Goal: Information Seeking & Learning: Learn about a topic

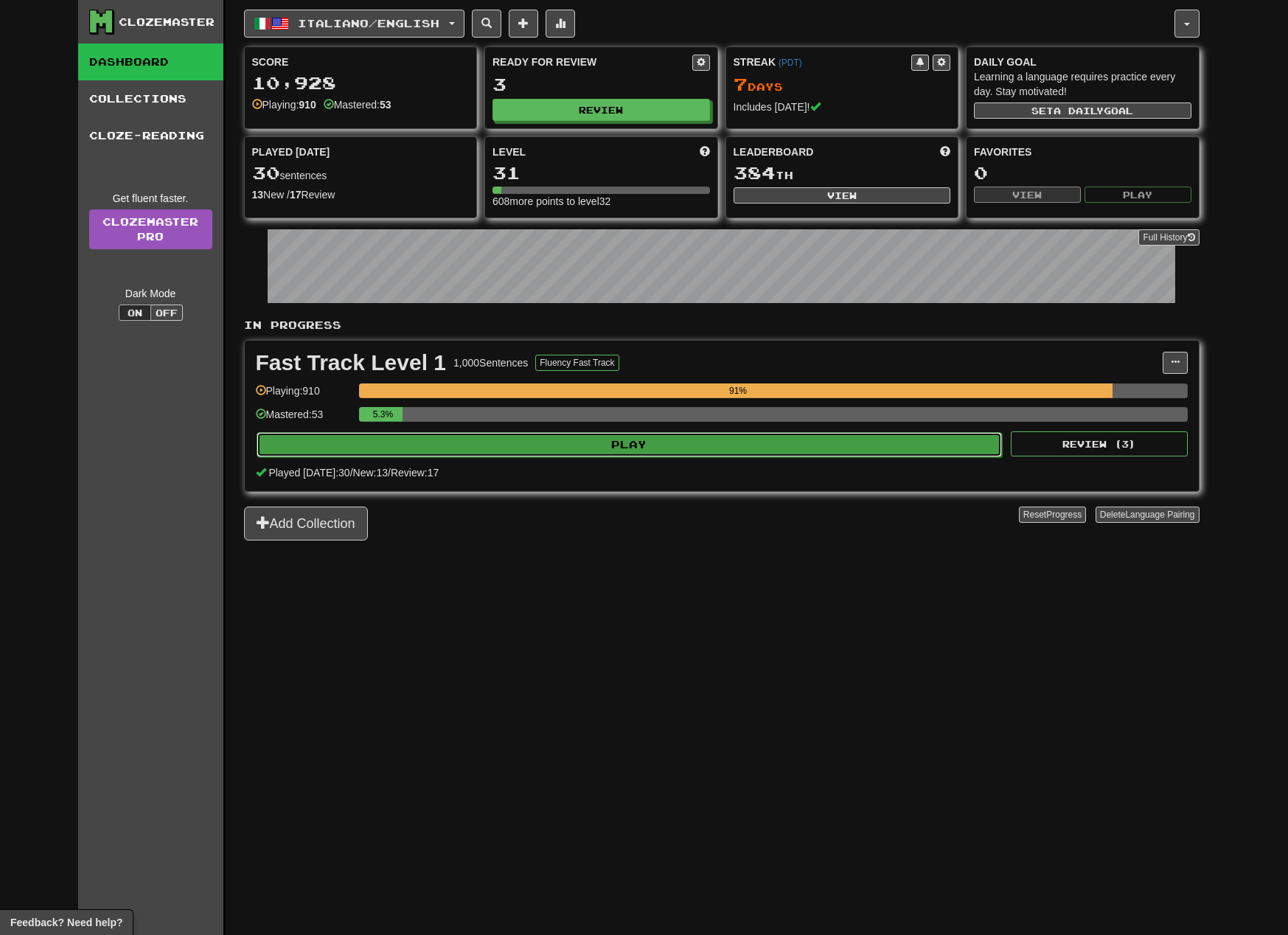
click at [741, 453] on button "Play" at bounding box center [630, 444] width 746 height 25
select select "**"
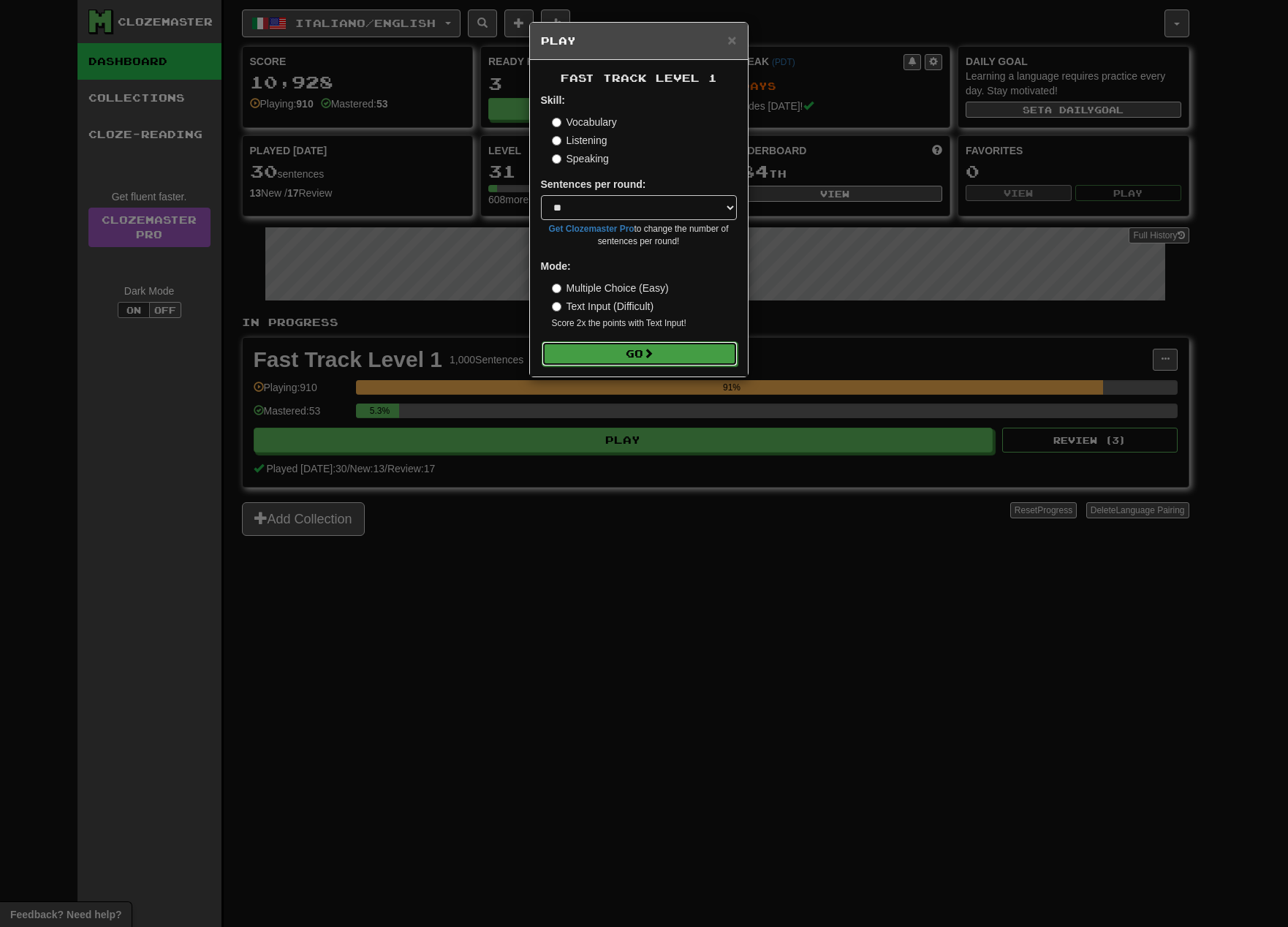
click at [662, 352] on button "Go" at bounding box center [640, 354] width 196 height 25
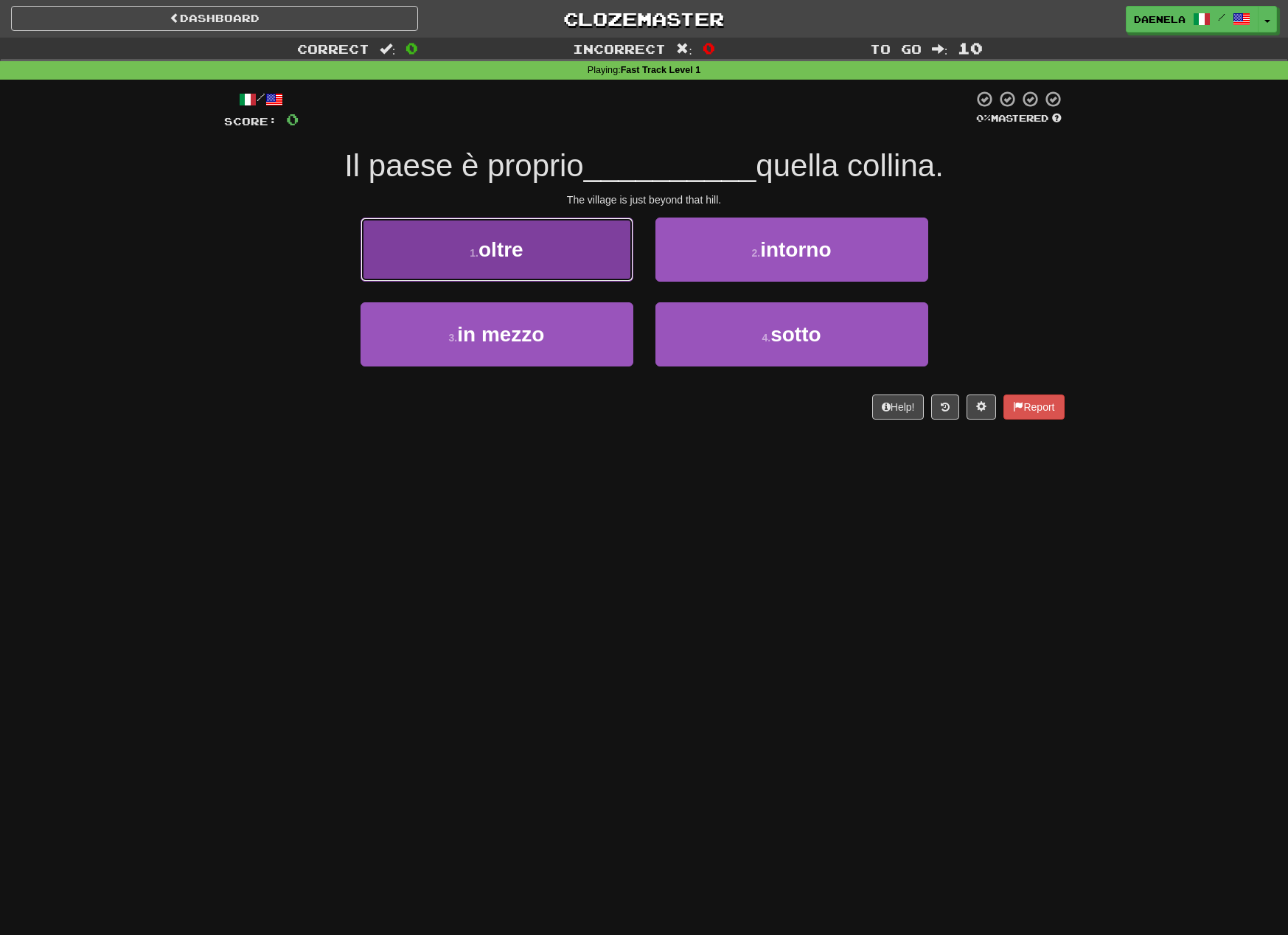
click at [460, 258] on button "1 . oltre" at bounding box center [497, 249] width 273 height 64
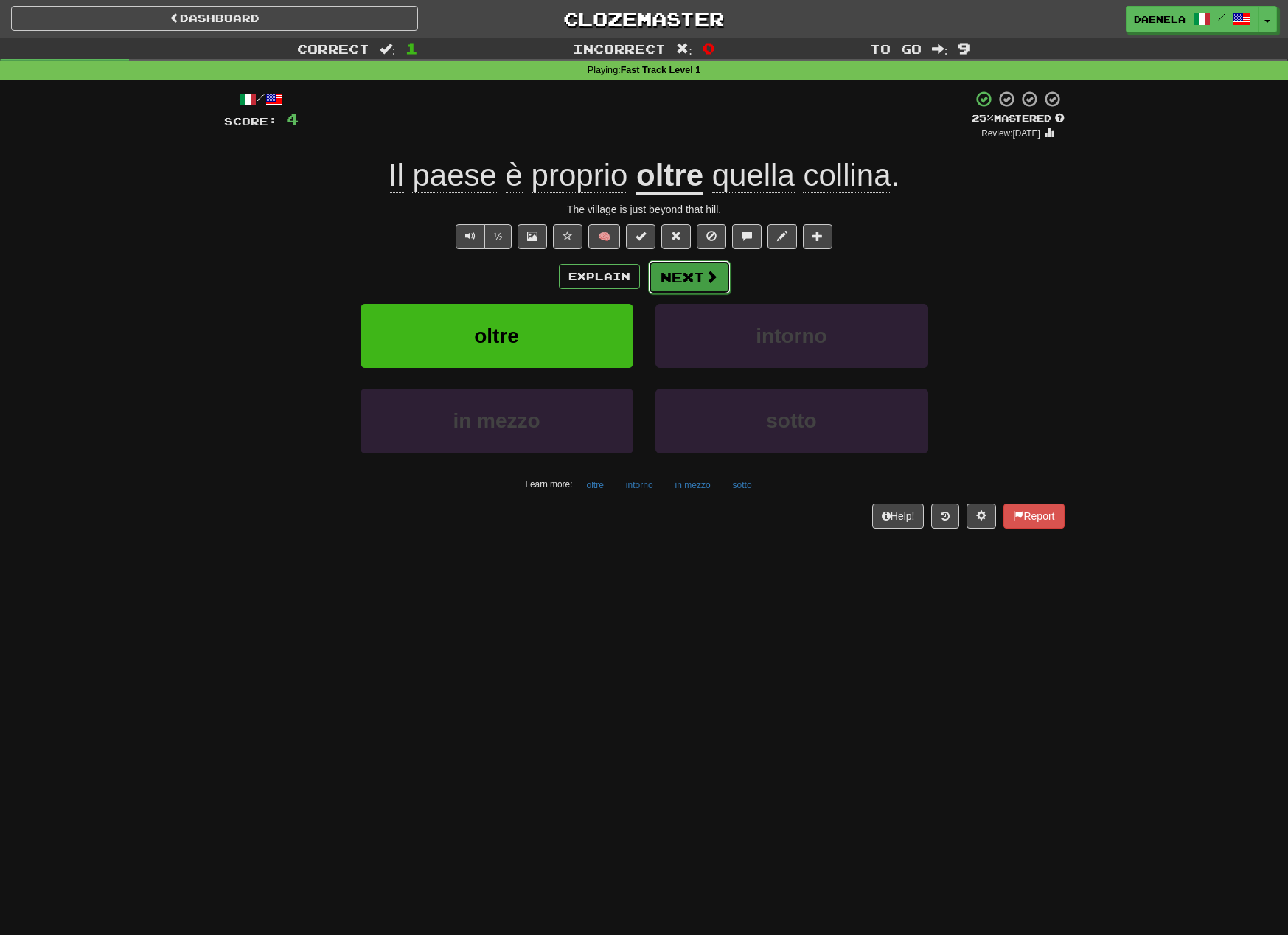
click at [712, 282] on button "Next" at bounding box center [689, 277] width 83 height 34
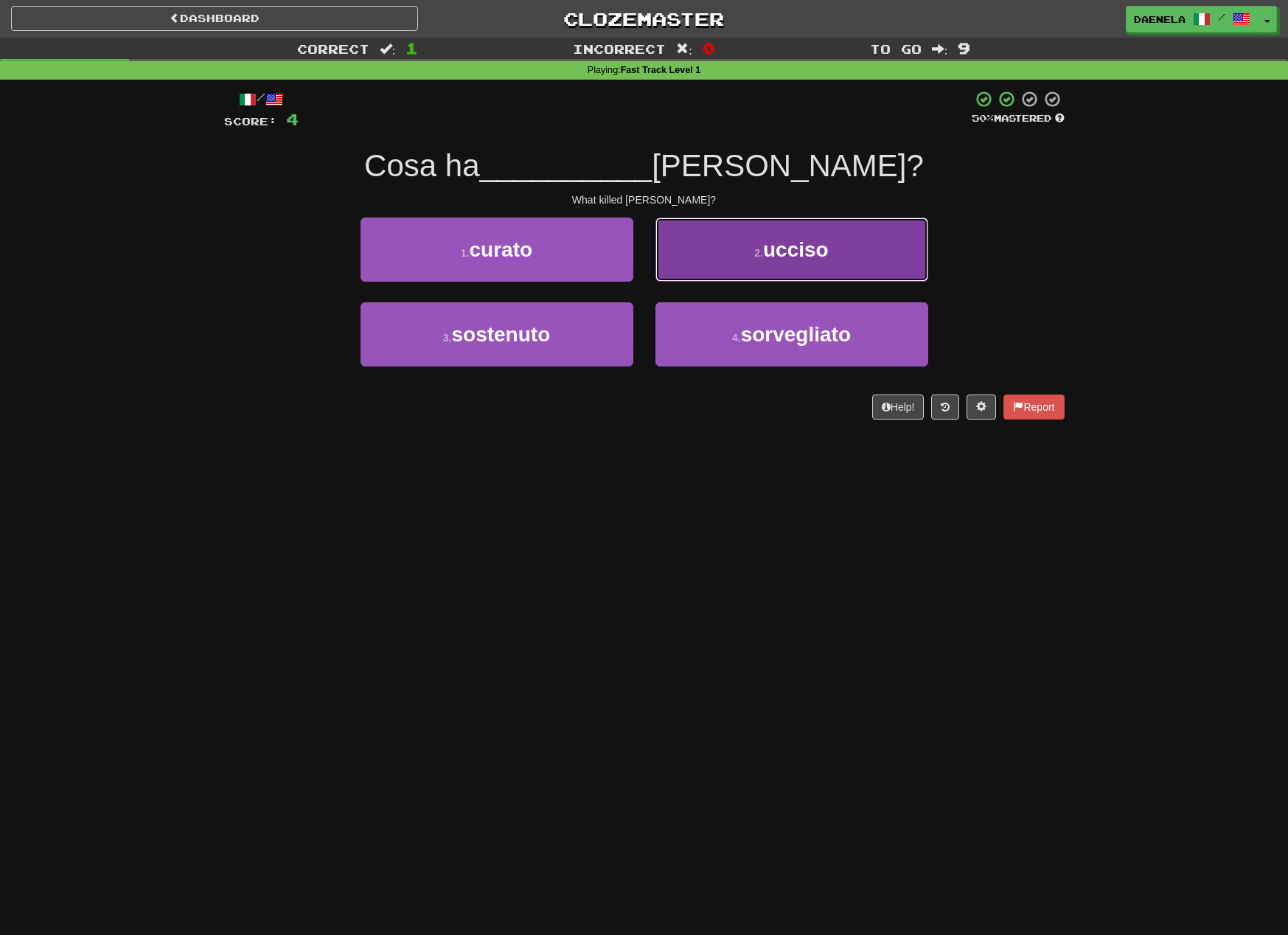
click at [851, 256] on button "2 . ucciso" at bounding box center [792, 249] width 273 height 64
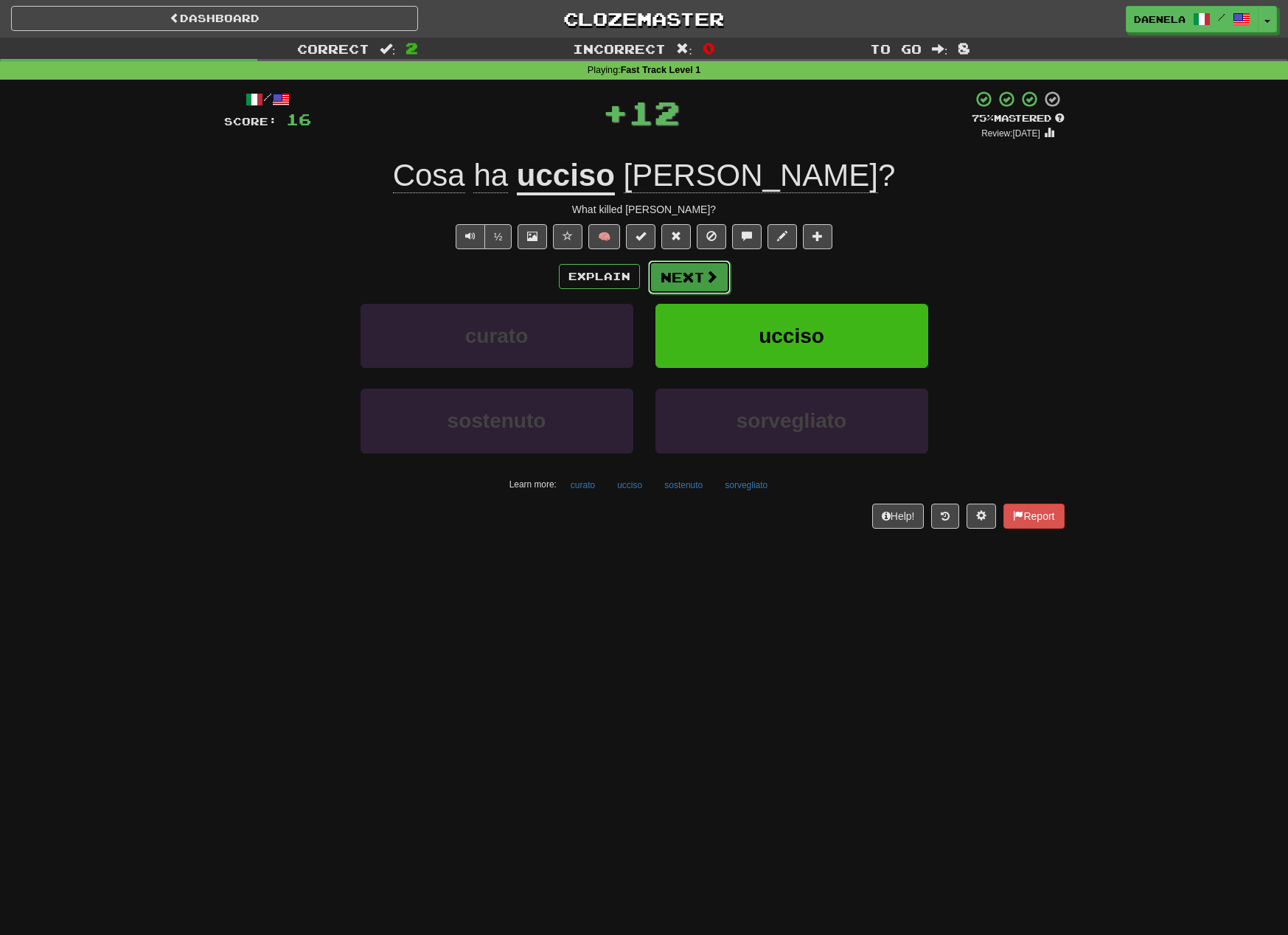
click at [689, 280] on button "Next" at bounding box center [689, 277] width 83 height 34
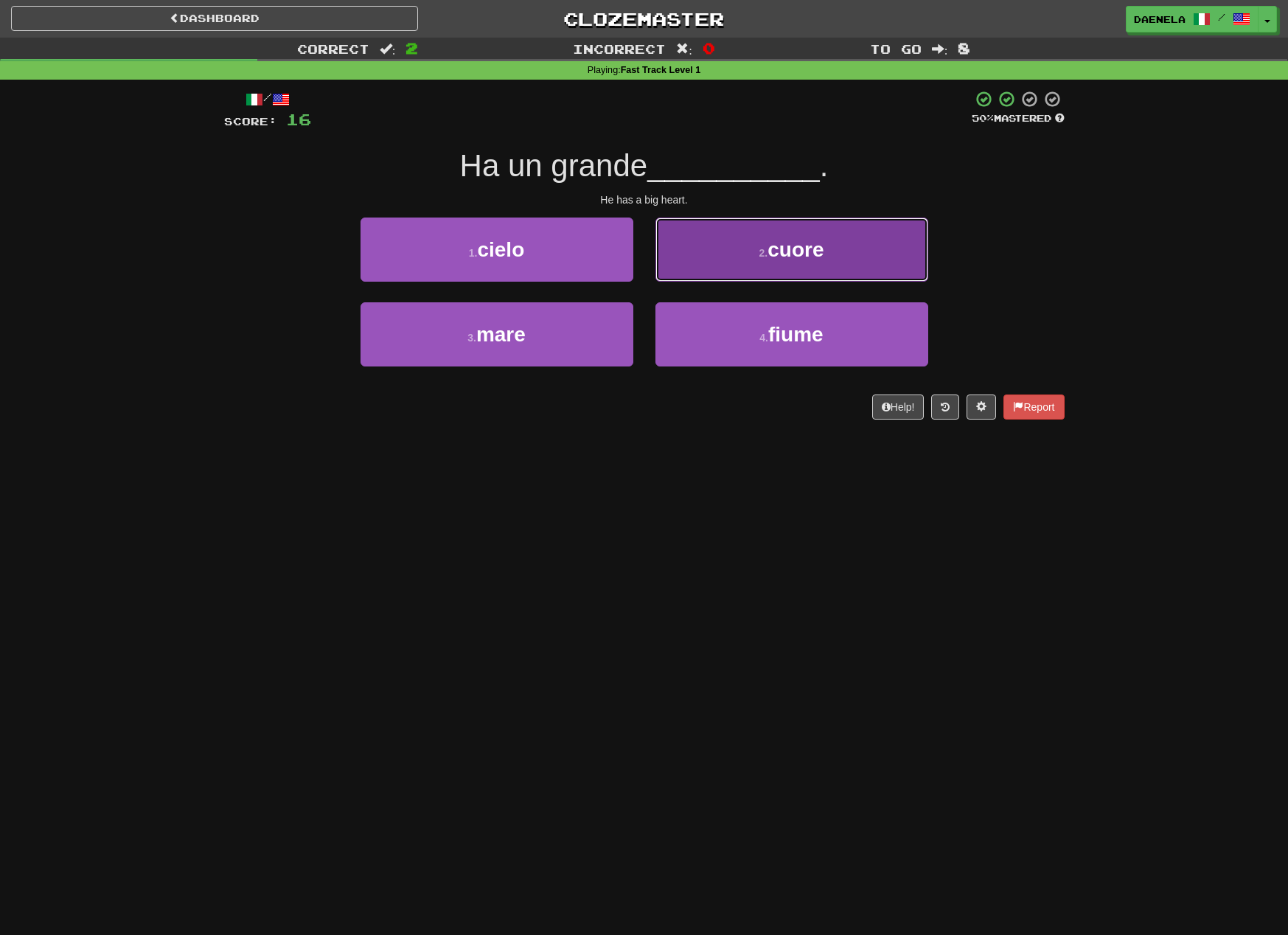
click at [717, 260] on button "2 . cuore" at bounding box center [792, 249] width 273 height 64
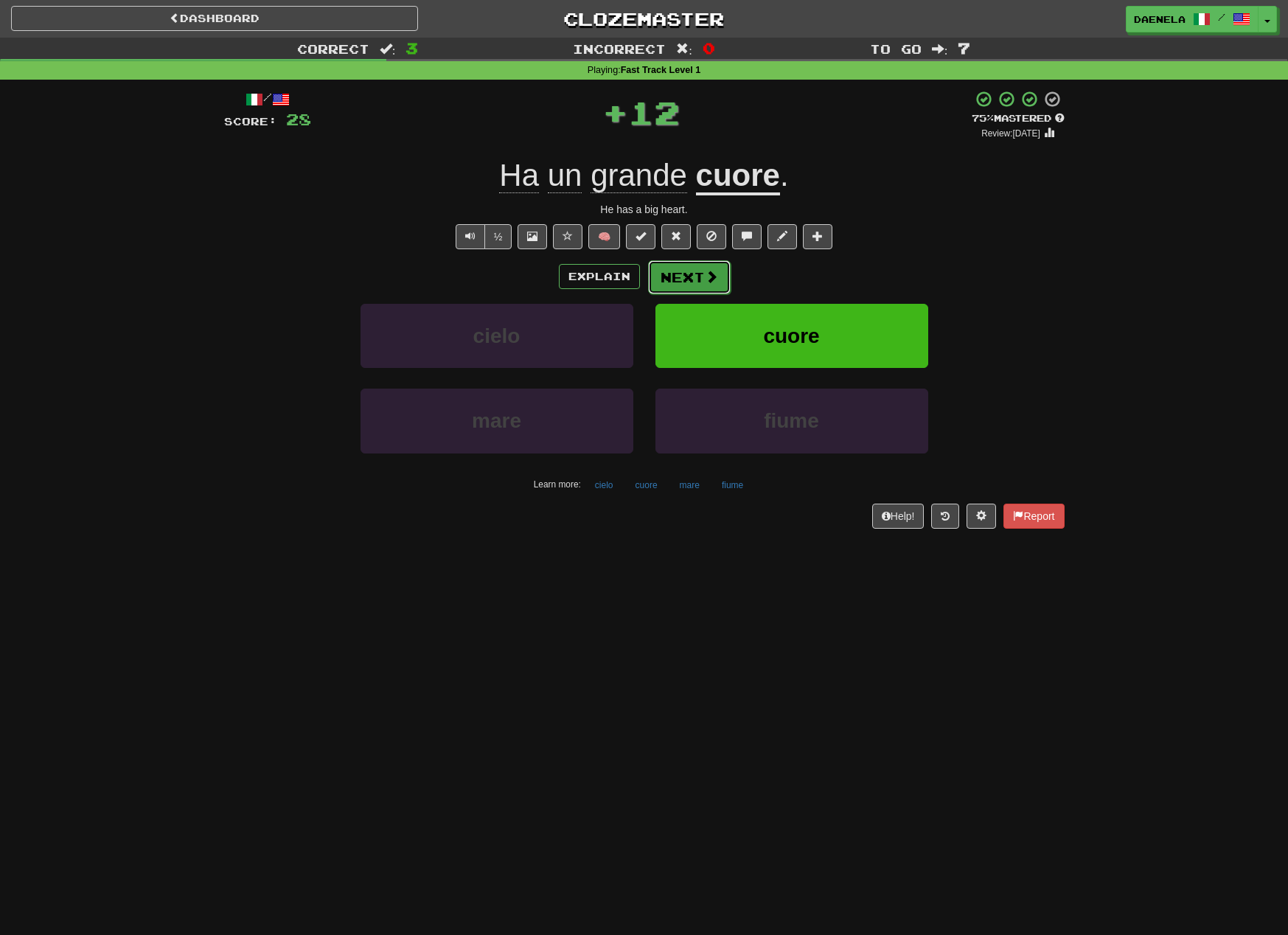
click at [681, 273] on button "Next" at bounding box center [689, 277] width 83 height 34
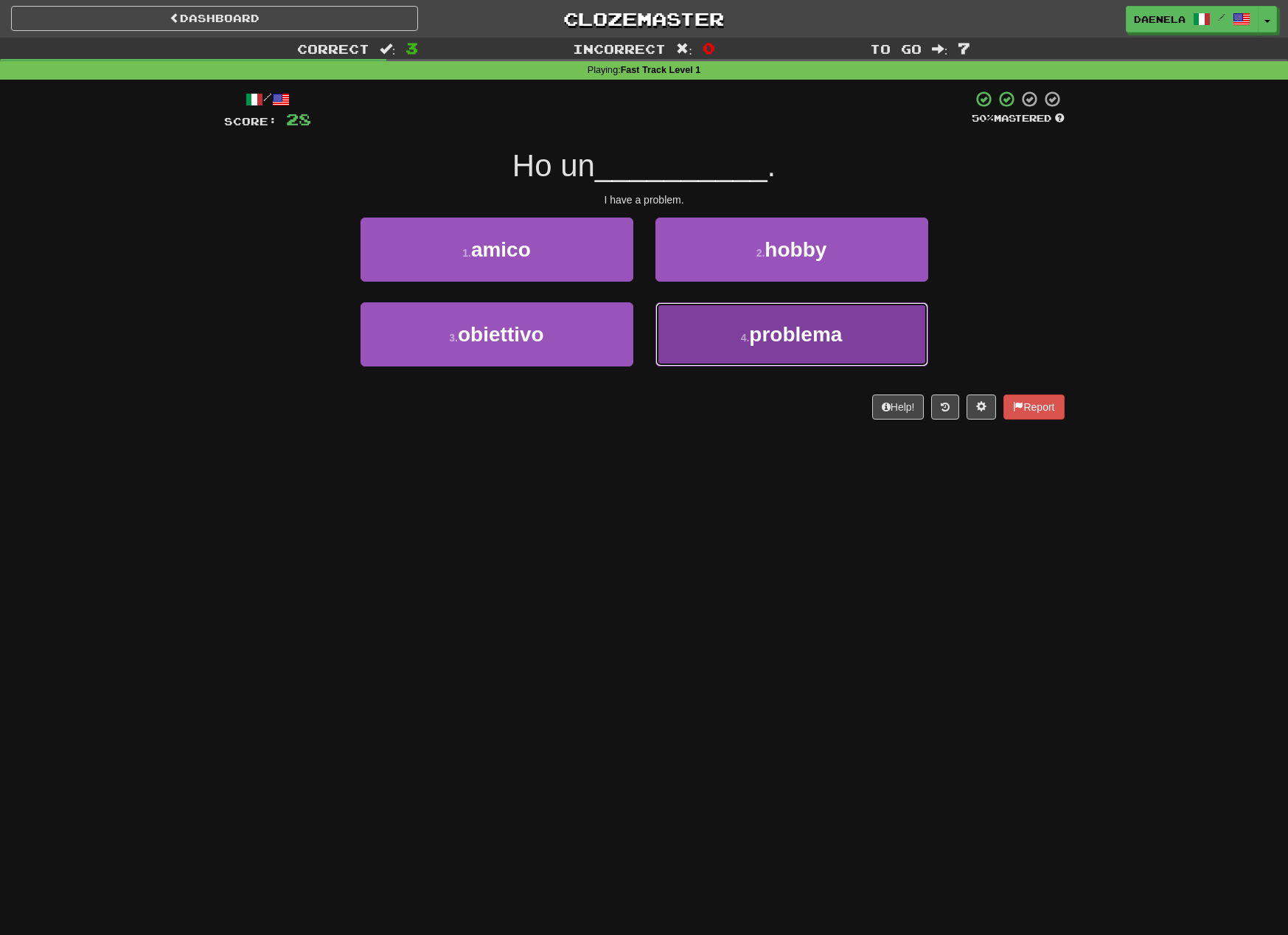
click at [720, 326] on button "4 . problema" at bounding box center [792, 335] width 273 height 64
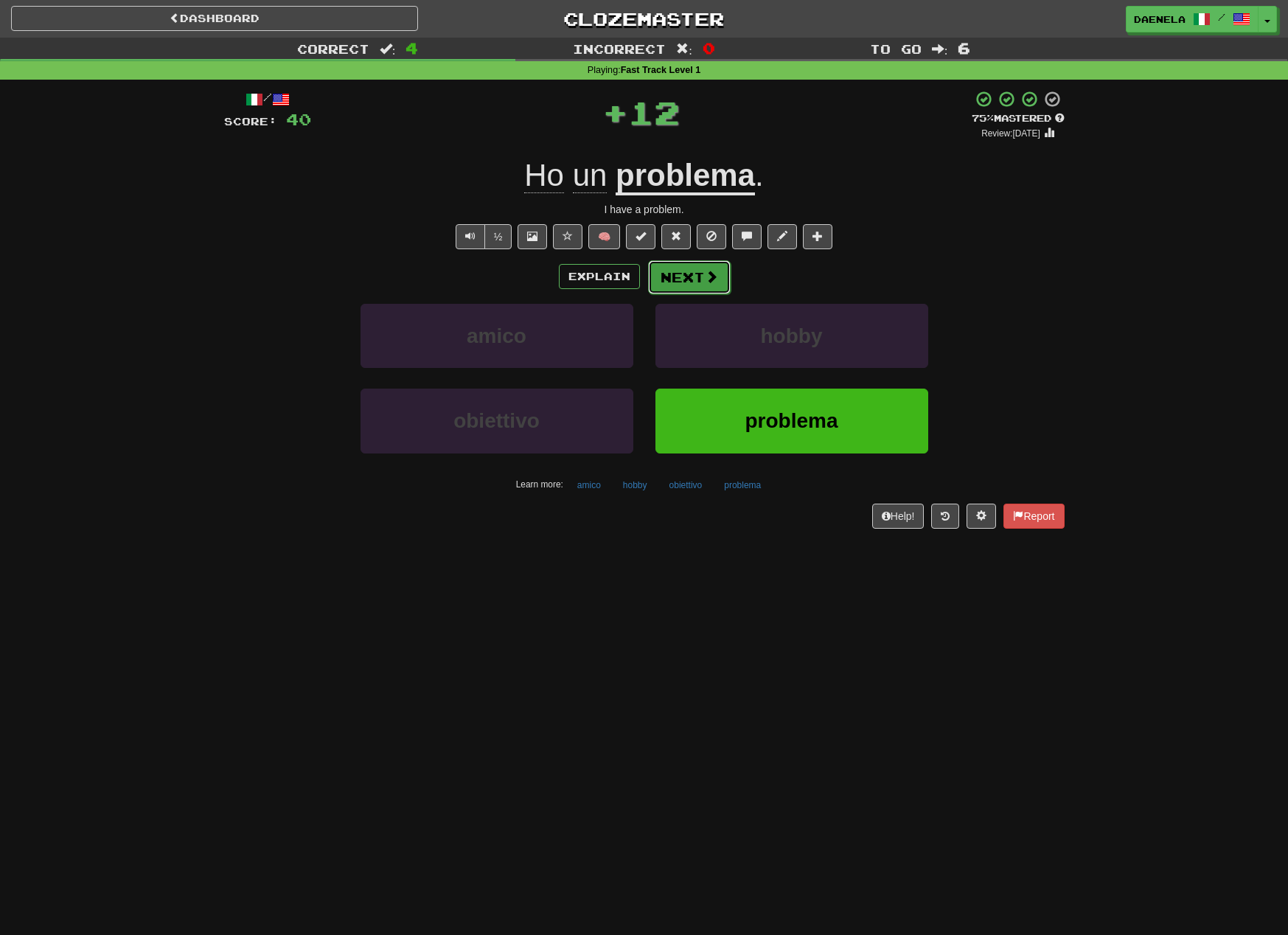
click at [672, 275] on button "Next" at bounding box center [689, 277] width 83 height 34
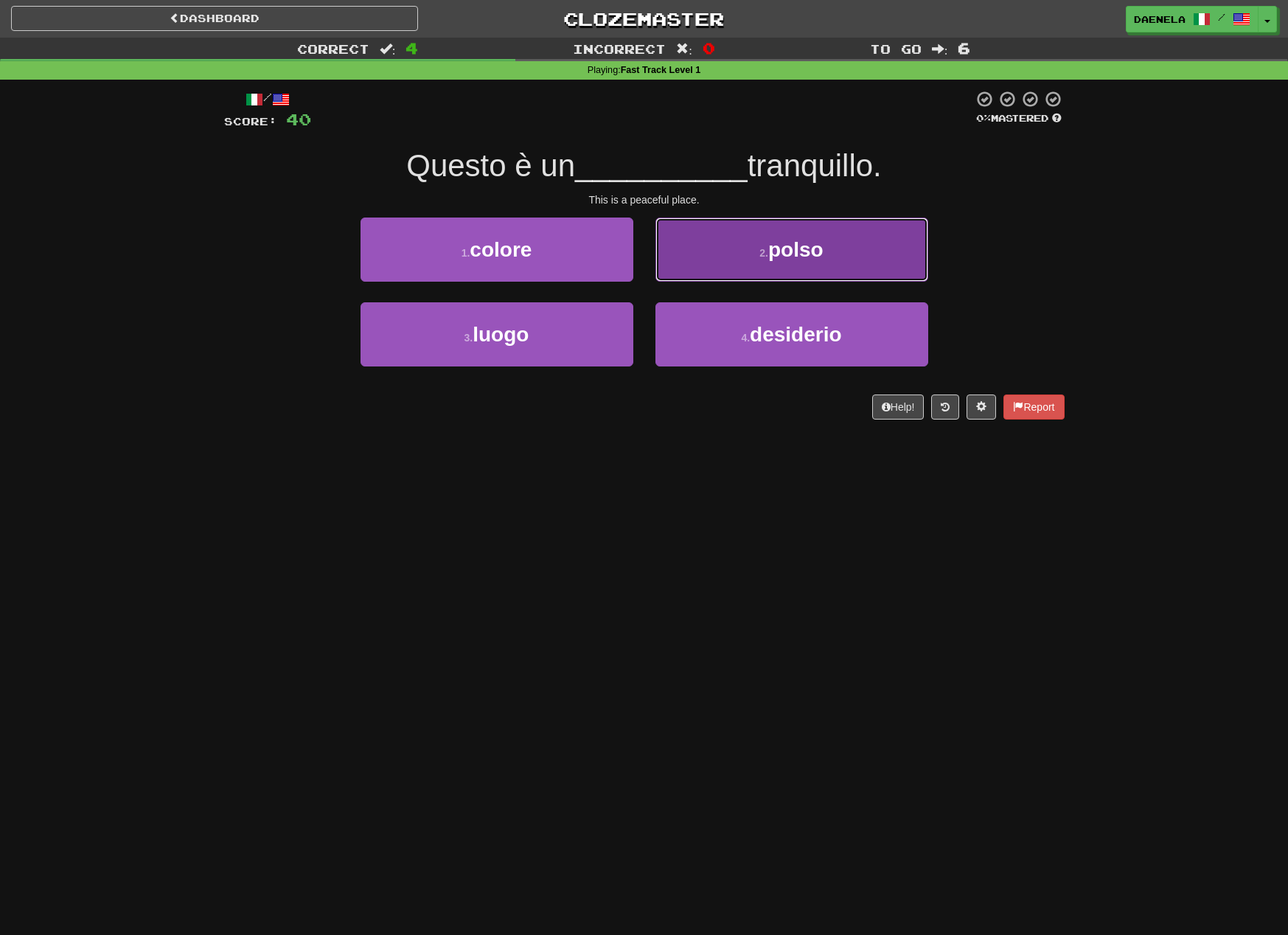
click at [726, 265] on button "2 . polso" at bounding box center [792, 249] width 273 height 64
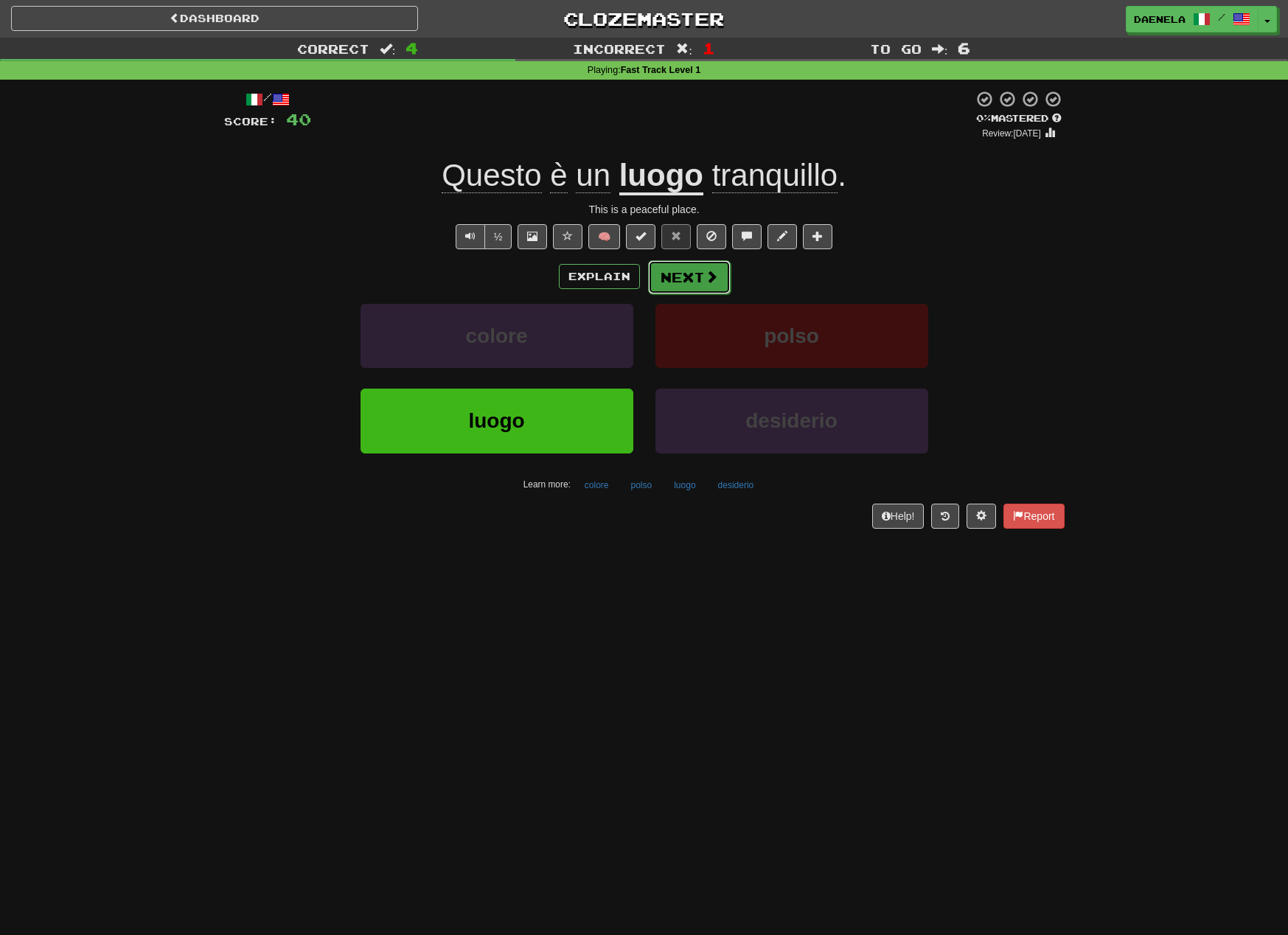
click at [705, 275] on span at bounding box center [711, 276] width 13 height 13
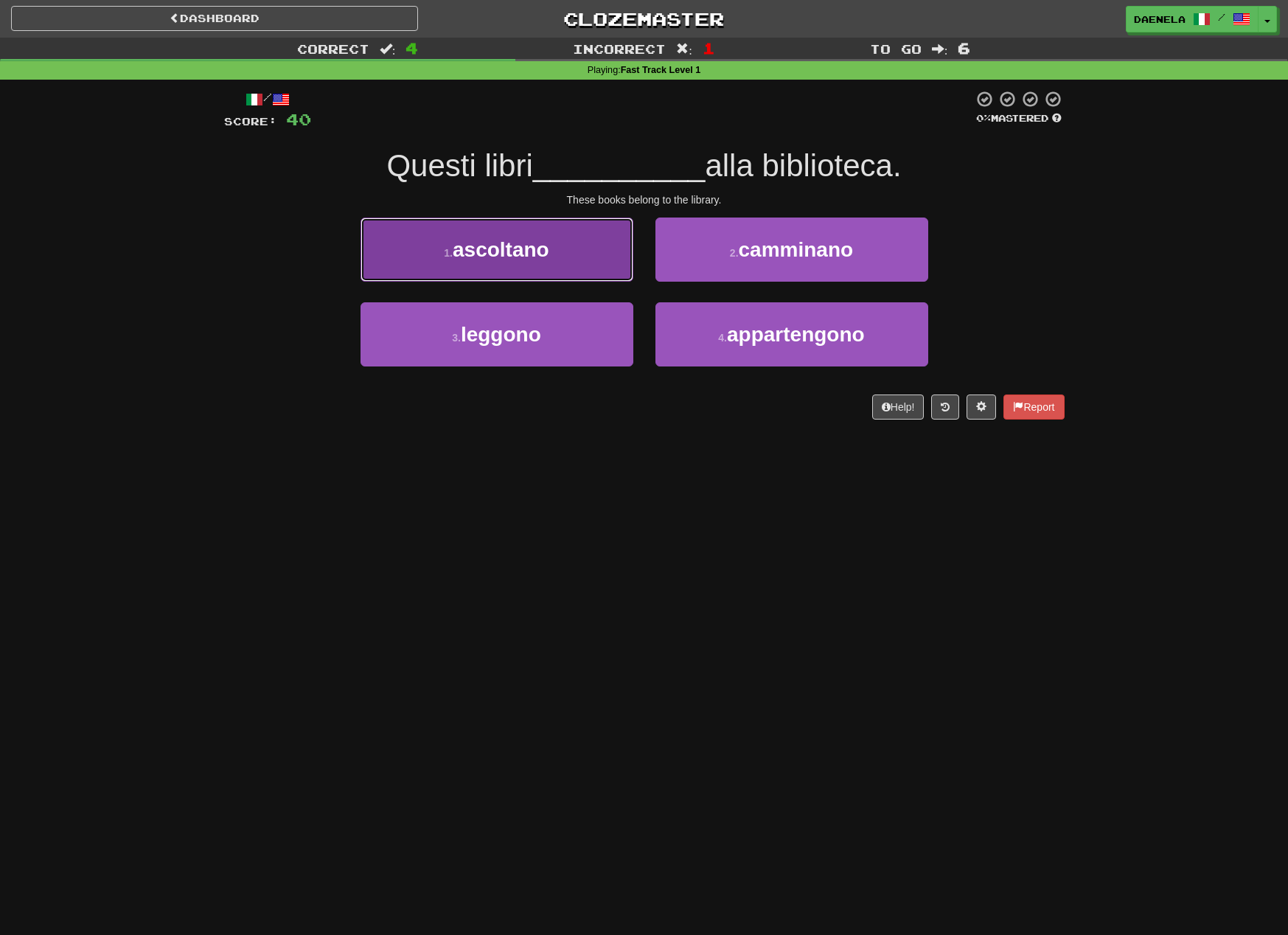
click at [571, 255] on button "1 . ascoltano" at bounding box center [497, 249] width 273 height 64
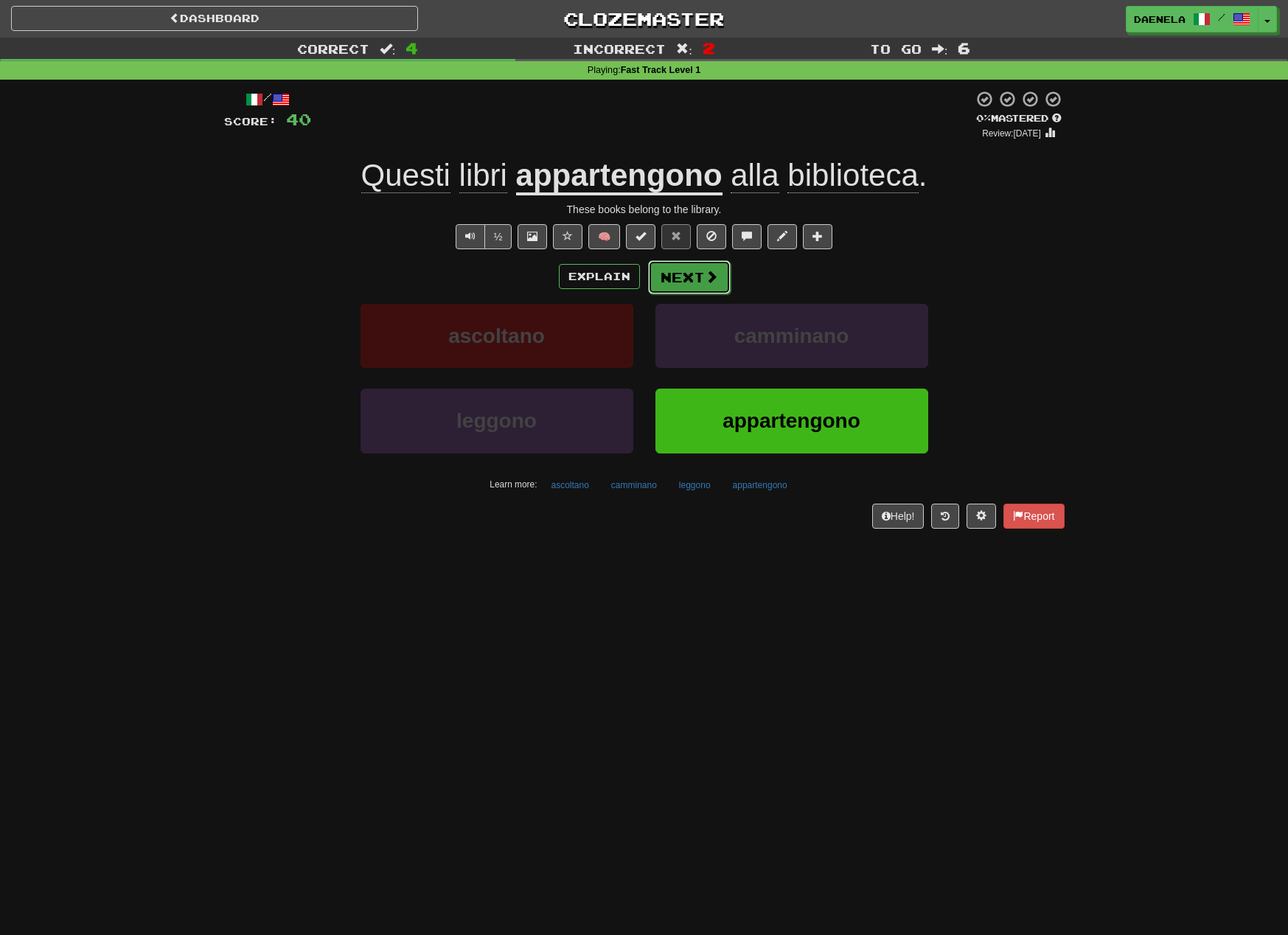
click at [688, 270] on button "Next" at bounding box center [689, 277] width 83 height 34
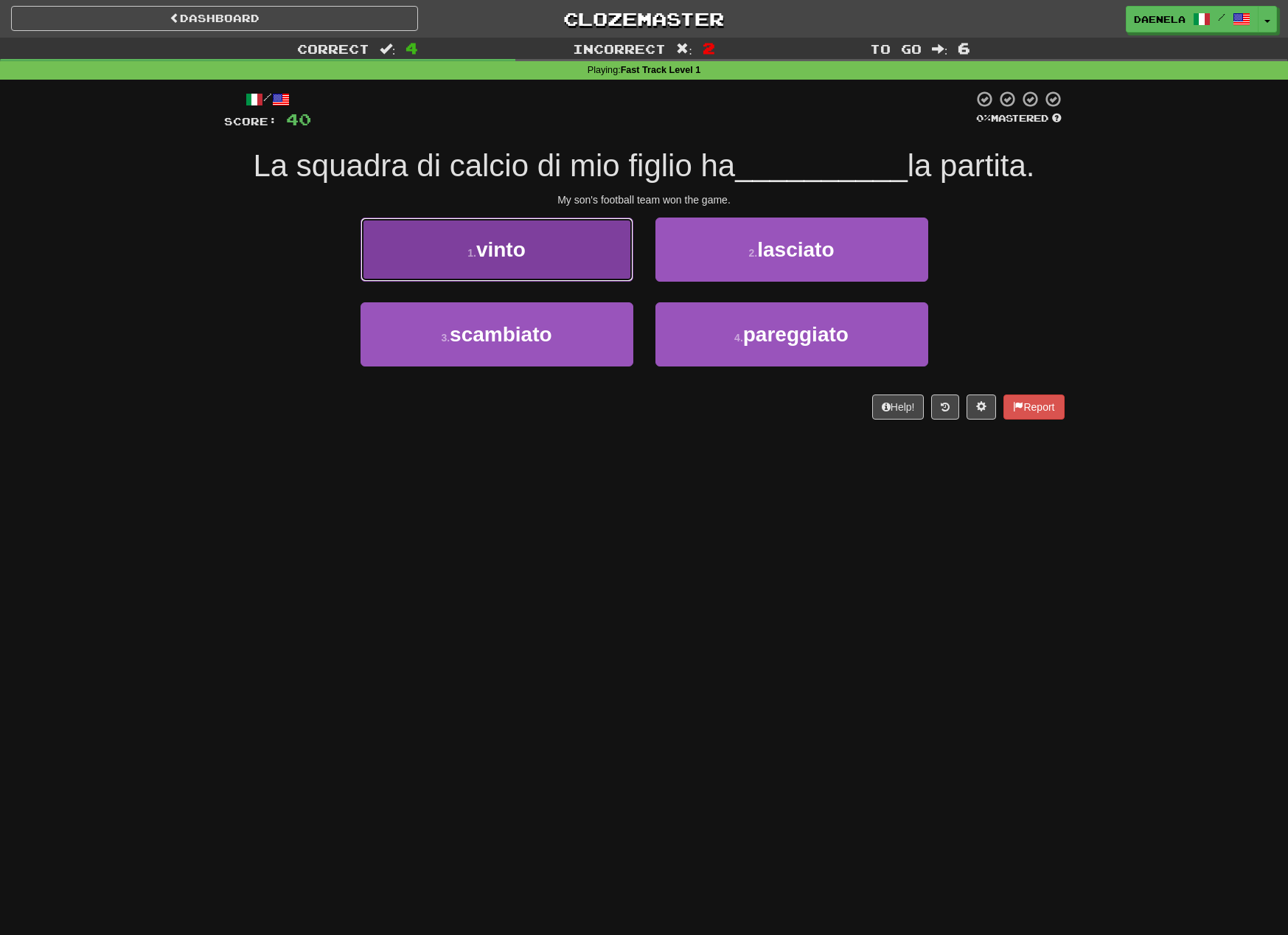
click at [614, 262] on button "1 . vinto" at bounding box center [497, 249] width 273 height 64
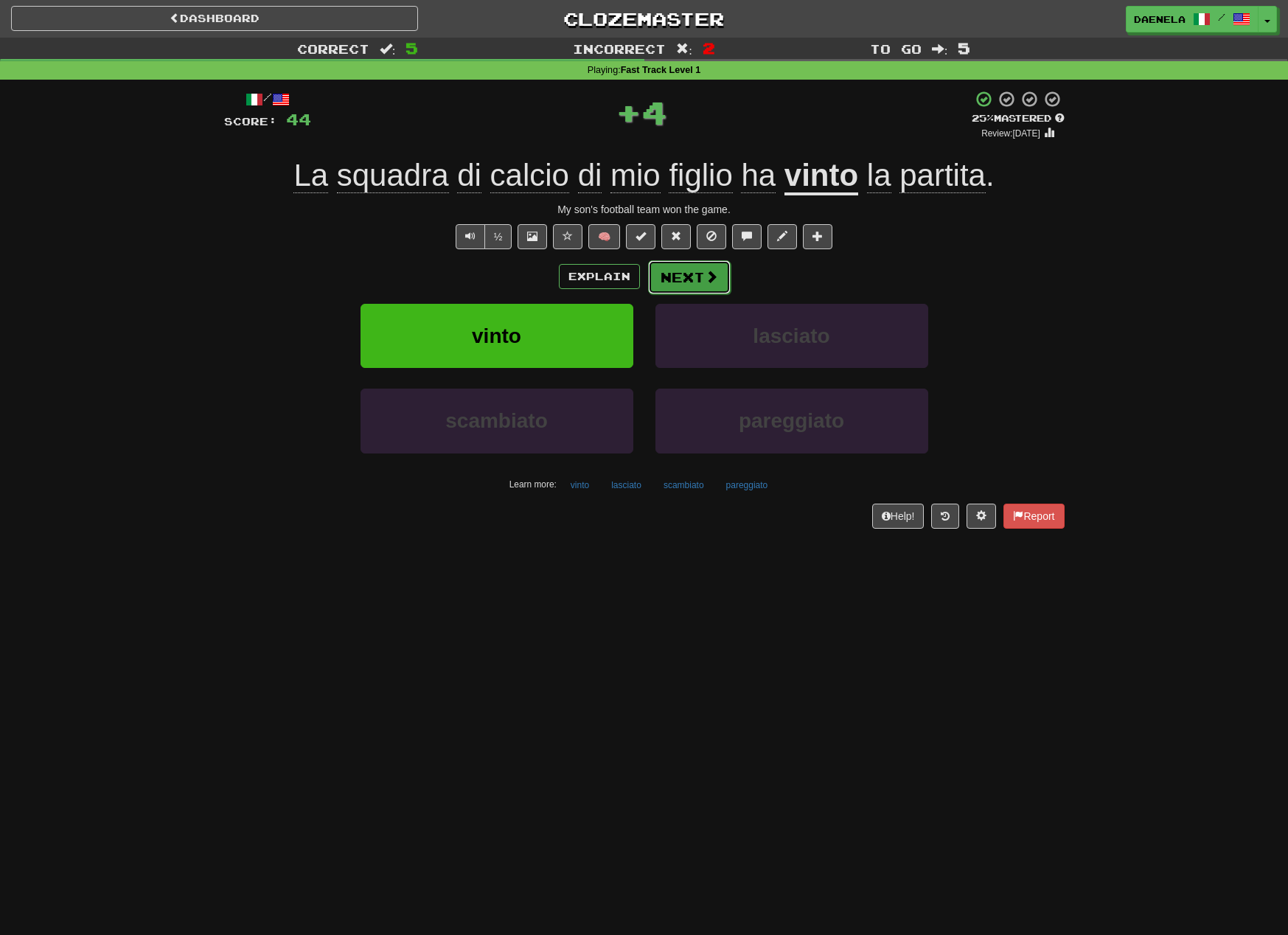
click at [707, 261] on button "Next" at bounding box center [689, 277] width 83 height 34
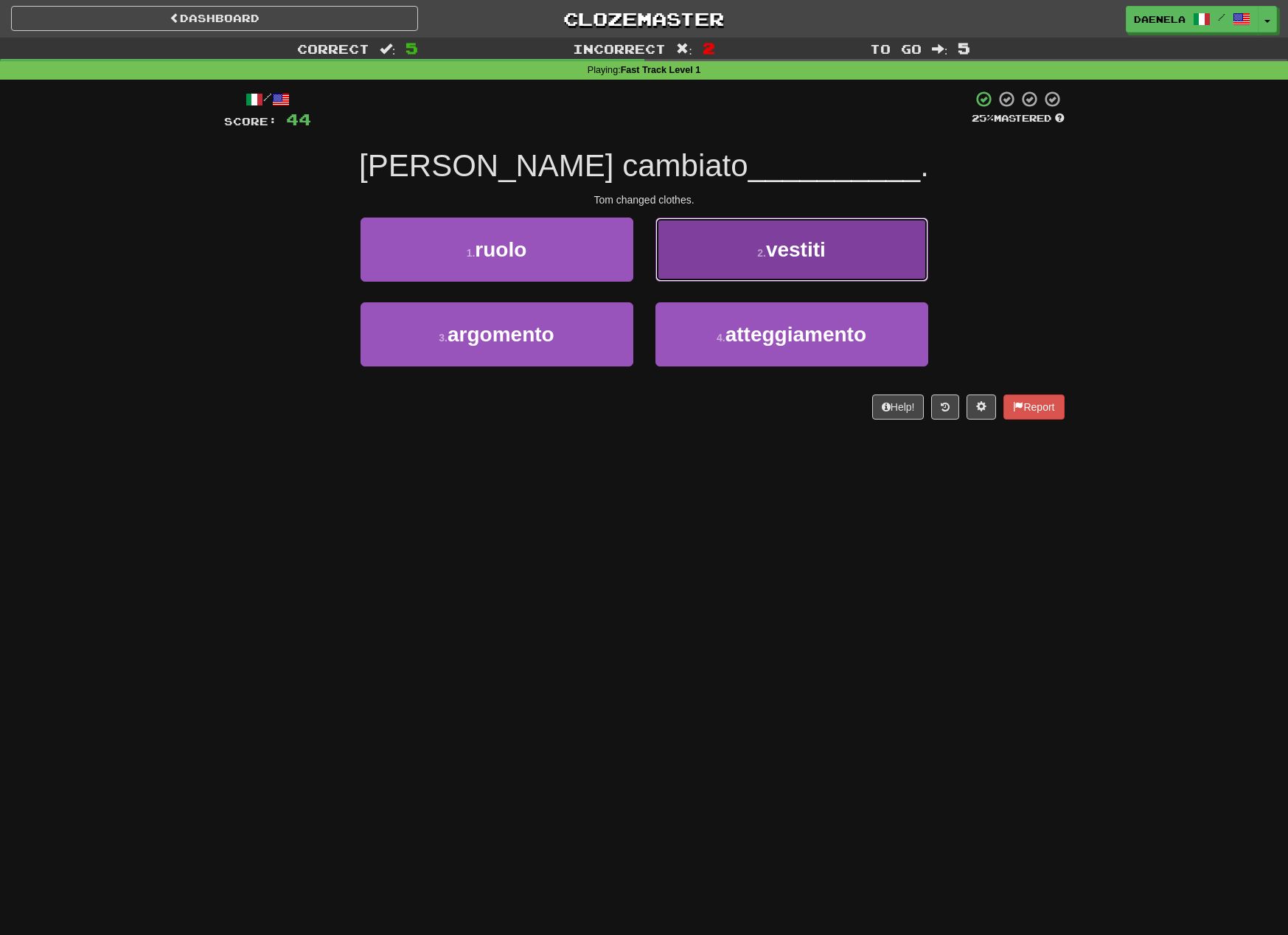
click at [678, 260] on button "2 . vestiti" at bounding box center [792, 249] width 273 height 64
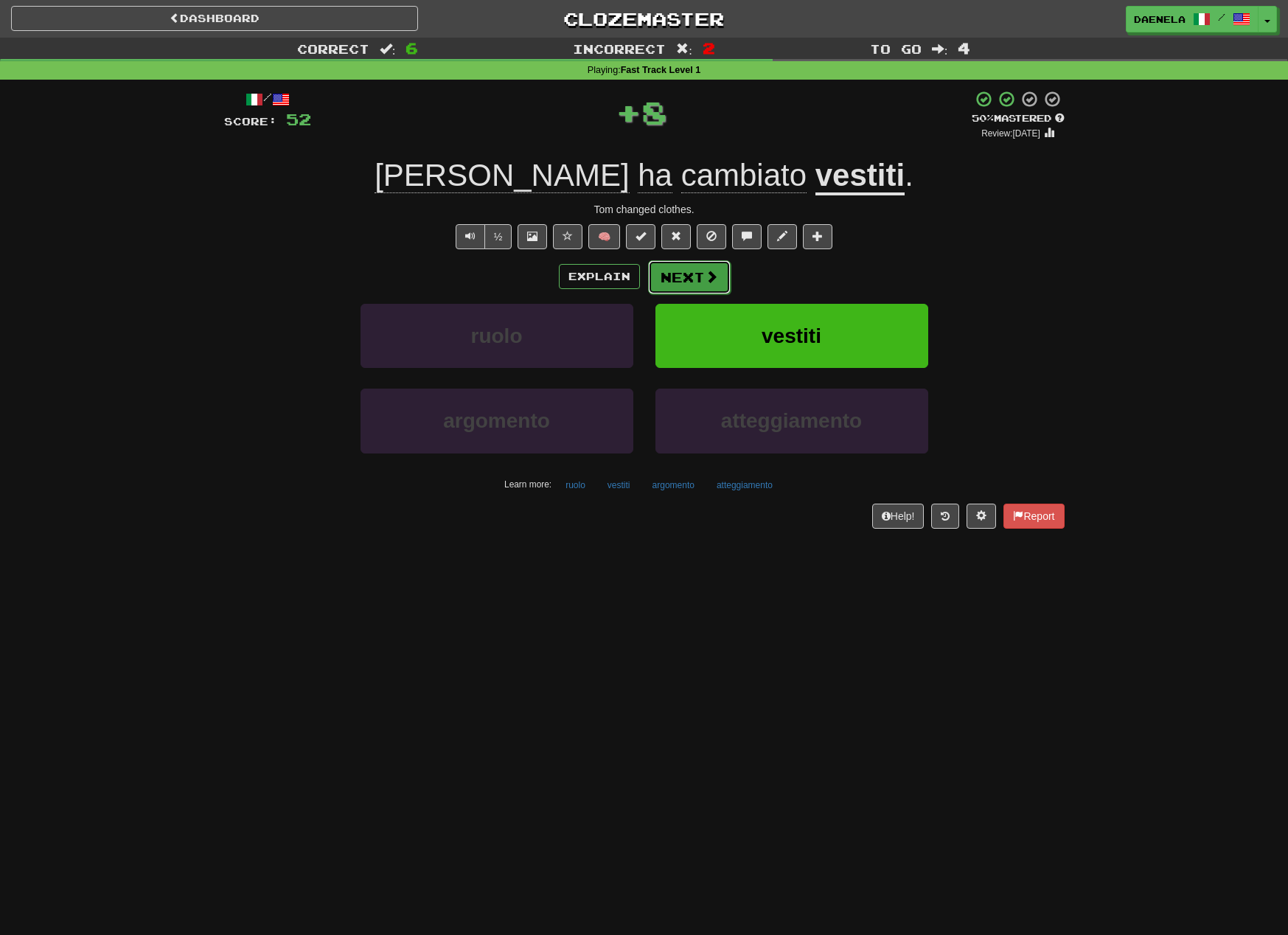
click at [662, 272] on button "Next" at bounding box center [689, 277] width 83 height 34
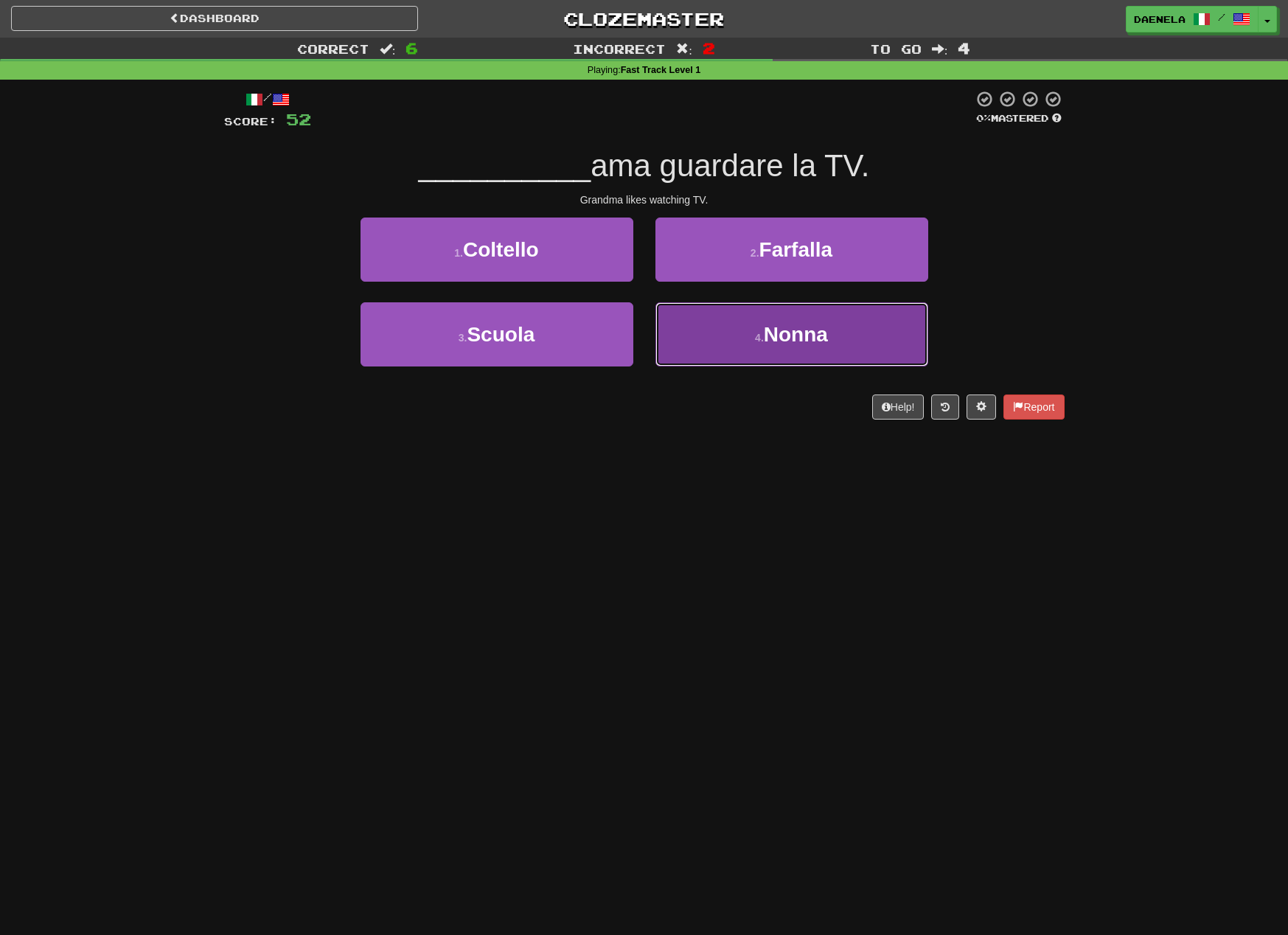
click at [747, 332] on button "4 . Nonna" at bounding box center [792, 335] width 273 height 64
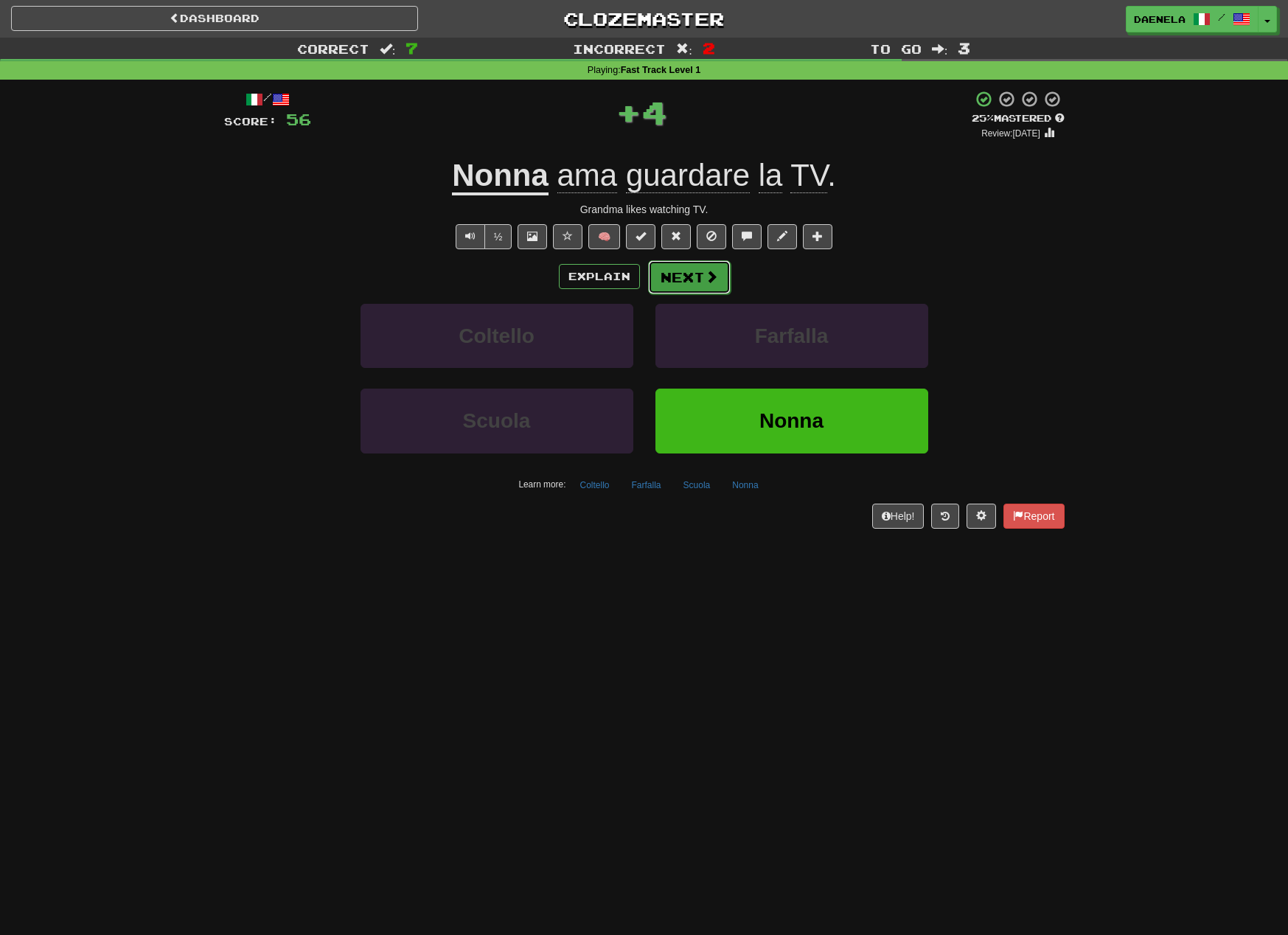
click at [693, 280] on button "Next" at bounding box center [689, 277] width 83 height 34
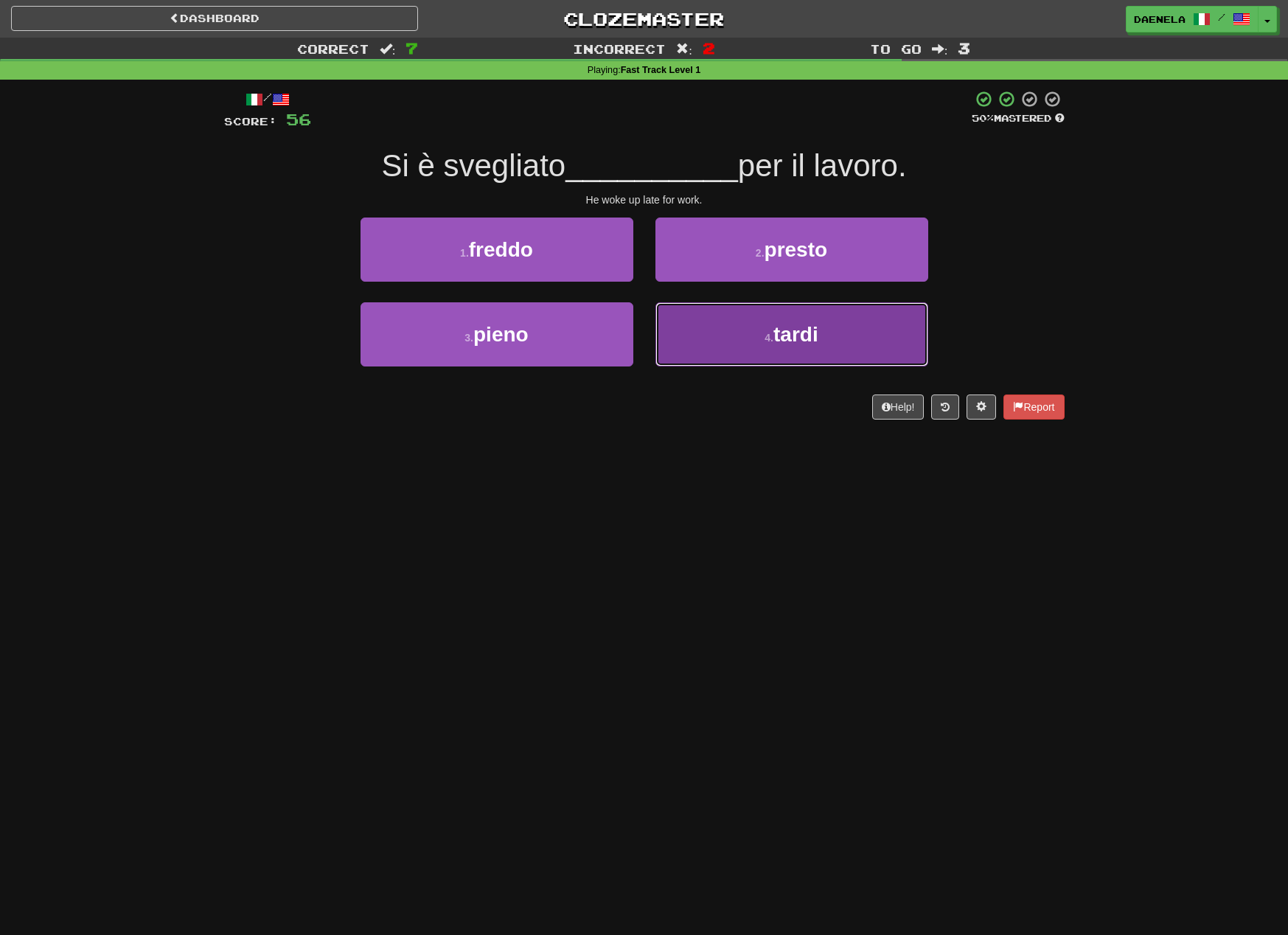
click at [705, 319] on button "4 . tardi" at bounding box center [792, 335] width 273 height 64
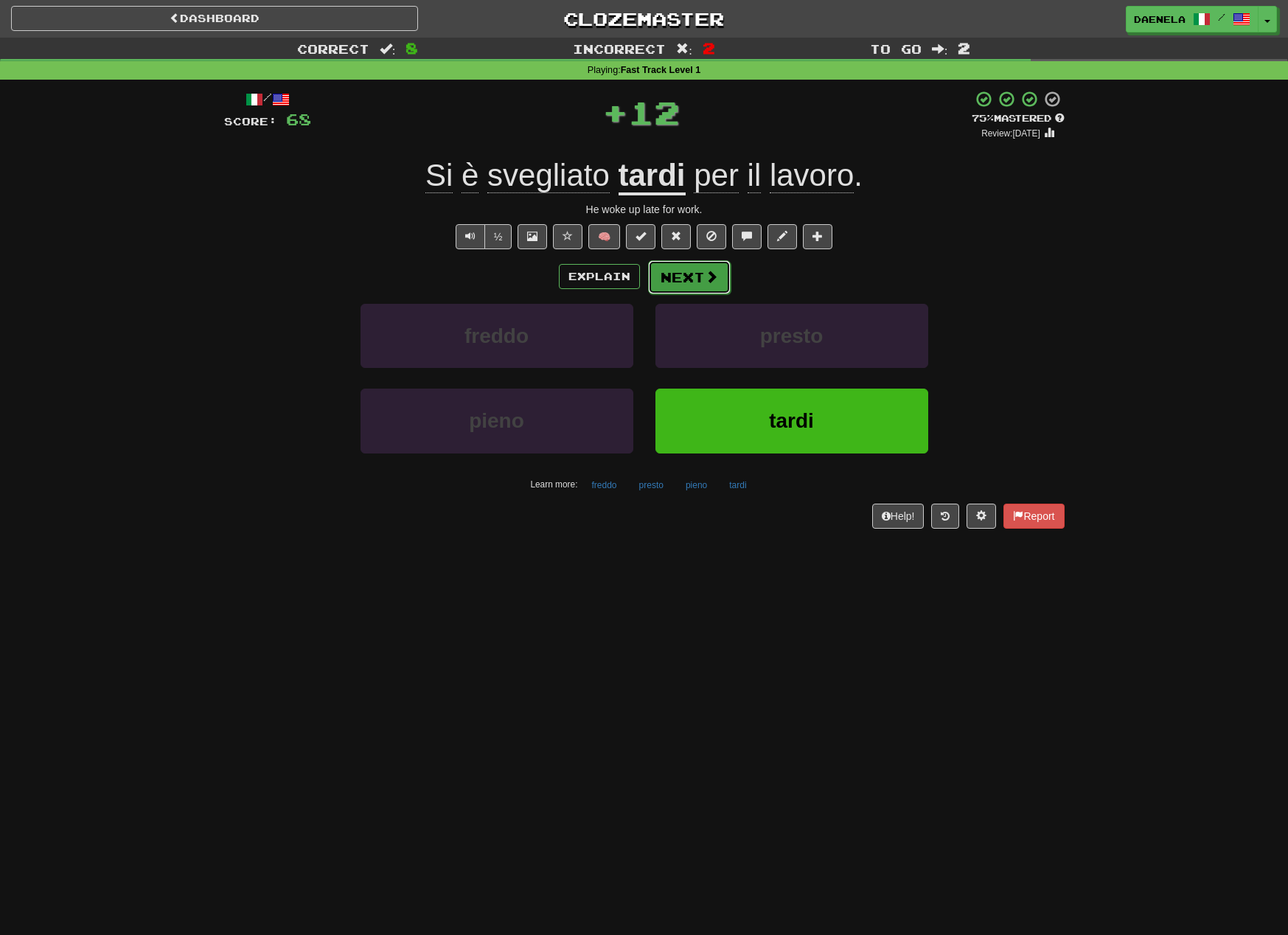
click at [696, 277] on button "Next" at bounding box center [689, 277] width 83 height 34
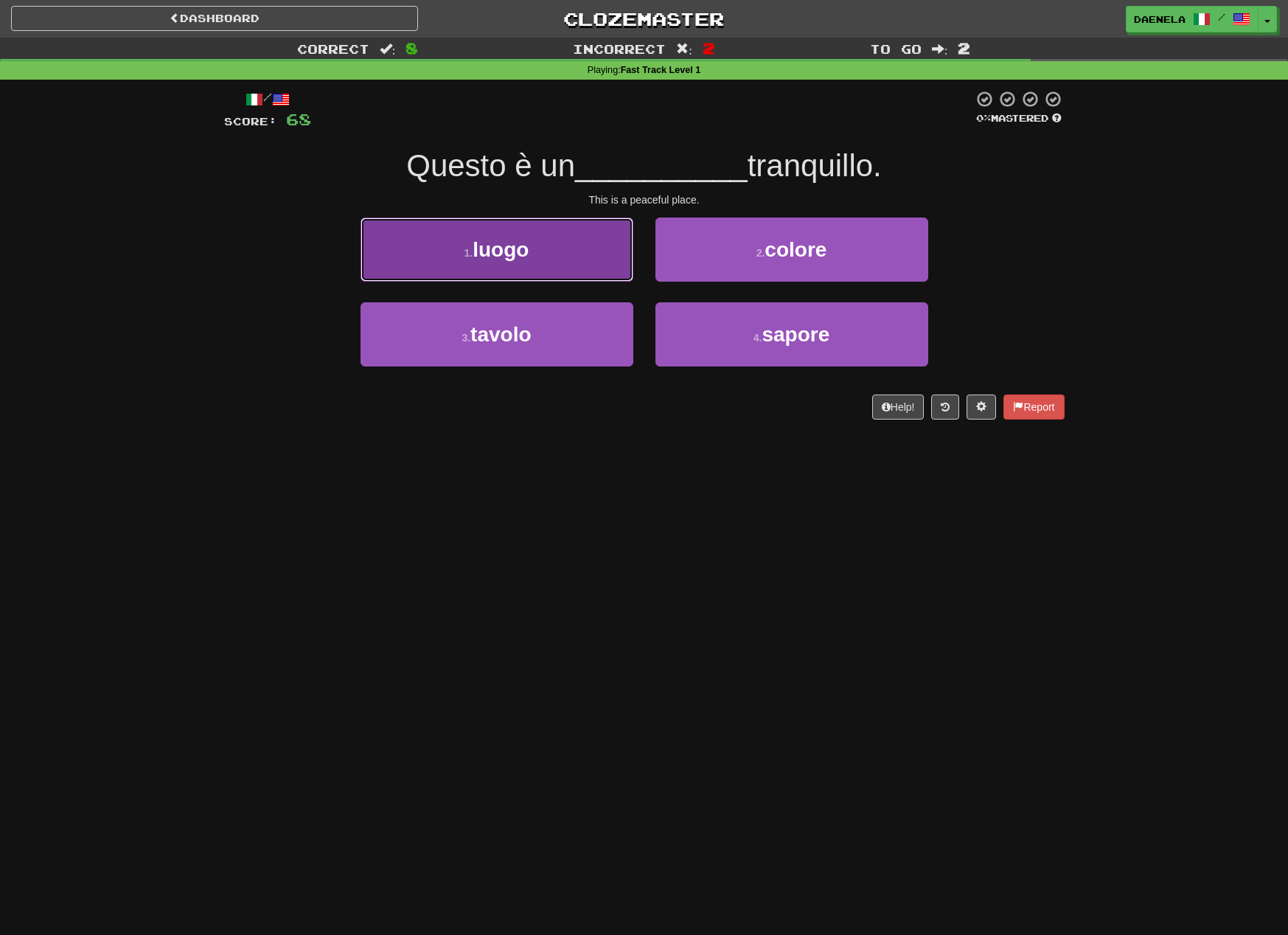
click at [571, 267] on button "1 . luogo" at bounding box center [497, 249] width 273 height 64
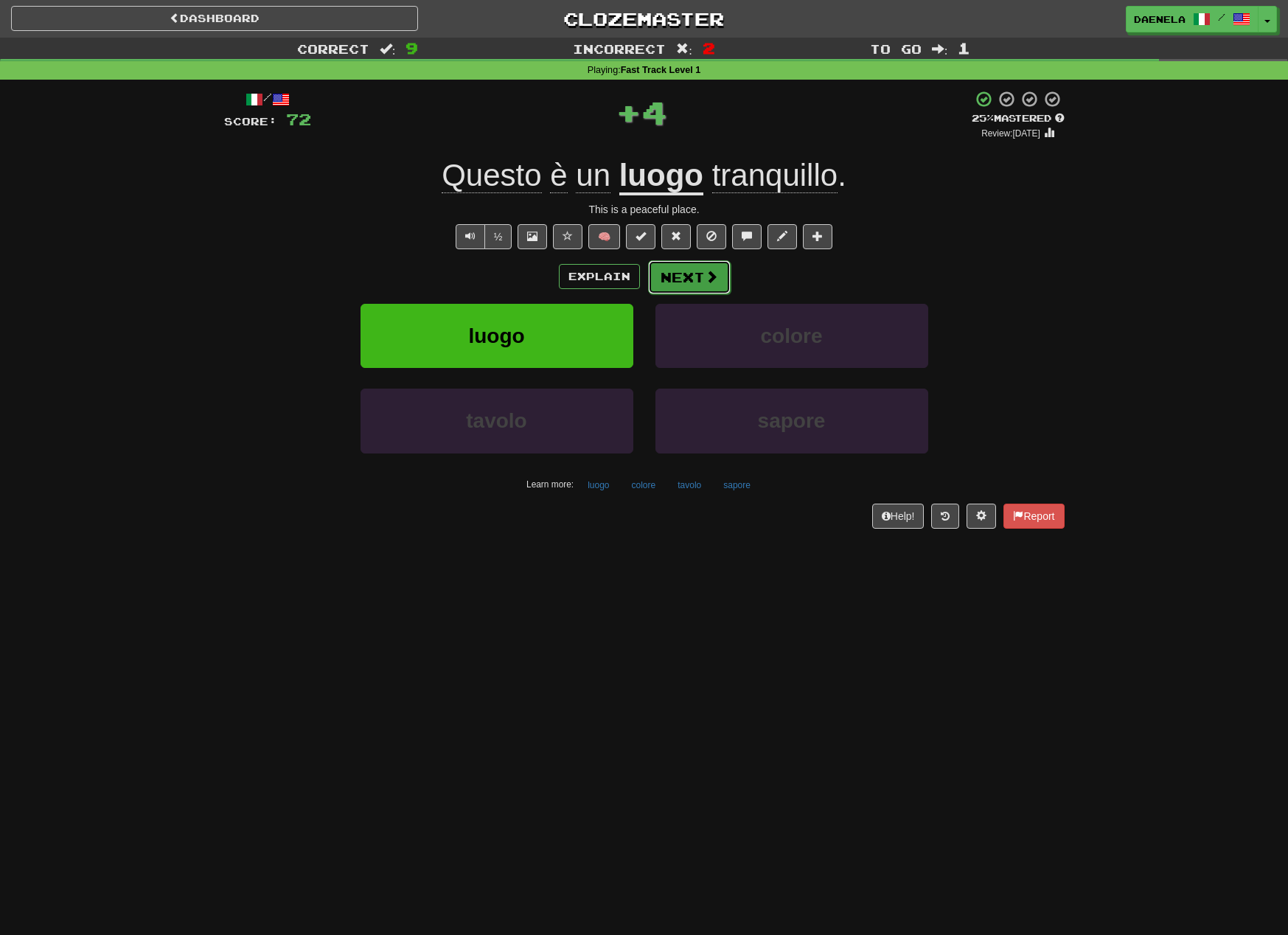
click at [669, 273] on button "Next" at bounding box center [689, 277] width 83 height 34
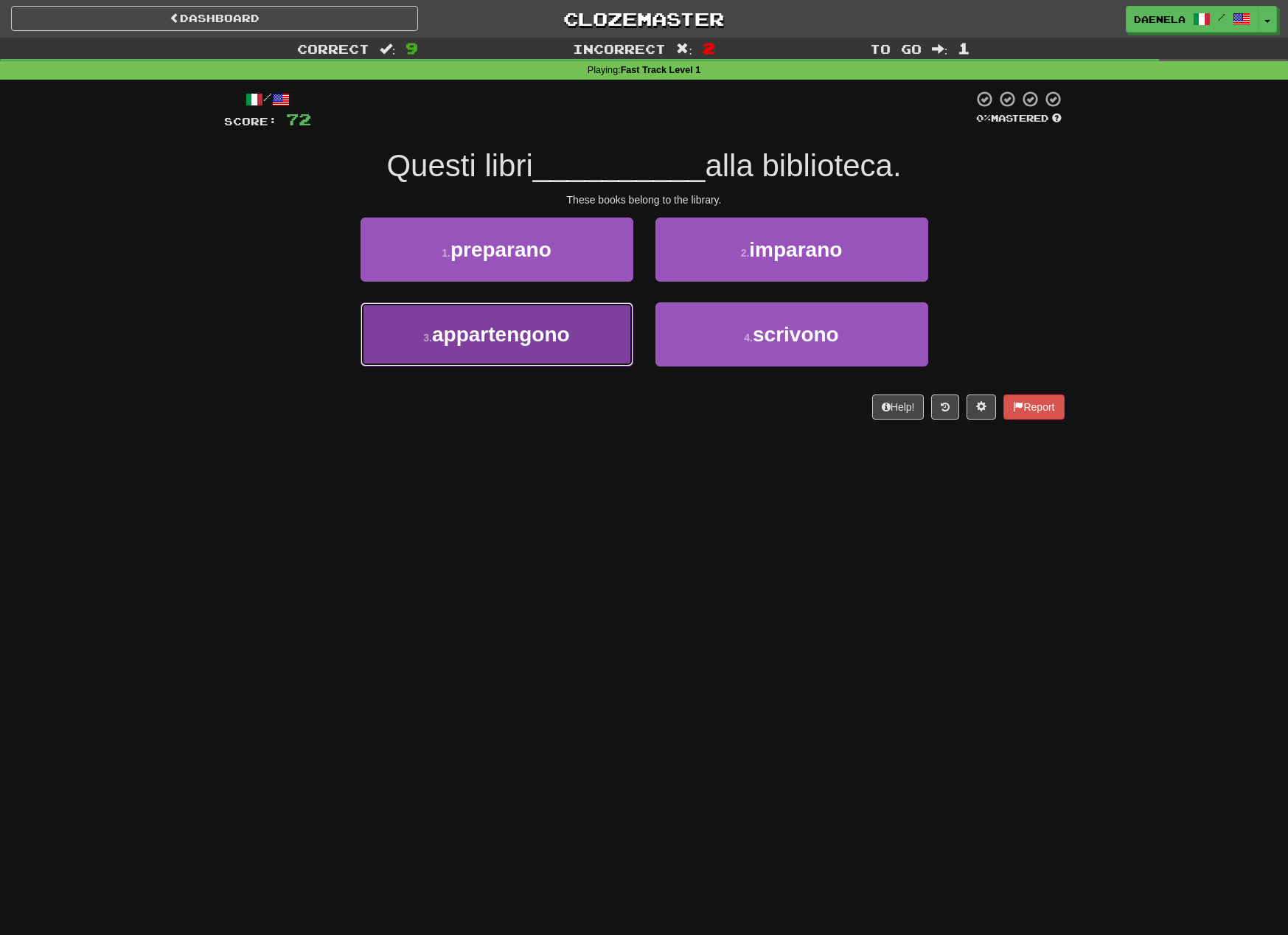
click at [587, 336] on button "3 . appartengono" at bounding box center [497, 335] width 273 height 64
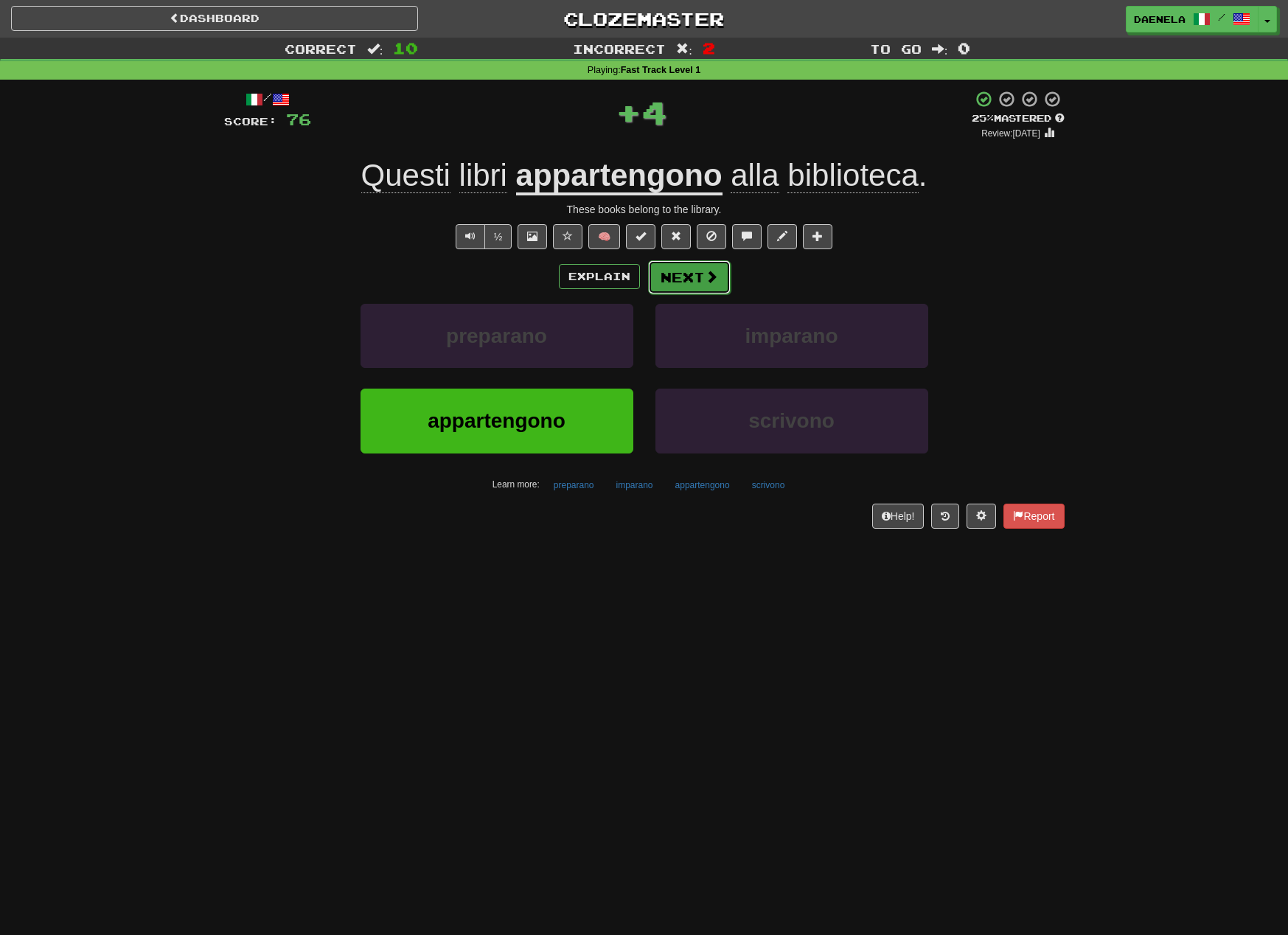
click at [687, 284] on button "Next" at bounding box center [689, 277] width 83 height 34
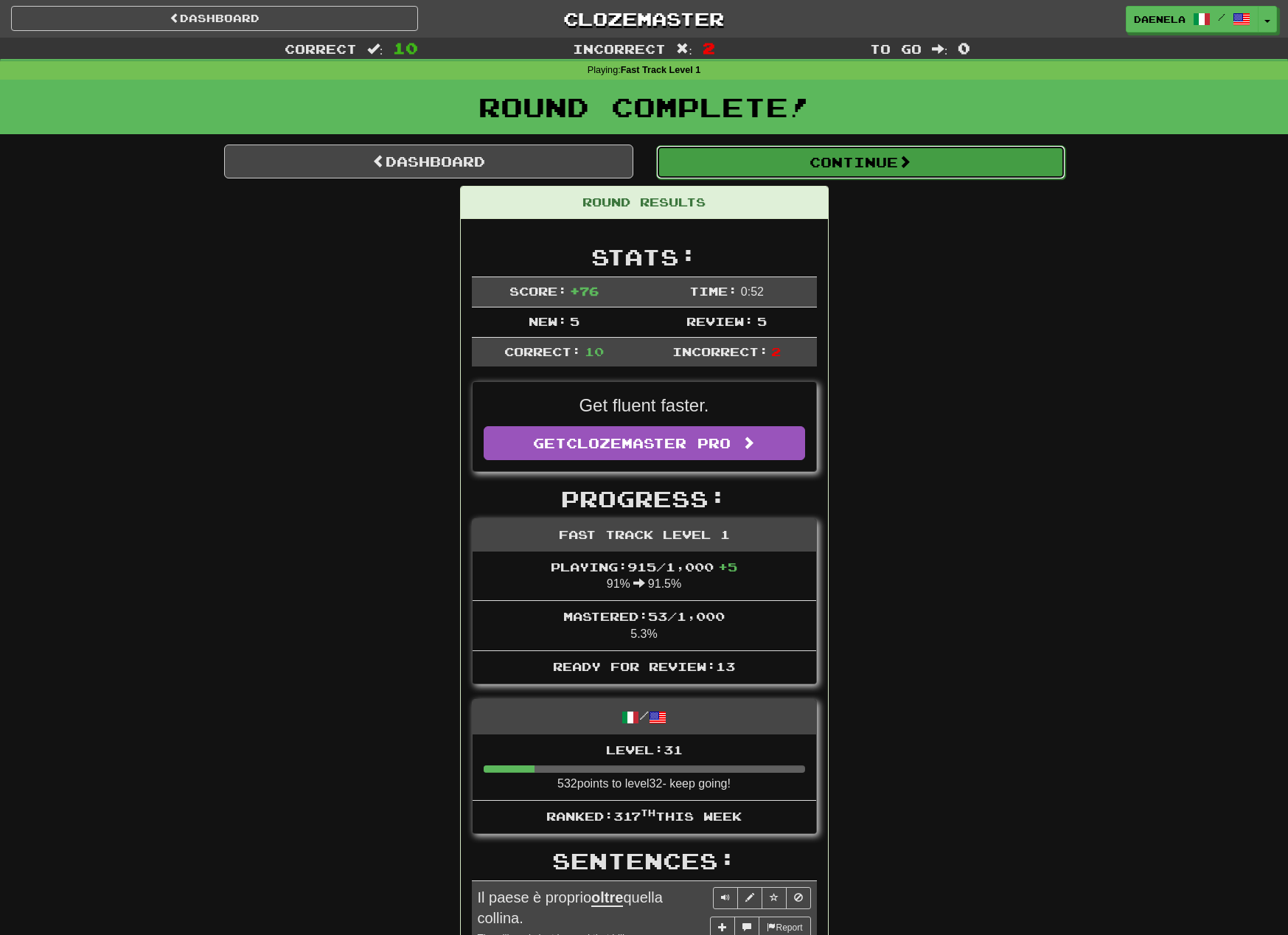
click at [710, 160] on button "Continue" at bounding box center [861, 161] width 409 height 34
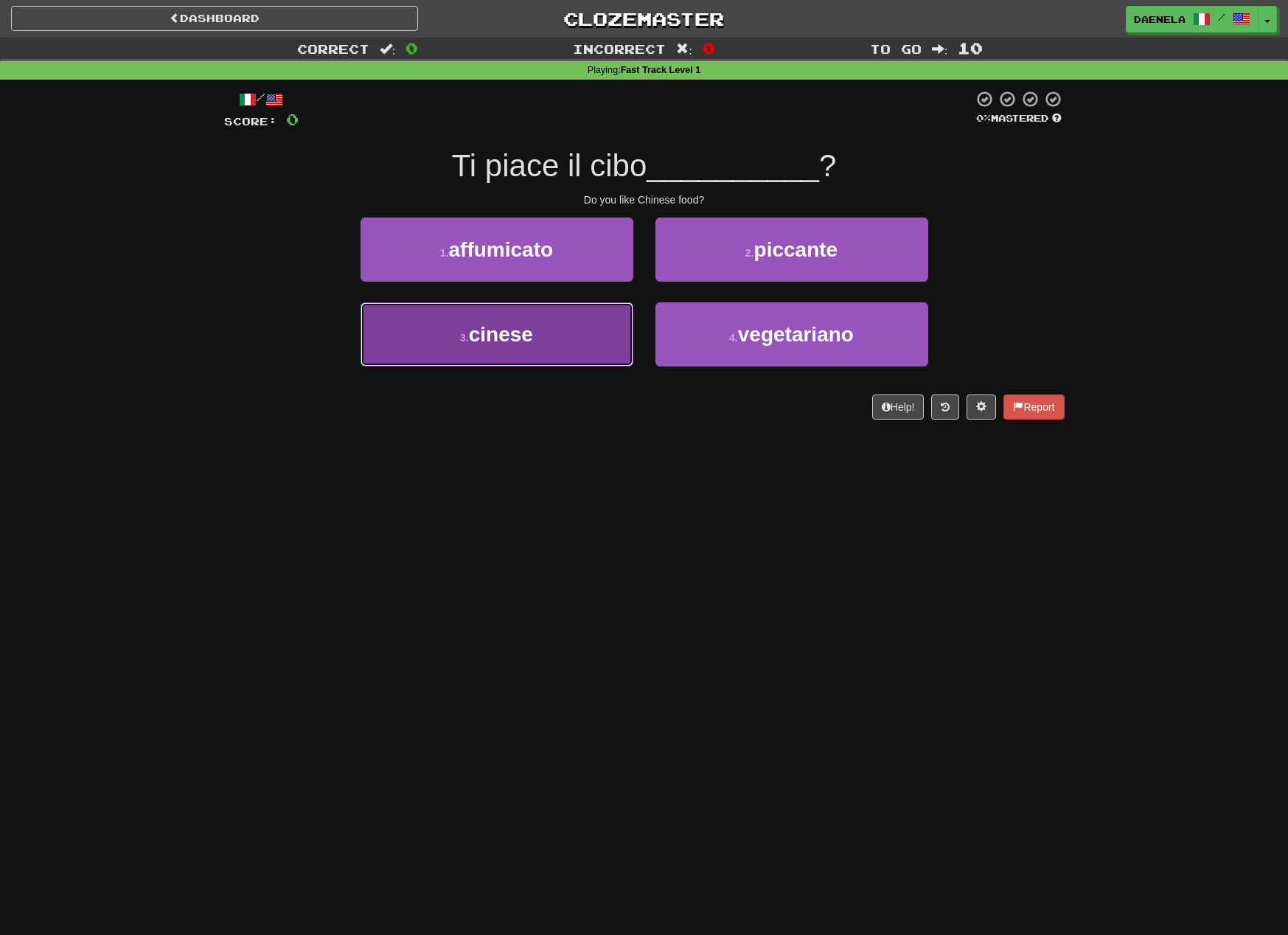
click at [571, 335] on button "3 . cinese" at bounding box center [497, 335] width 273 height 64
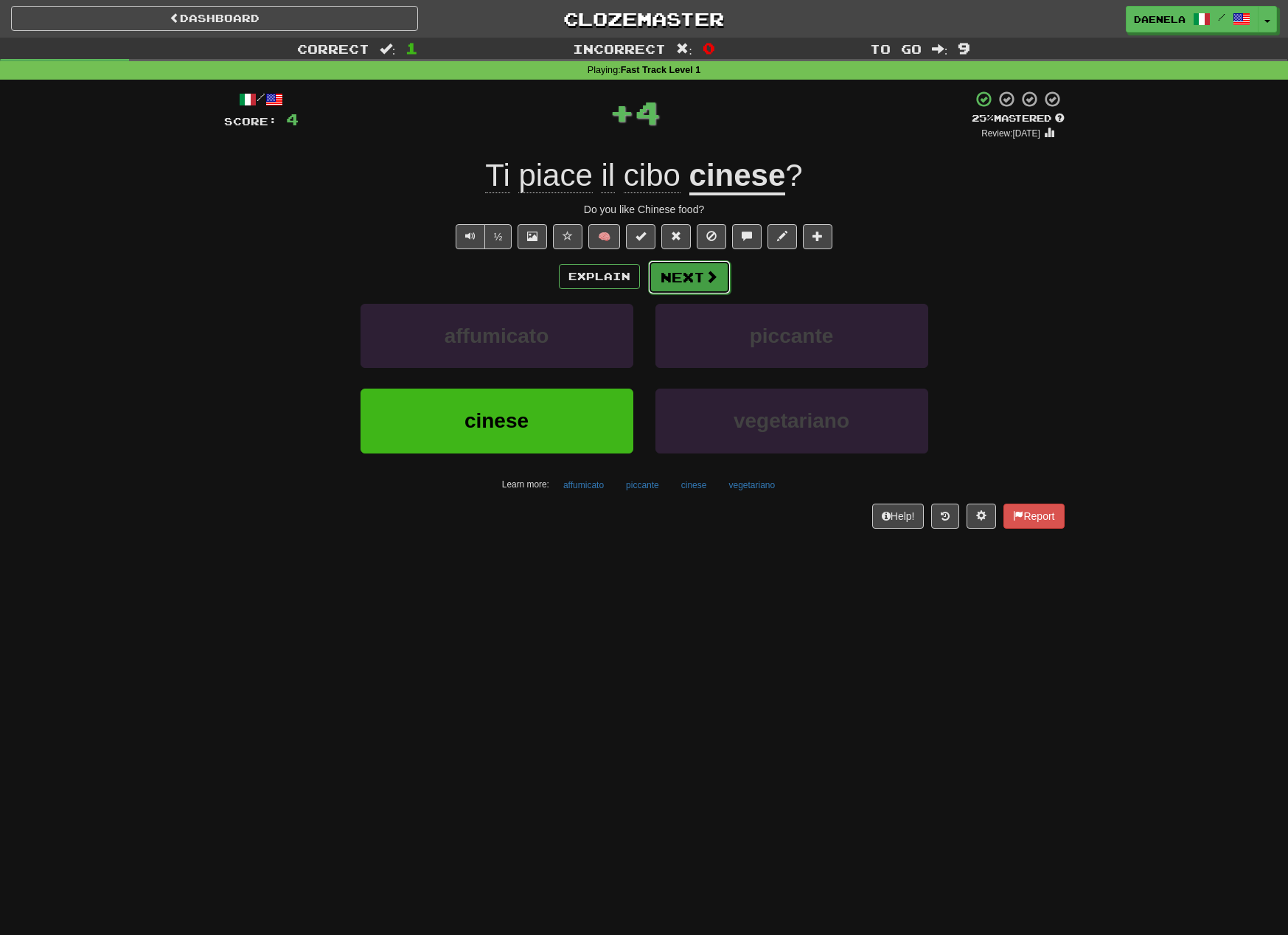
click at [718, 273] on button "Next" at bounding box center [689, 277] width 83 height 34
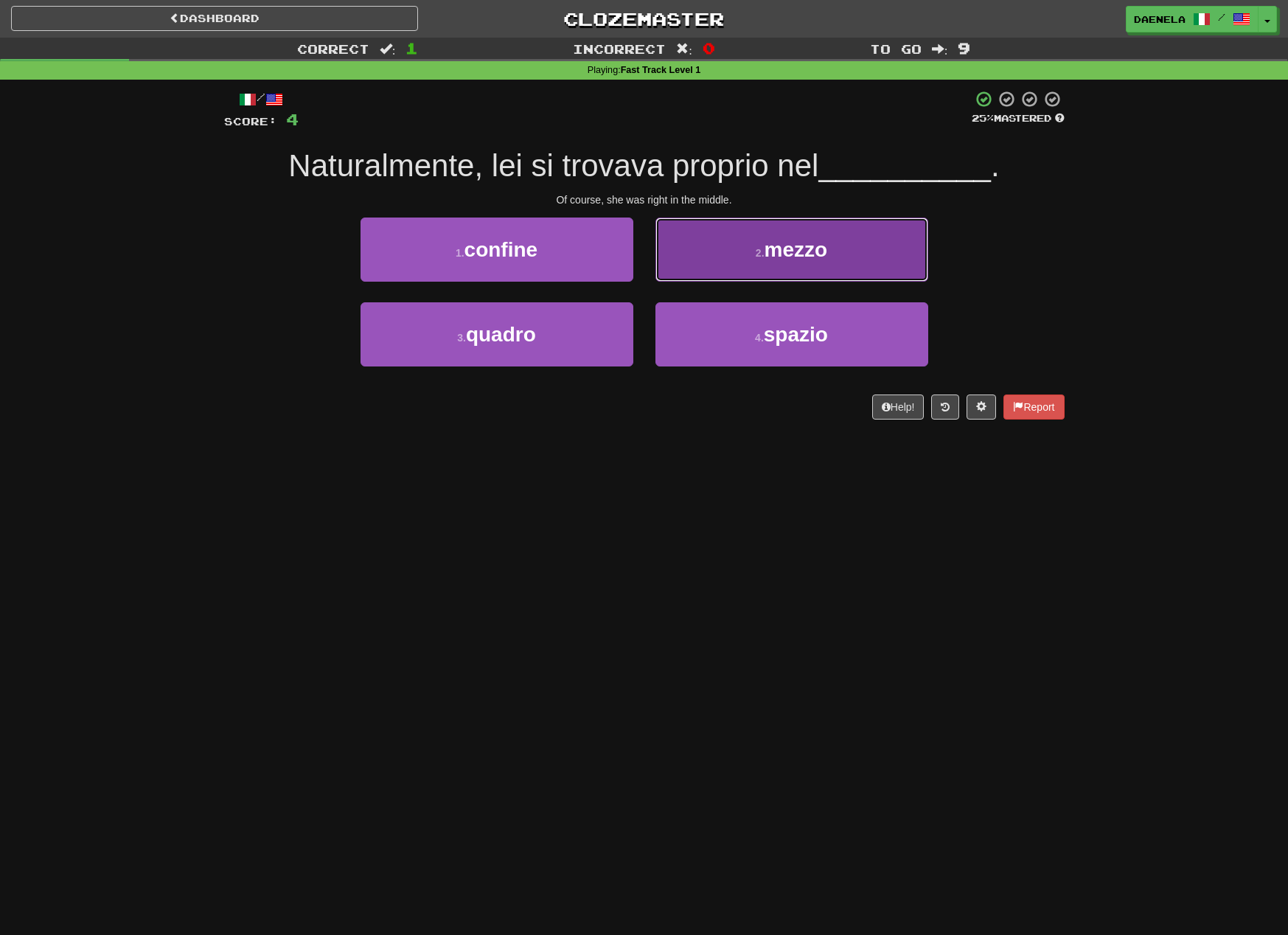
click at [710, 276] on button "2 . mezzo" at bounding box center [792, 249] width 273 height 64
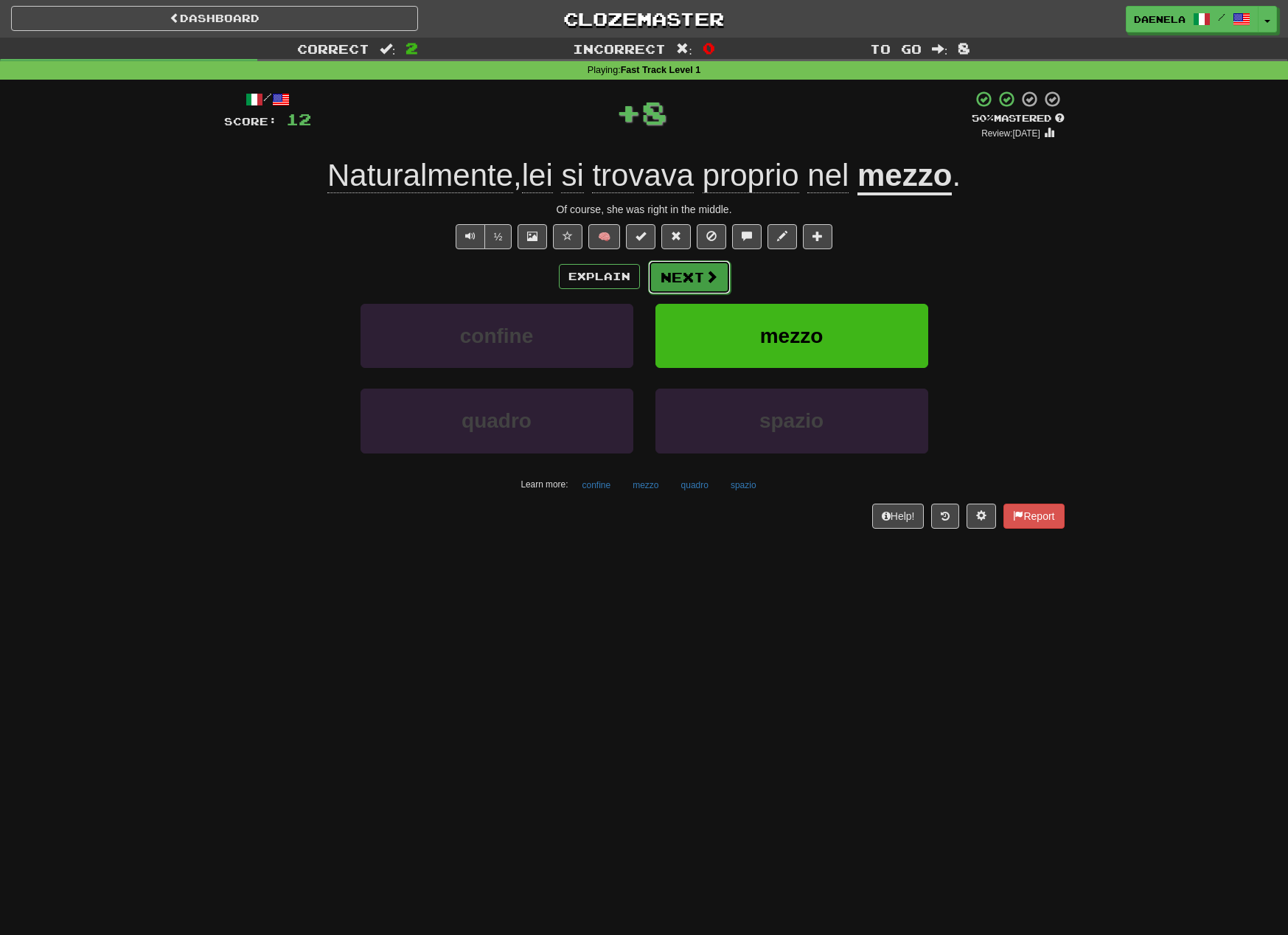
click at [683, 277] on button "Next" at bounding box center [689, 277] width 83 height 34
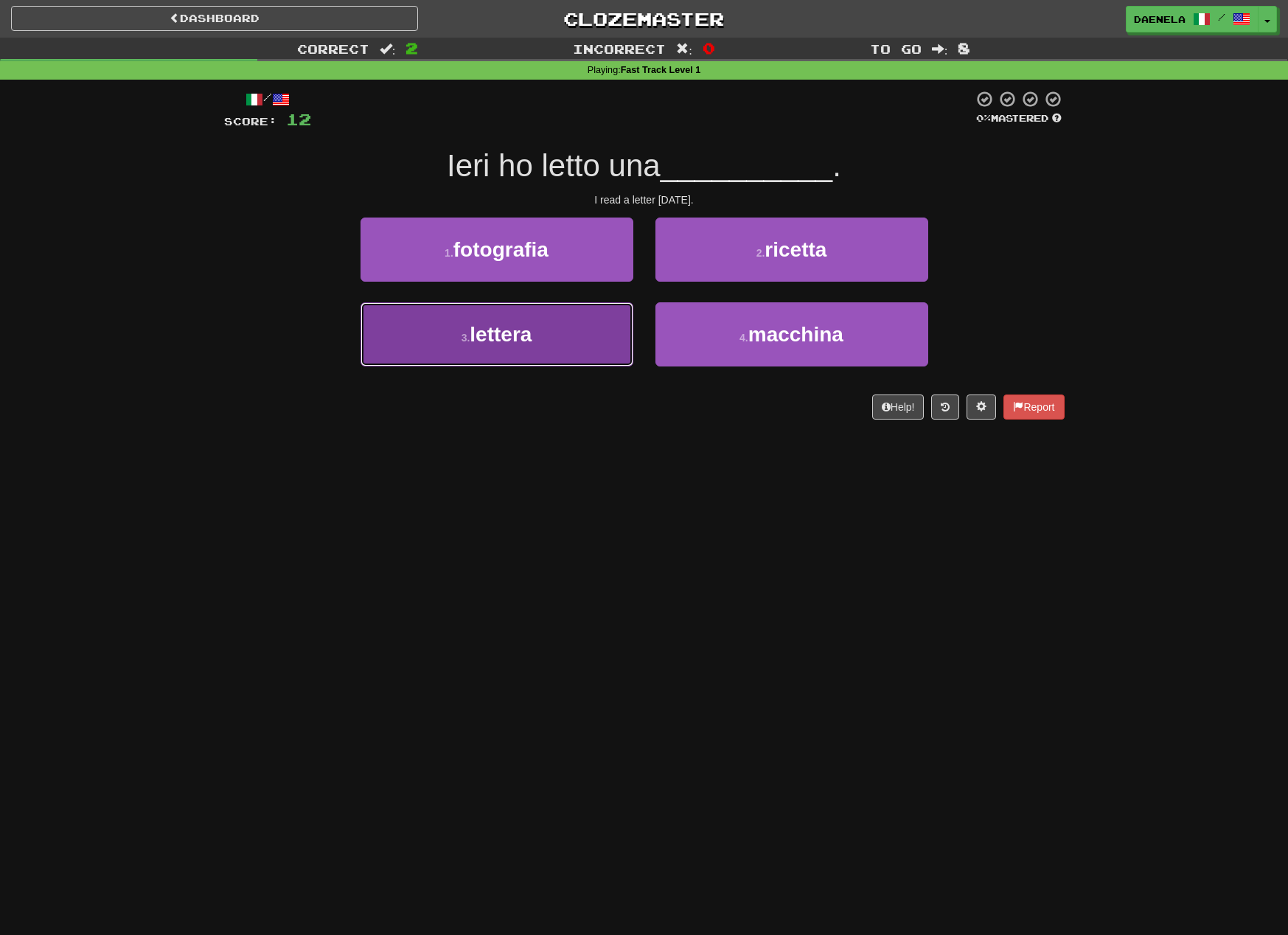
click at [542, 344] on button "3 . lettera" at bounding box center [497, 335] width 273 height 64
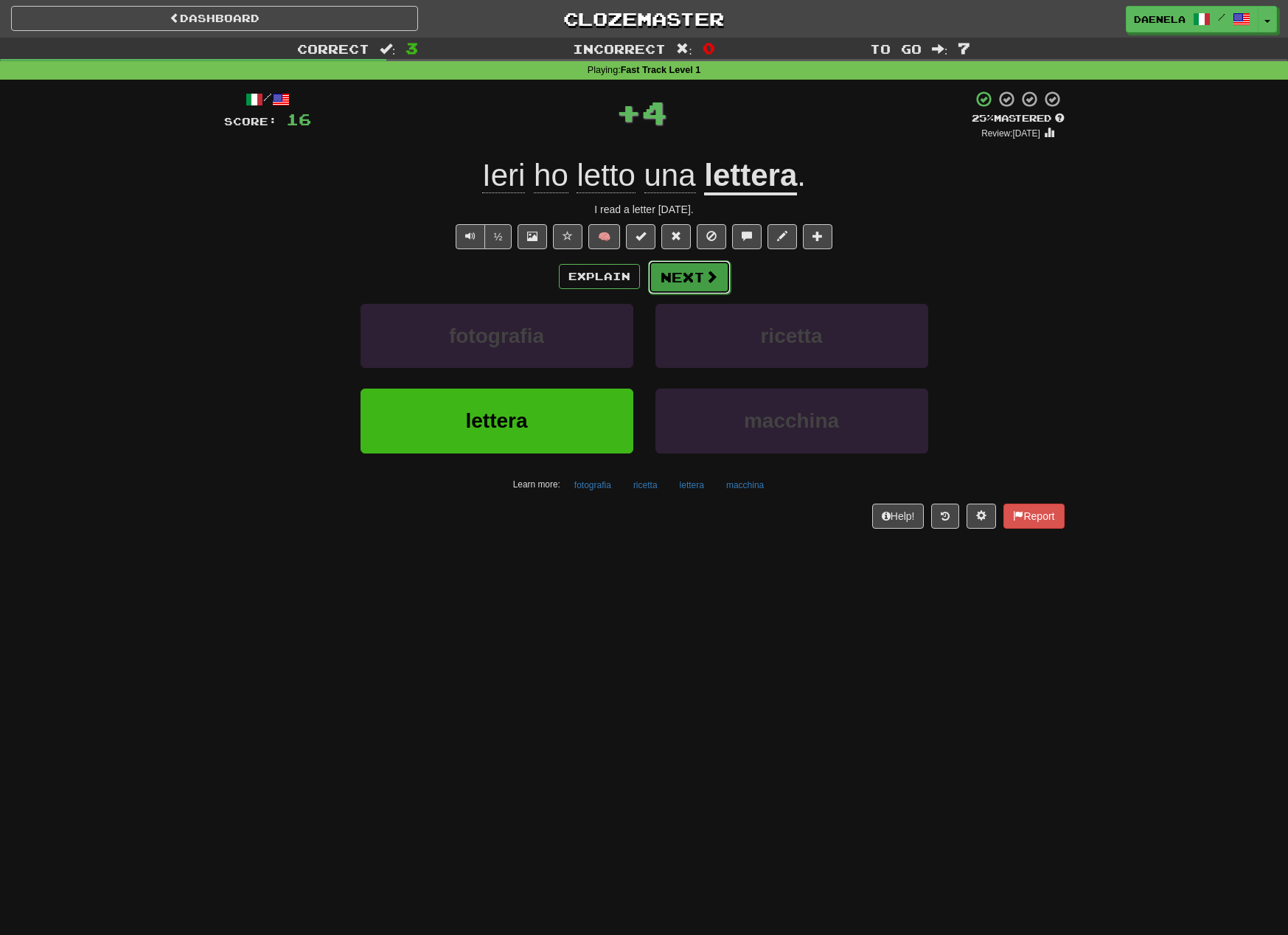
click at [669, 279] on button "Next" at bounding box center [689, 277] width 83 height 34
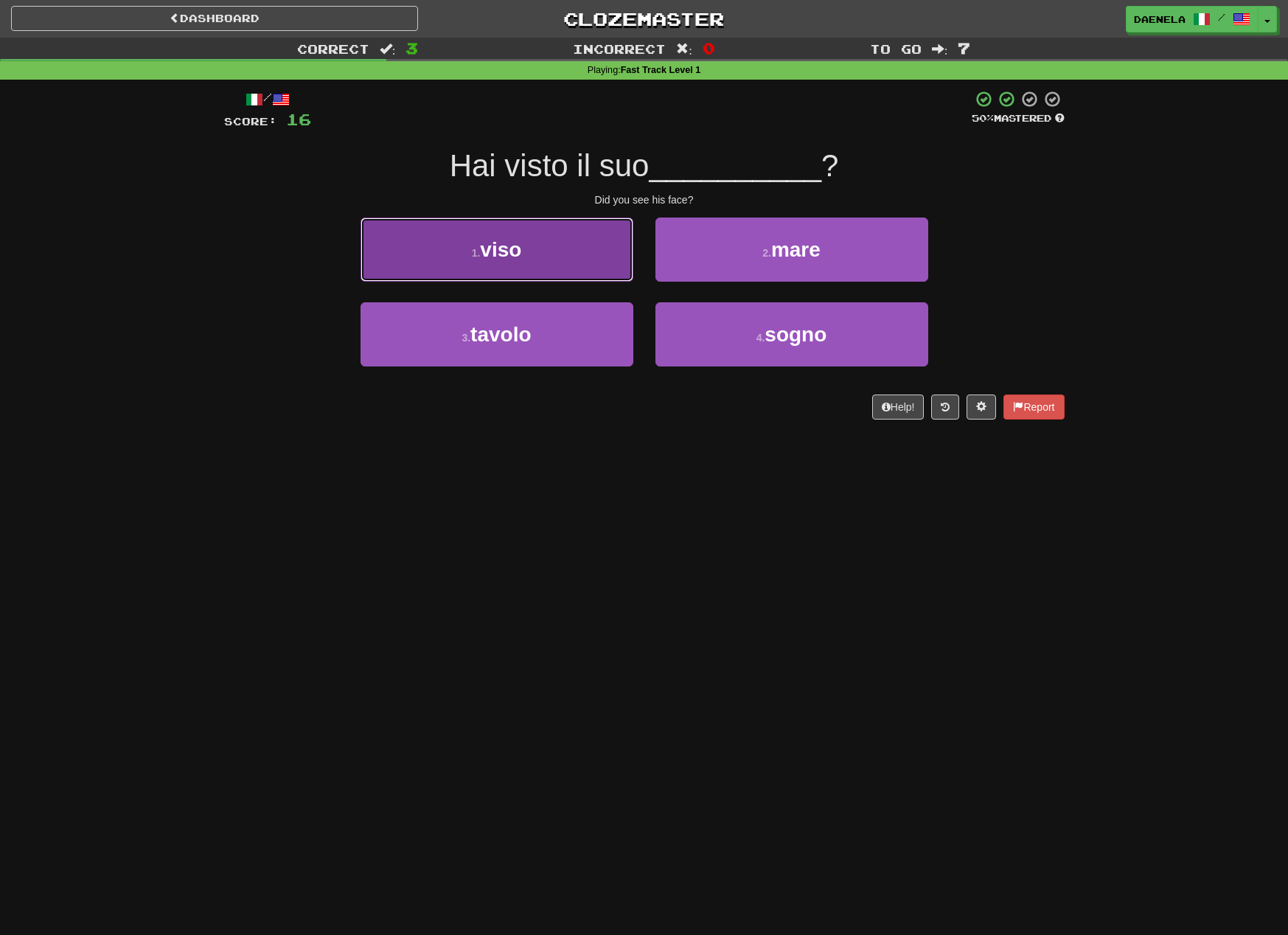
click at [547, 263] on button "1 . viso" at bounding box center [497, 249] width 273 height 64
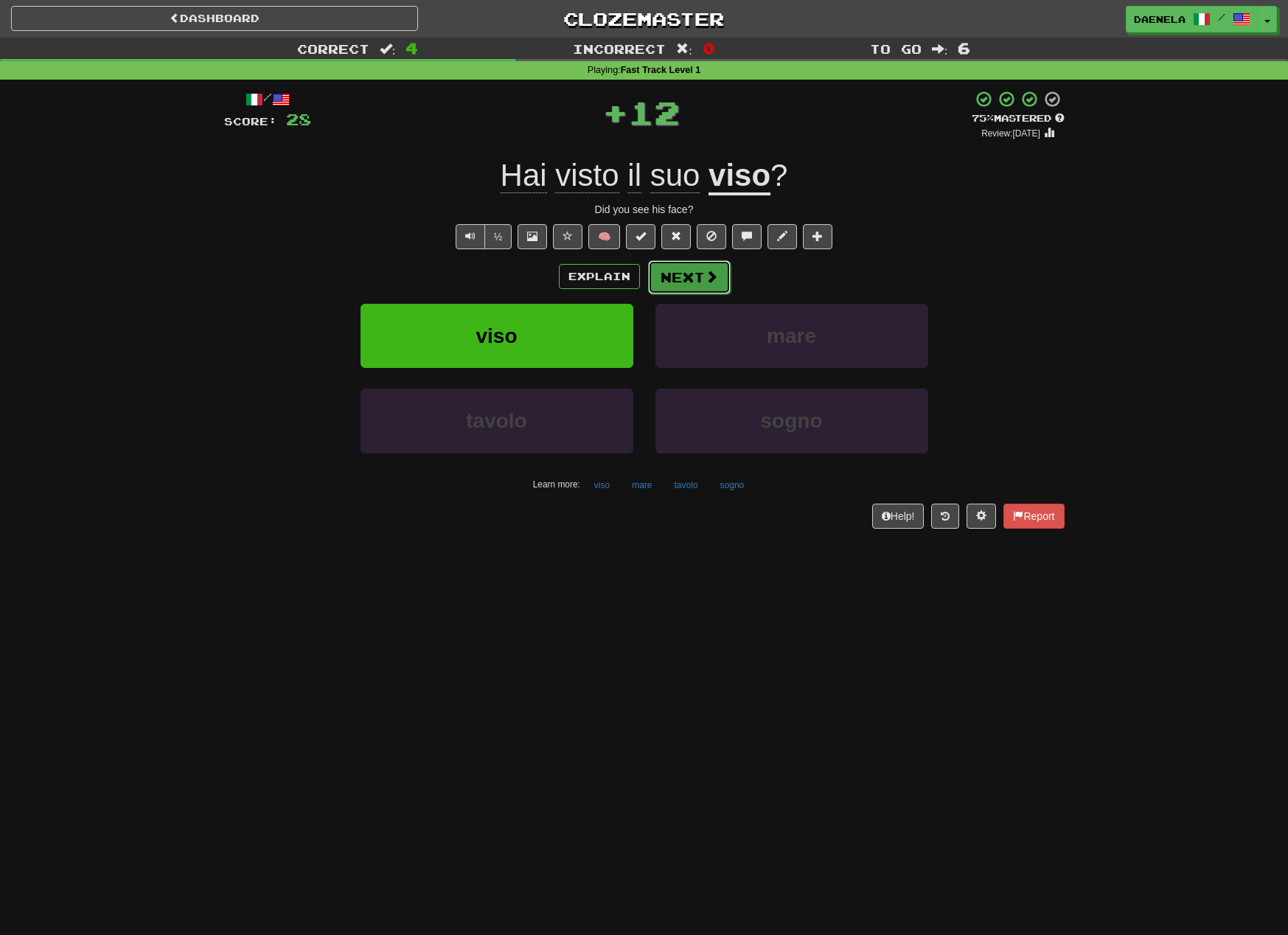
click at [669, 278] on button "Next" at bounding box center [689, 277] width 83 height 34
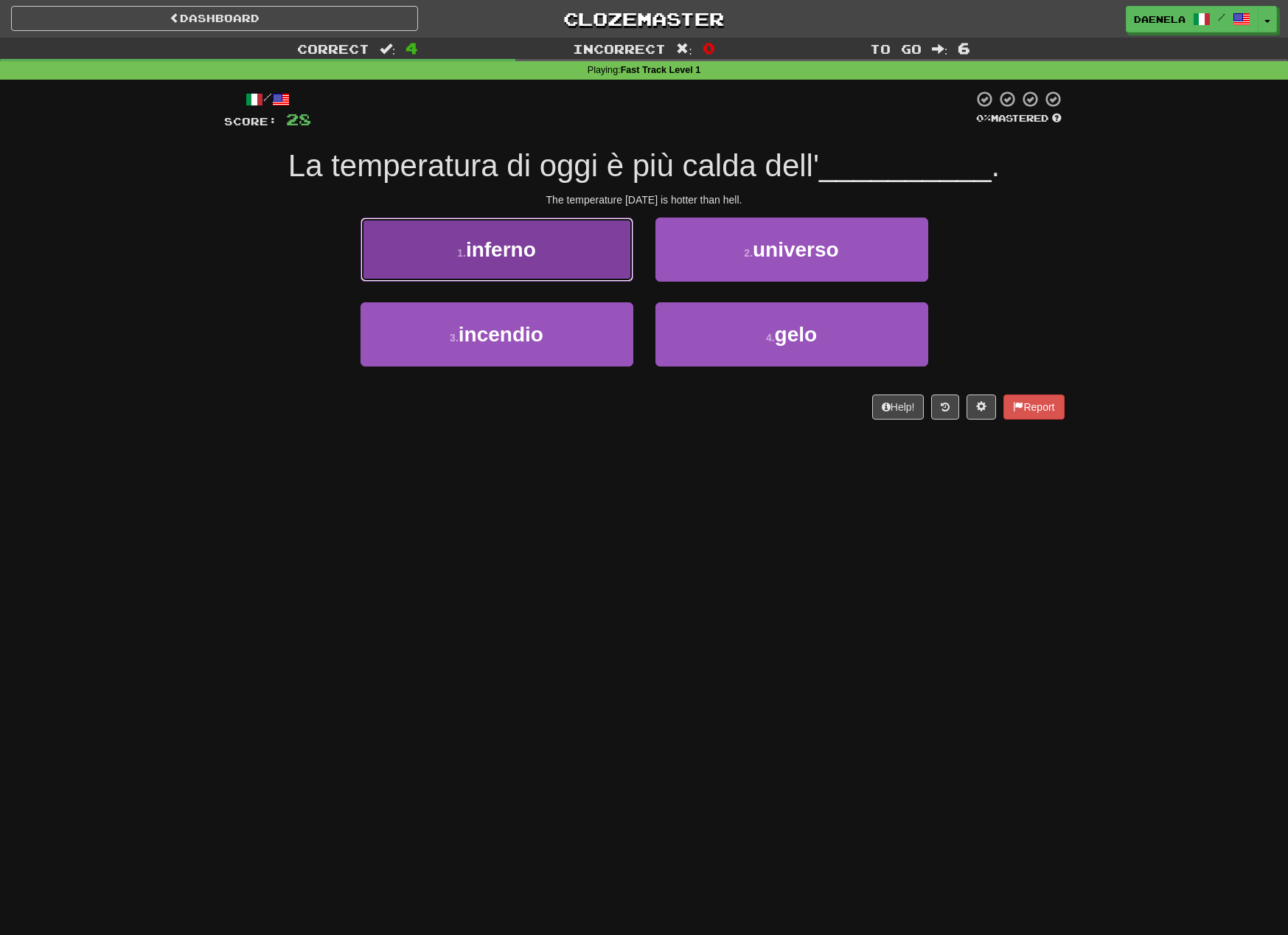
click at [584, 271] on button "1 . inferno" at bounding box center [497, 249] width 273 height 64
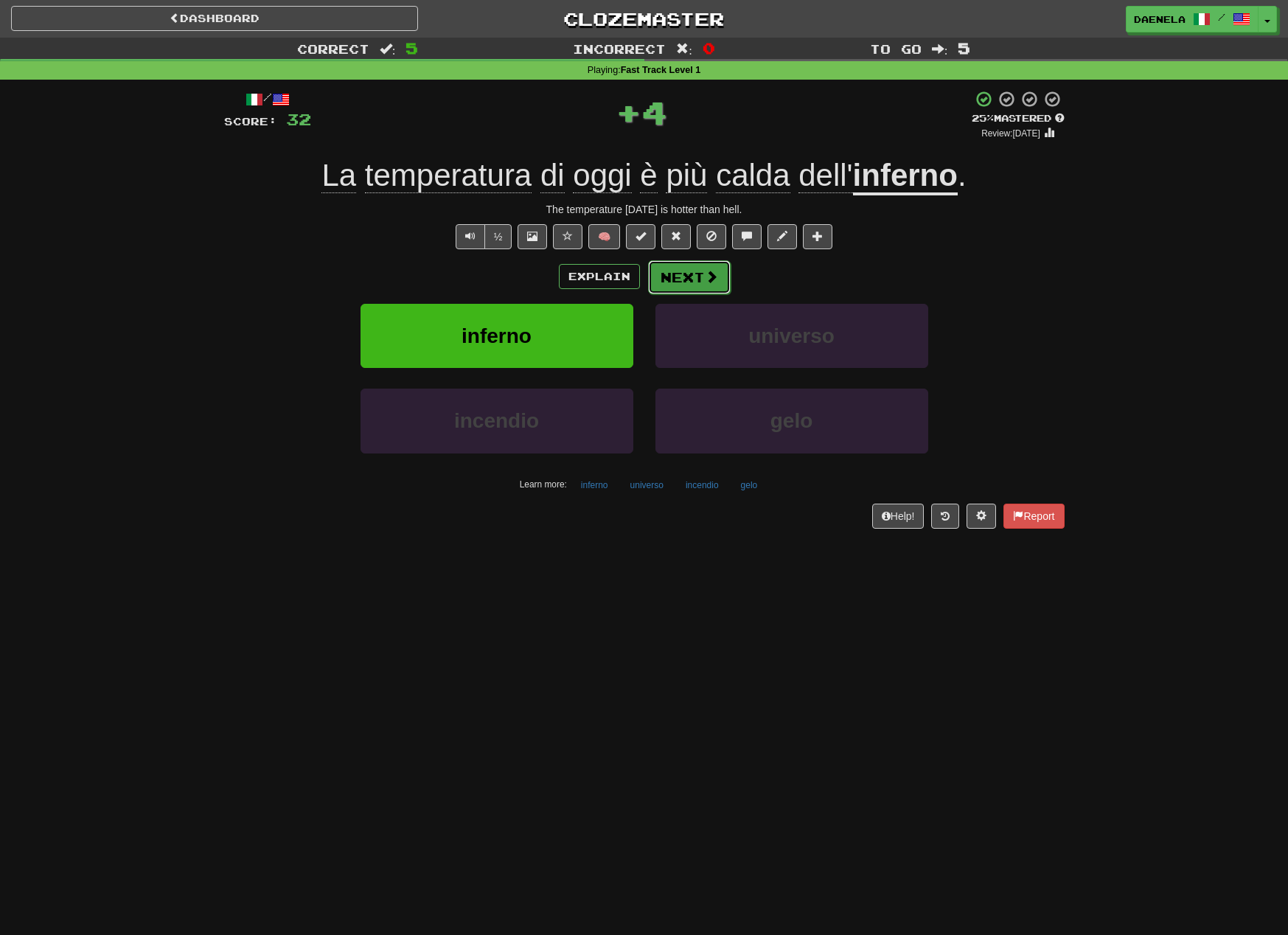
click at [699, 273] on button "Next" at bounding box center [689, 277] width 83 height 34
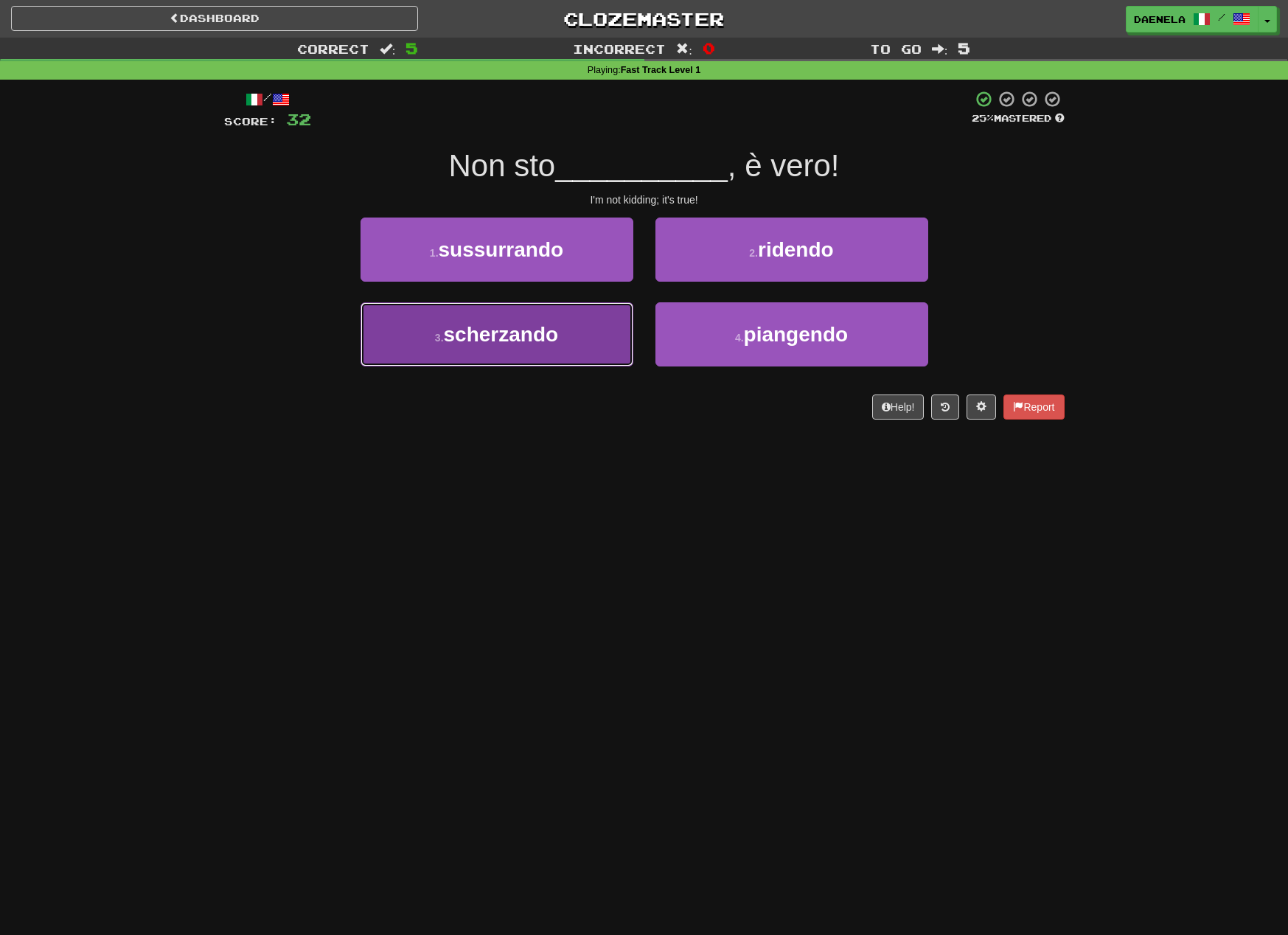
click at [546, 328] on span "scherzando" at bounding box center [501, 334] width 115 height 23
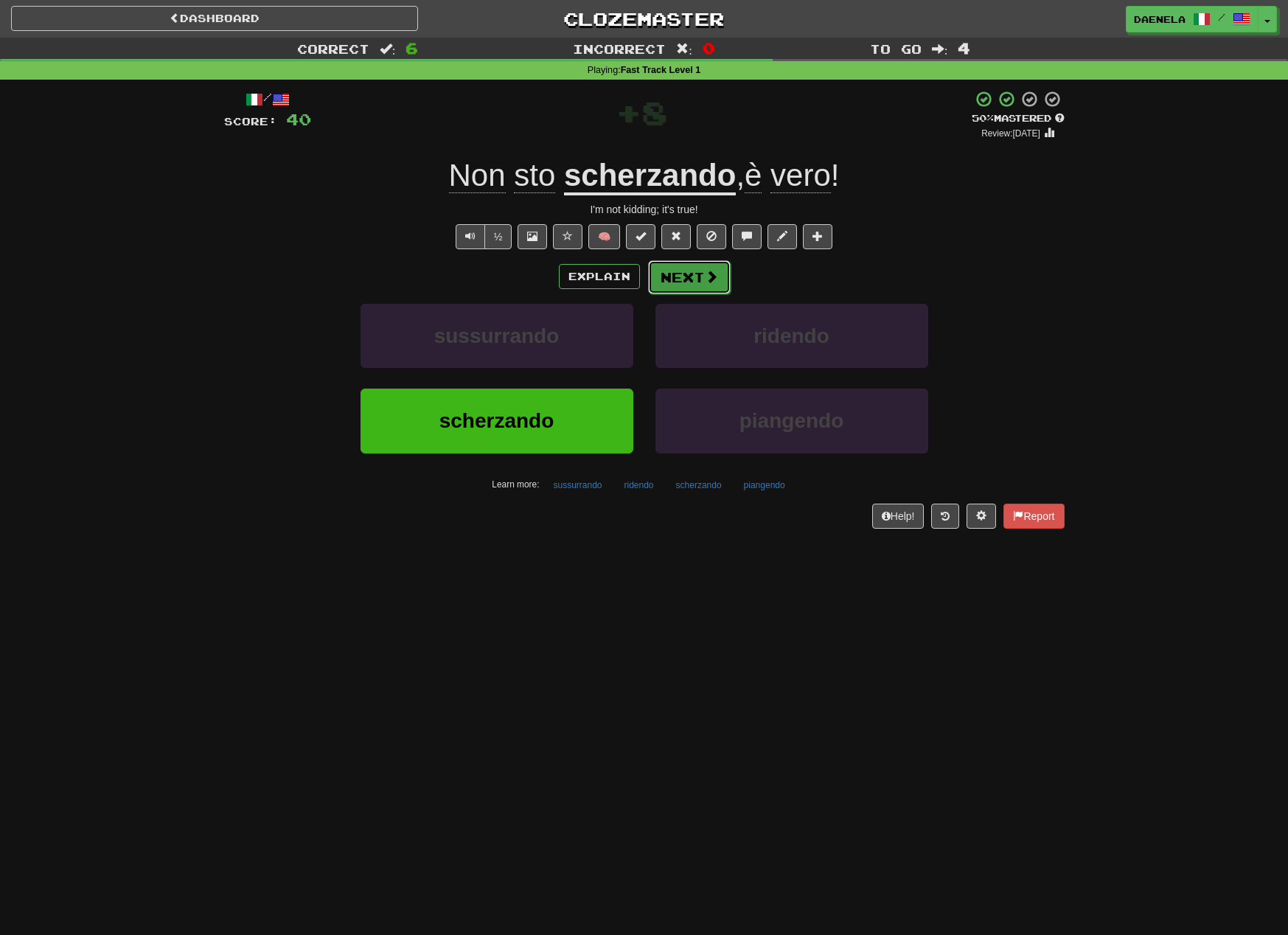
click at [685, 287] on button "Next" at bounding box center [689, 277] width 83 height 34
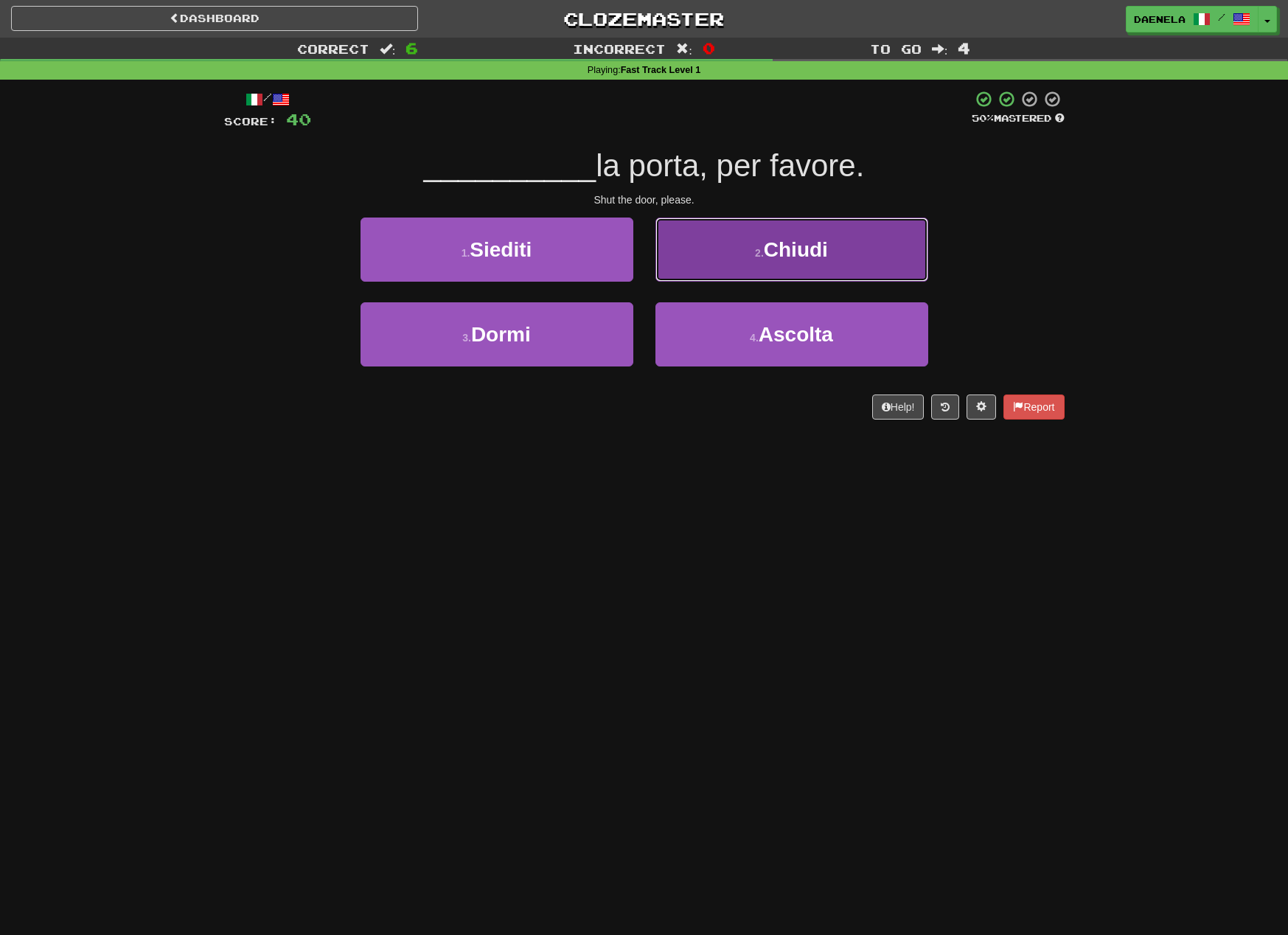
click at [691, 280] on button "2 . Chiudi" at bounding box center [792, 249] width 273 height 64
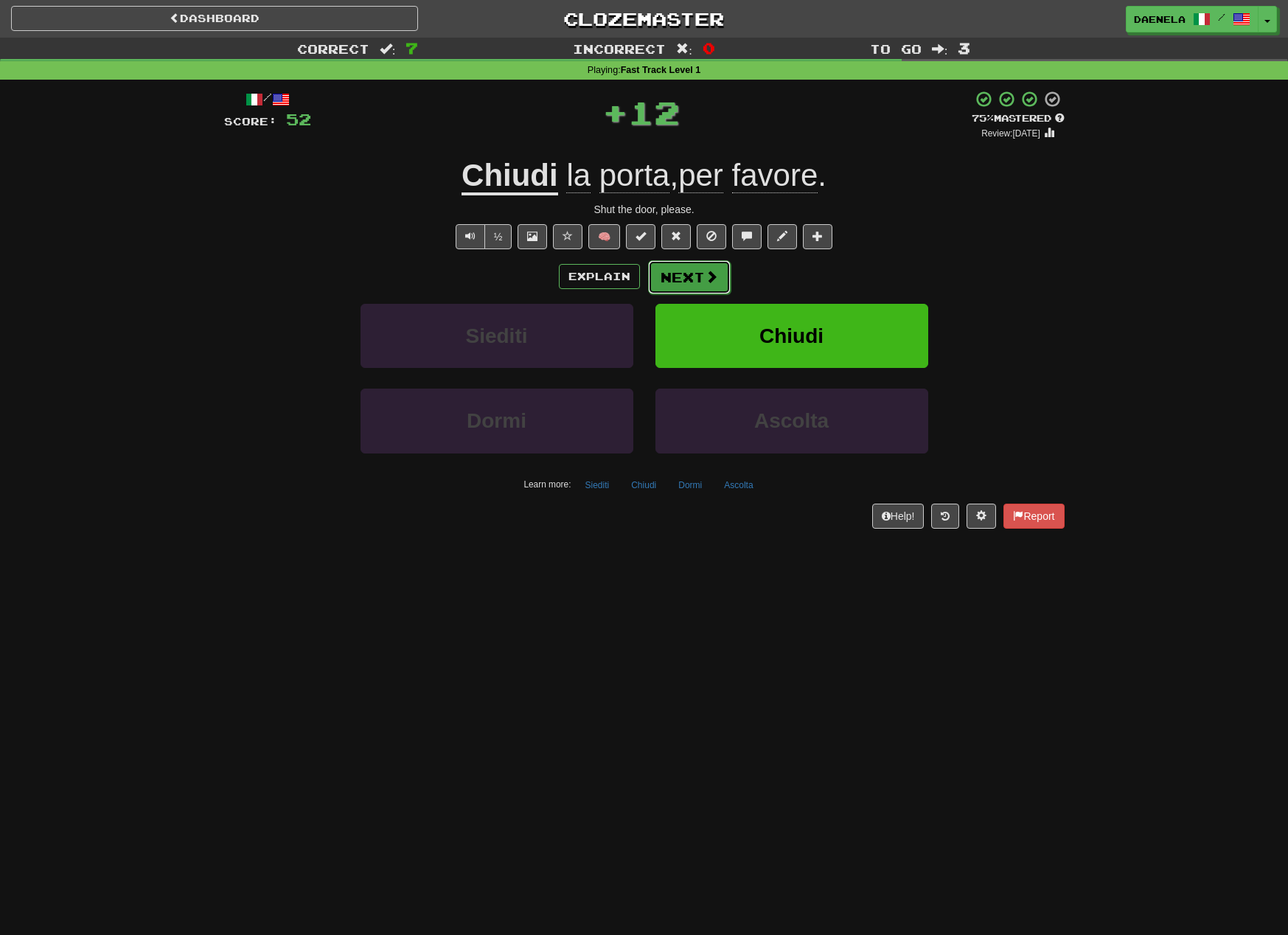
click at [662, 277] on button "Next" at bounding box center [689, 277] width 83 height 34
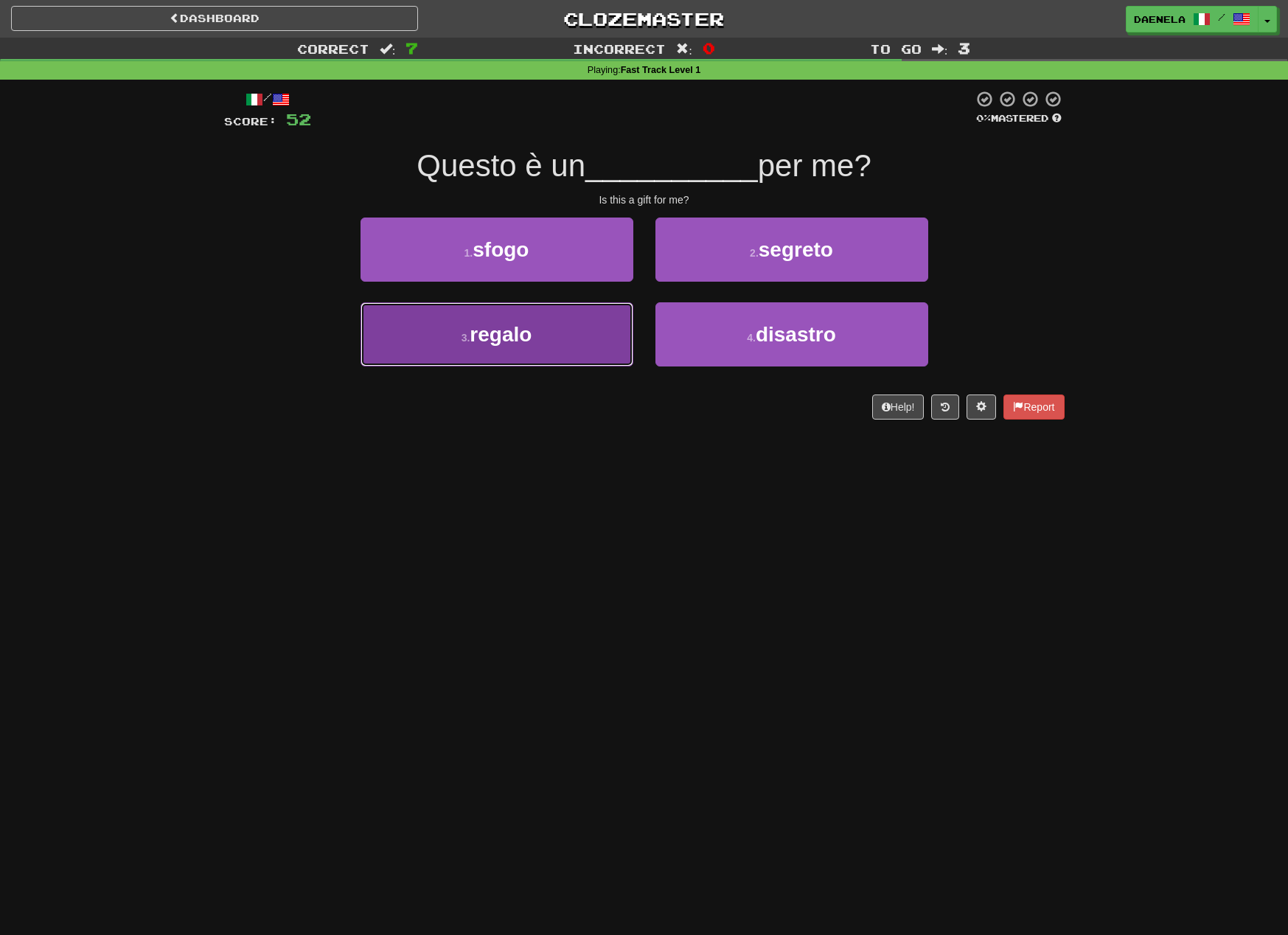
click at [594, 342] on button "3 . regalo" at bounding box center [497, 335] width 273 height 64
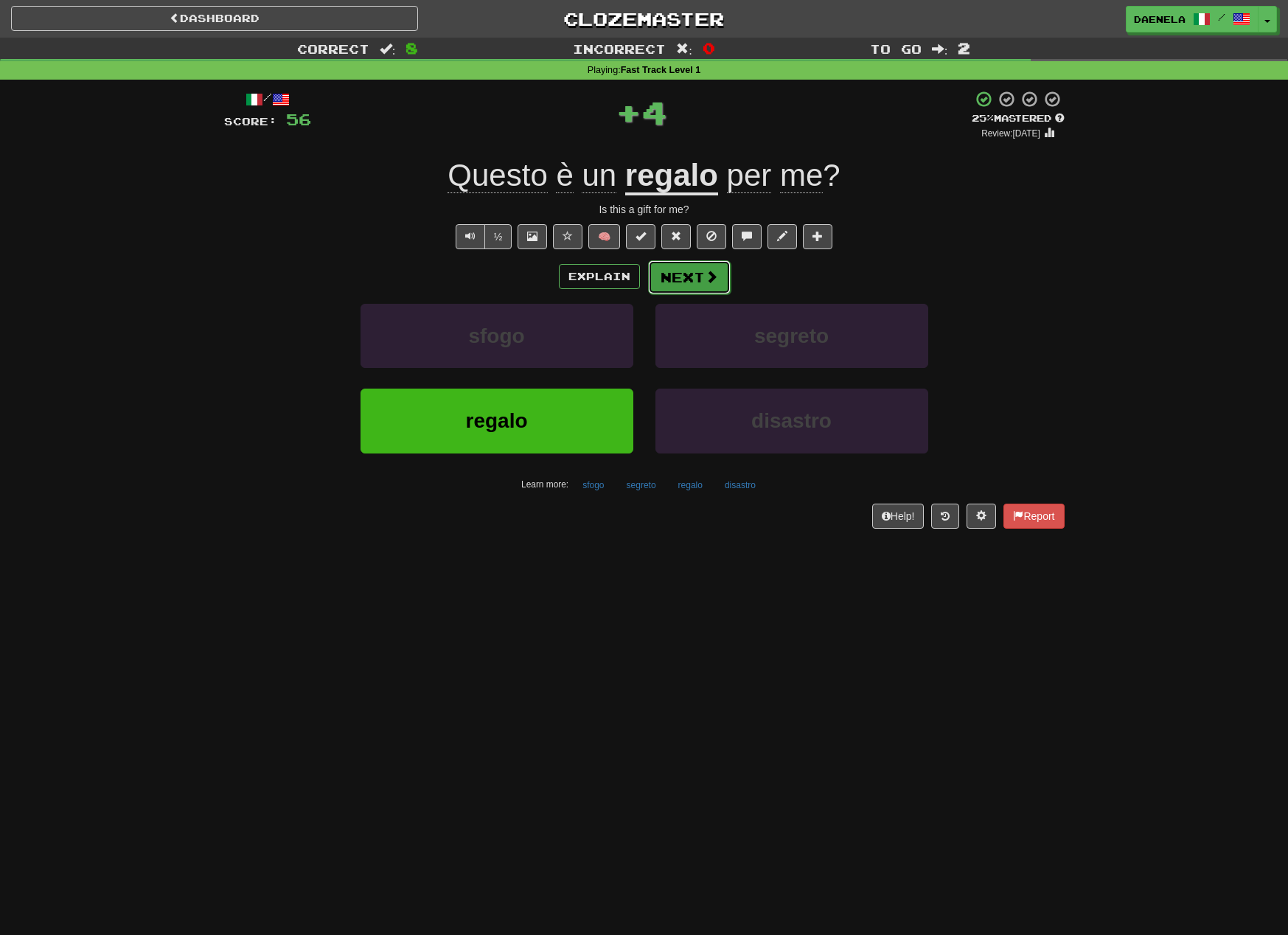
click at [680, 279] on button "Next" at bounding box center [689, 277] width 83 height 34
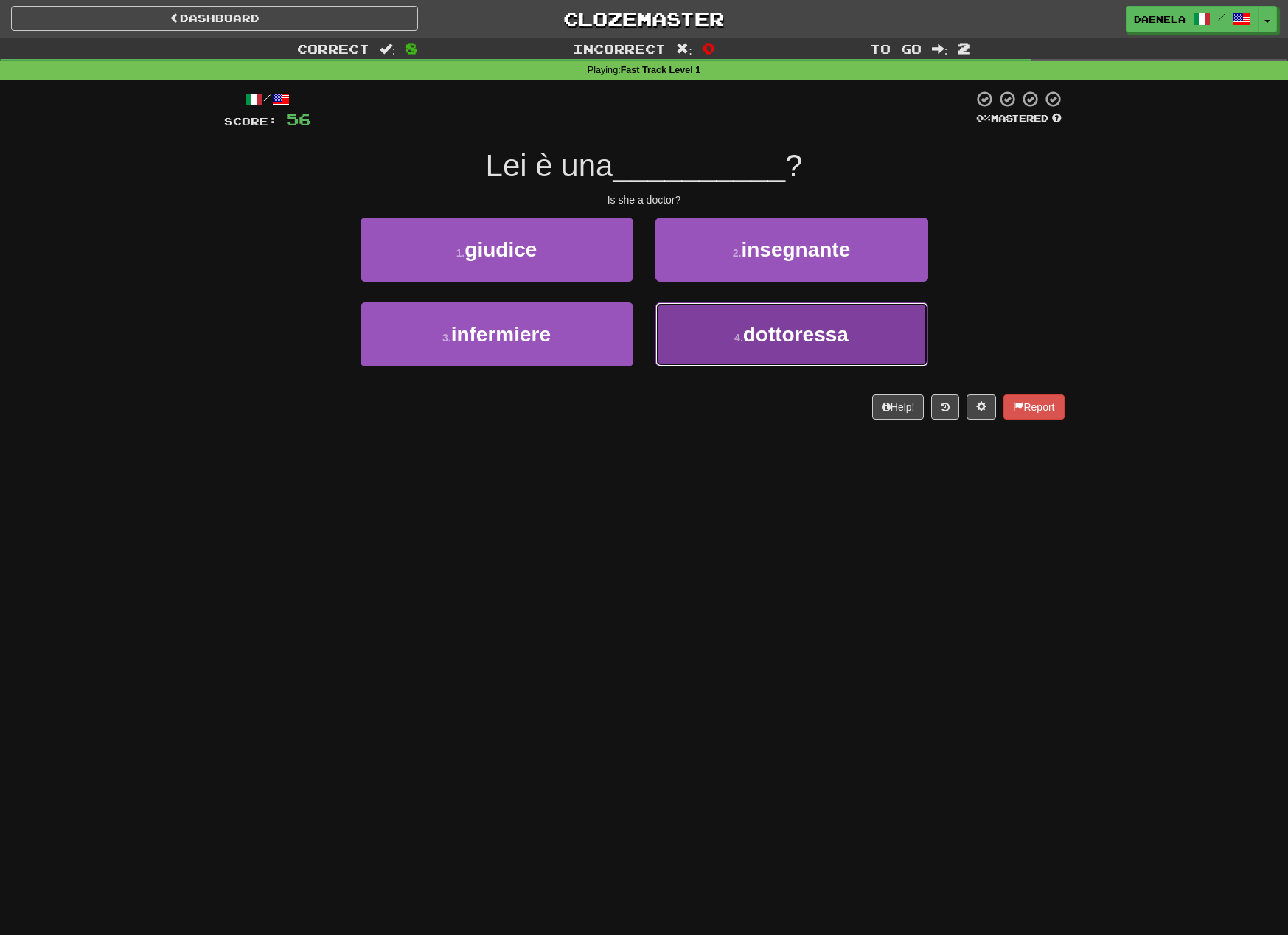
click at [689, 346] on button "4 . dottoressa" at bounding box center [792, 335] width 273 height 64
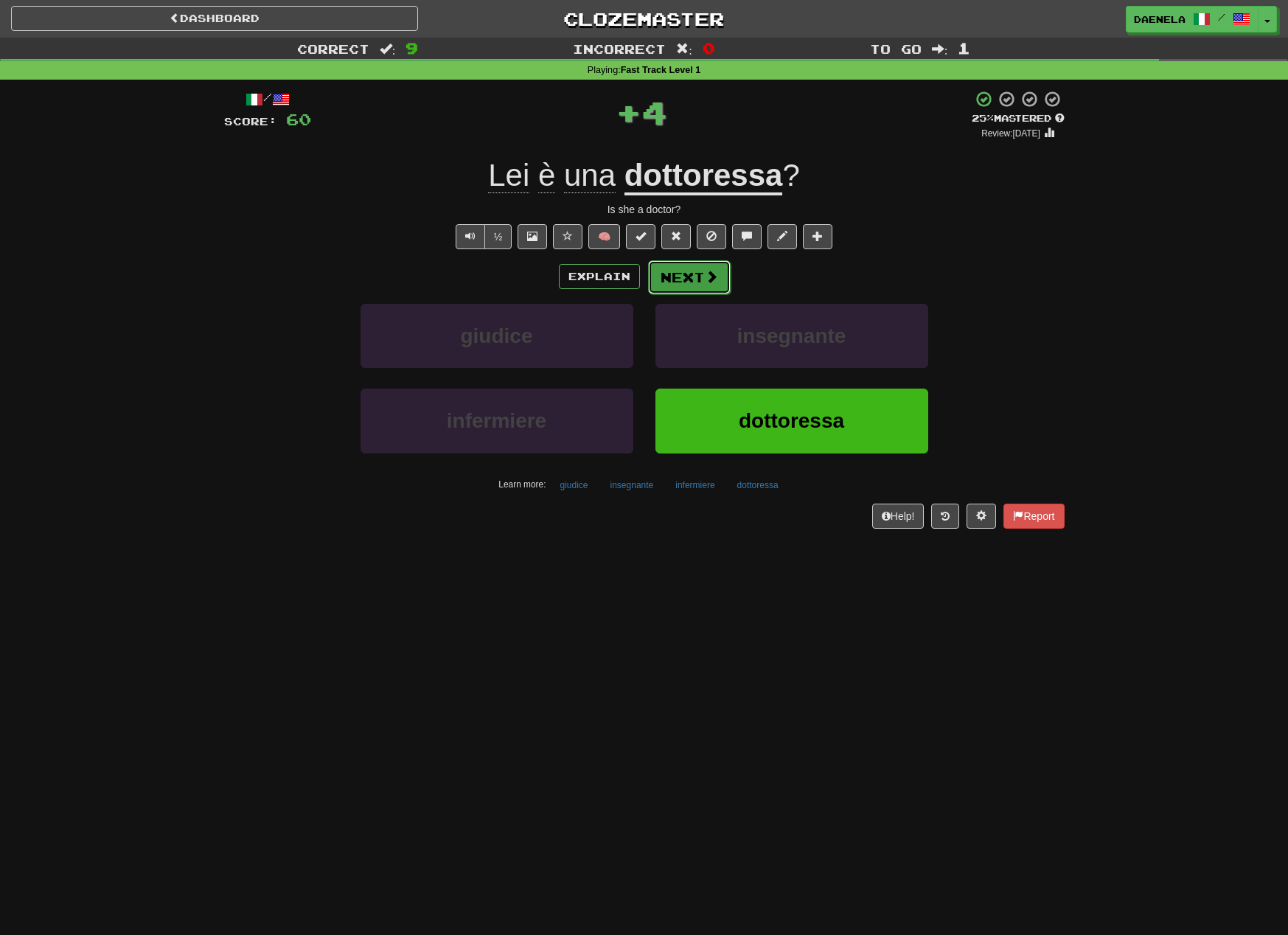
click at [680, 285] on button "Next" at bounding box center [689, 277] width 83 height 34
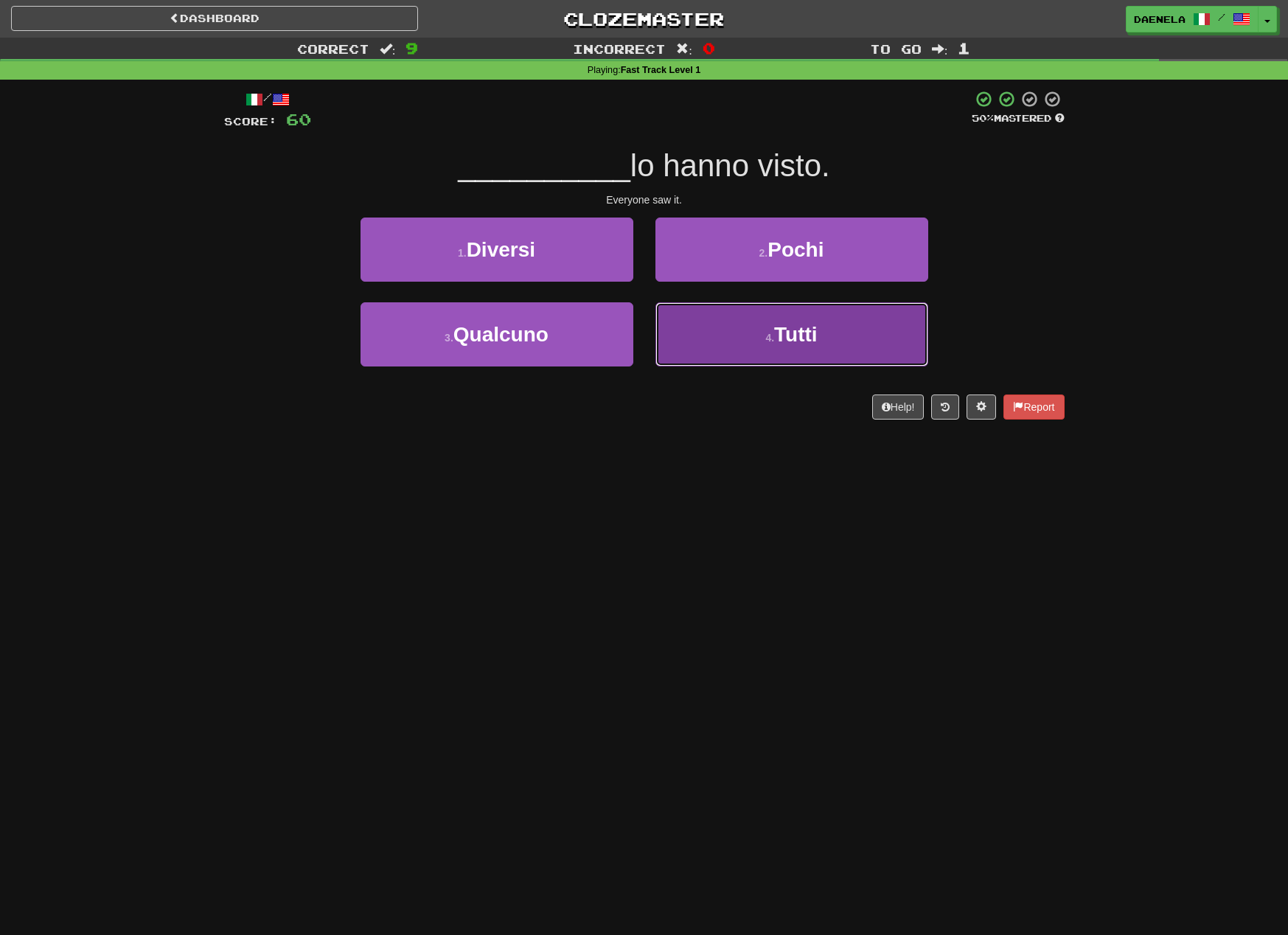
click at [743, 354] on button "4 . Tutti" at bounding box center [792, 335] width 273 height 64
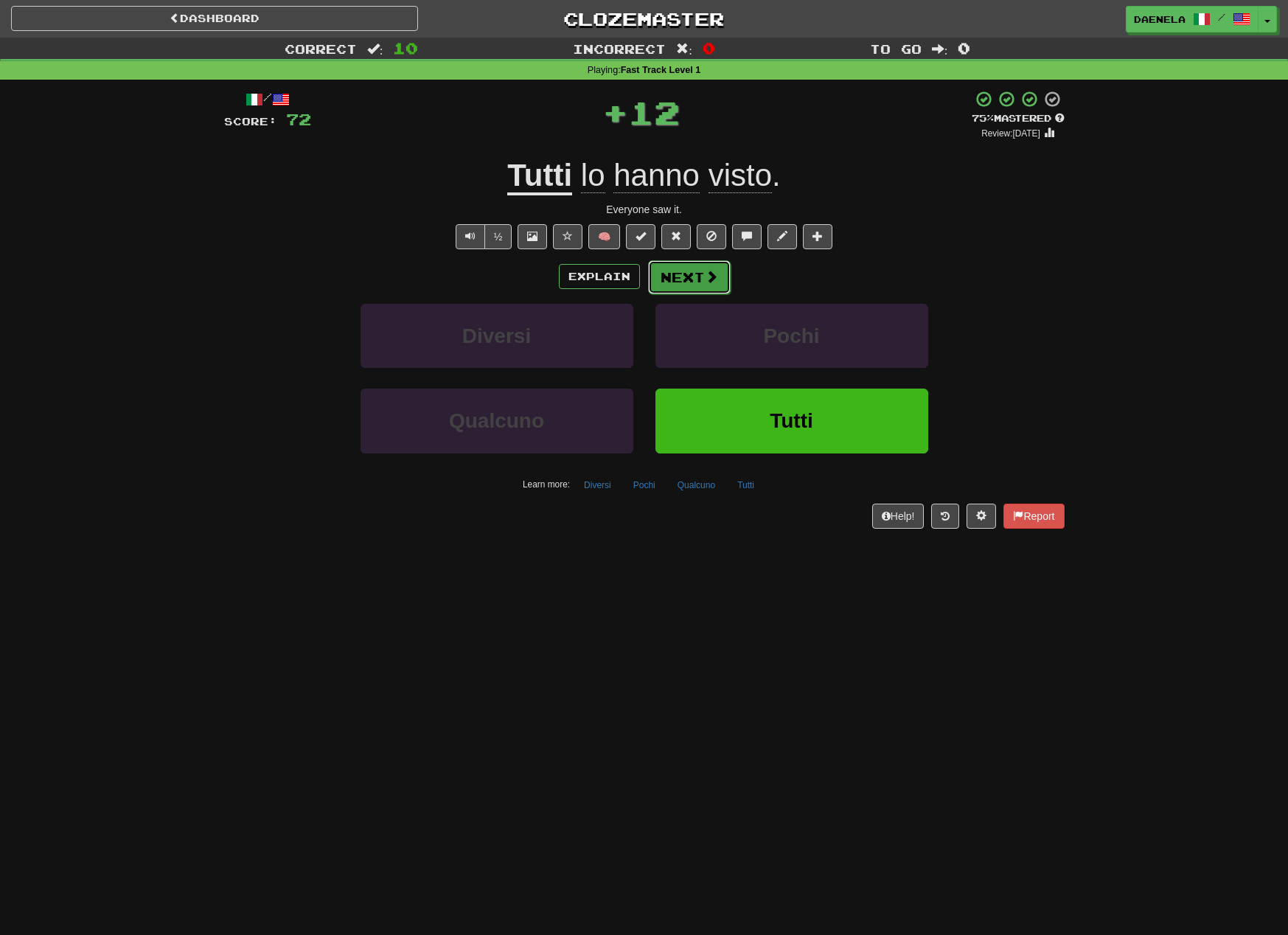
click at [690, 277] on button "Next" at bounding box center [689, 277] width 83 height 34
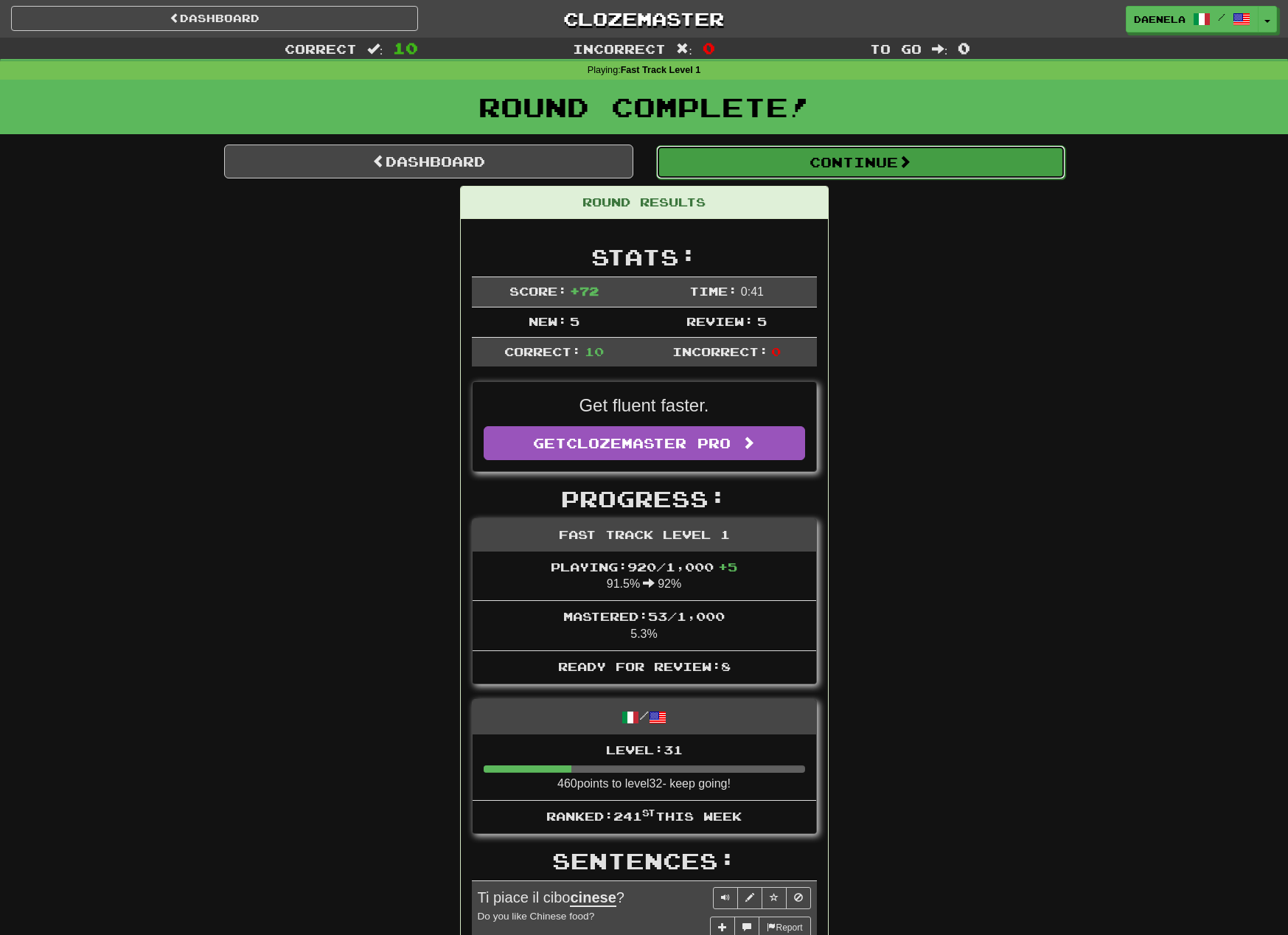
click at [709, 164] on button "Continue" at bounding box center [861, 161] width 409 height 34
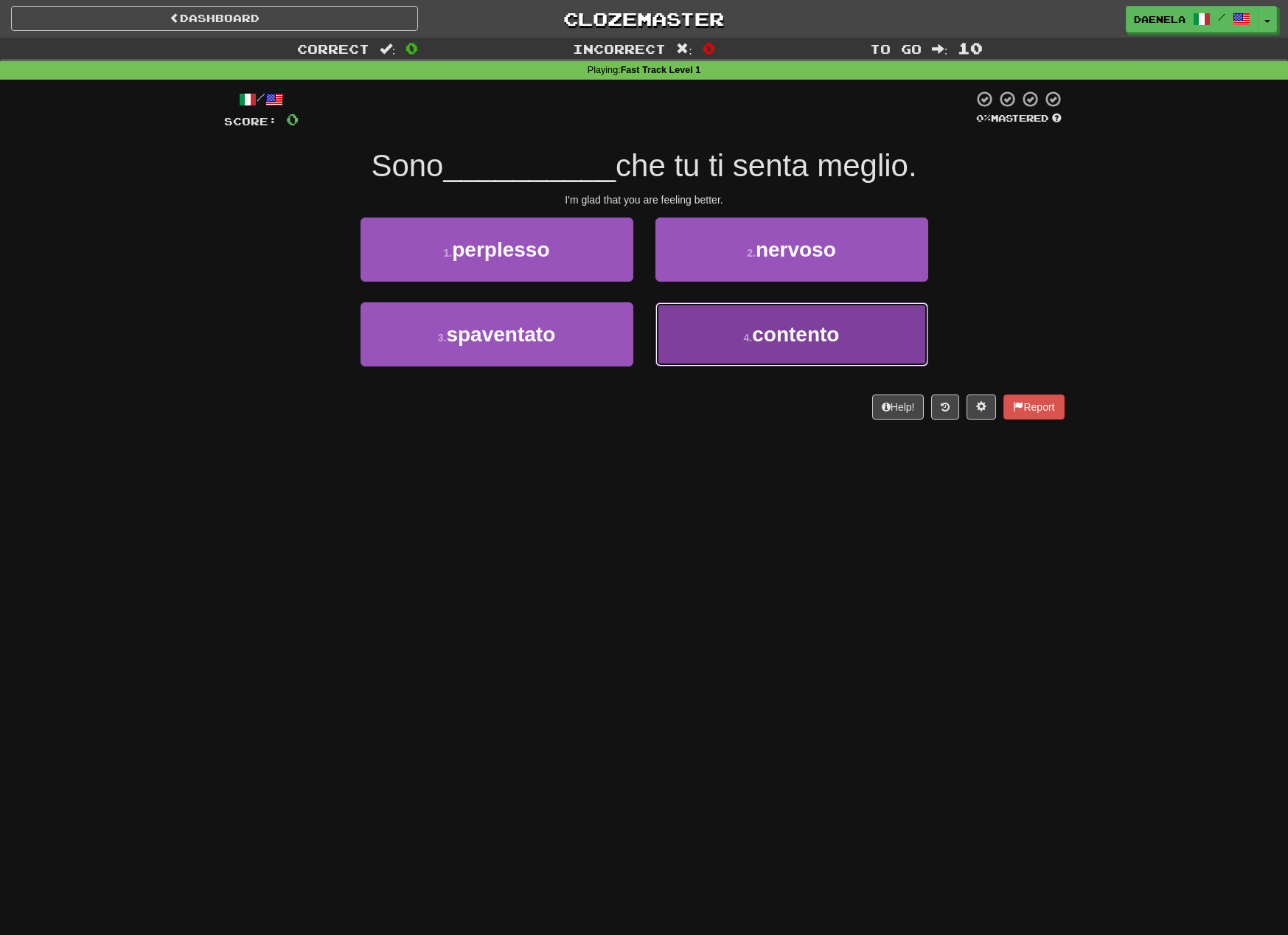
click at [742, 357] on button "4 . contento" at bounding box center [792, 335] width 273 height 64
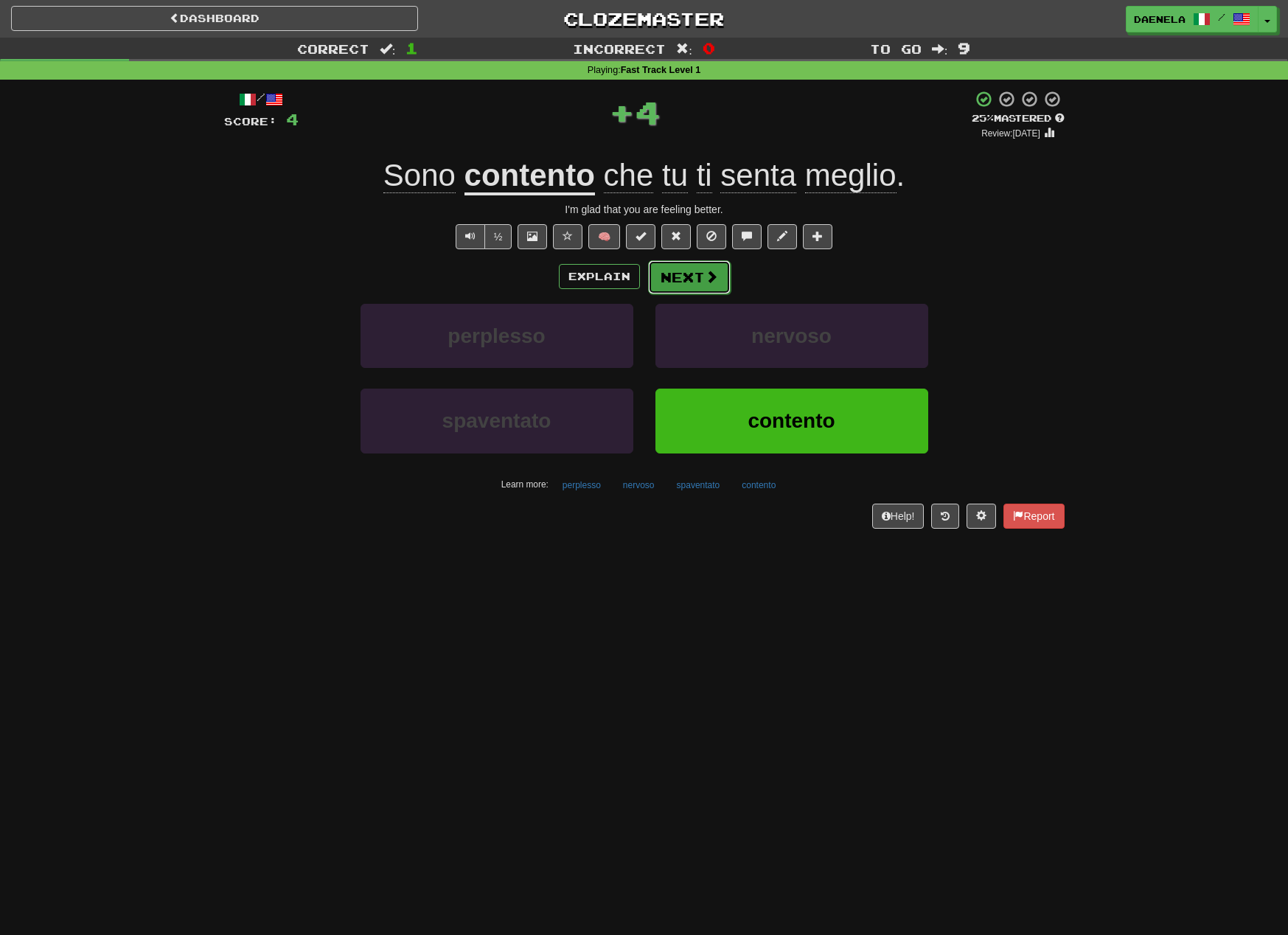
click at [683, 278] on button "Next" at bounding box center [689, 277] width 83 height 34
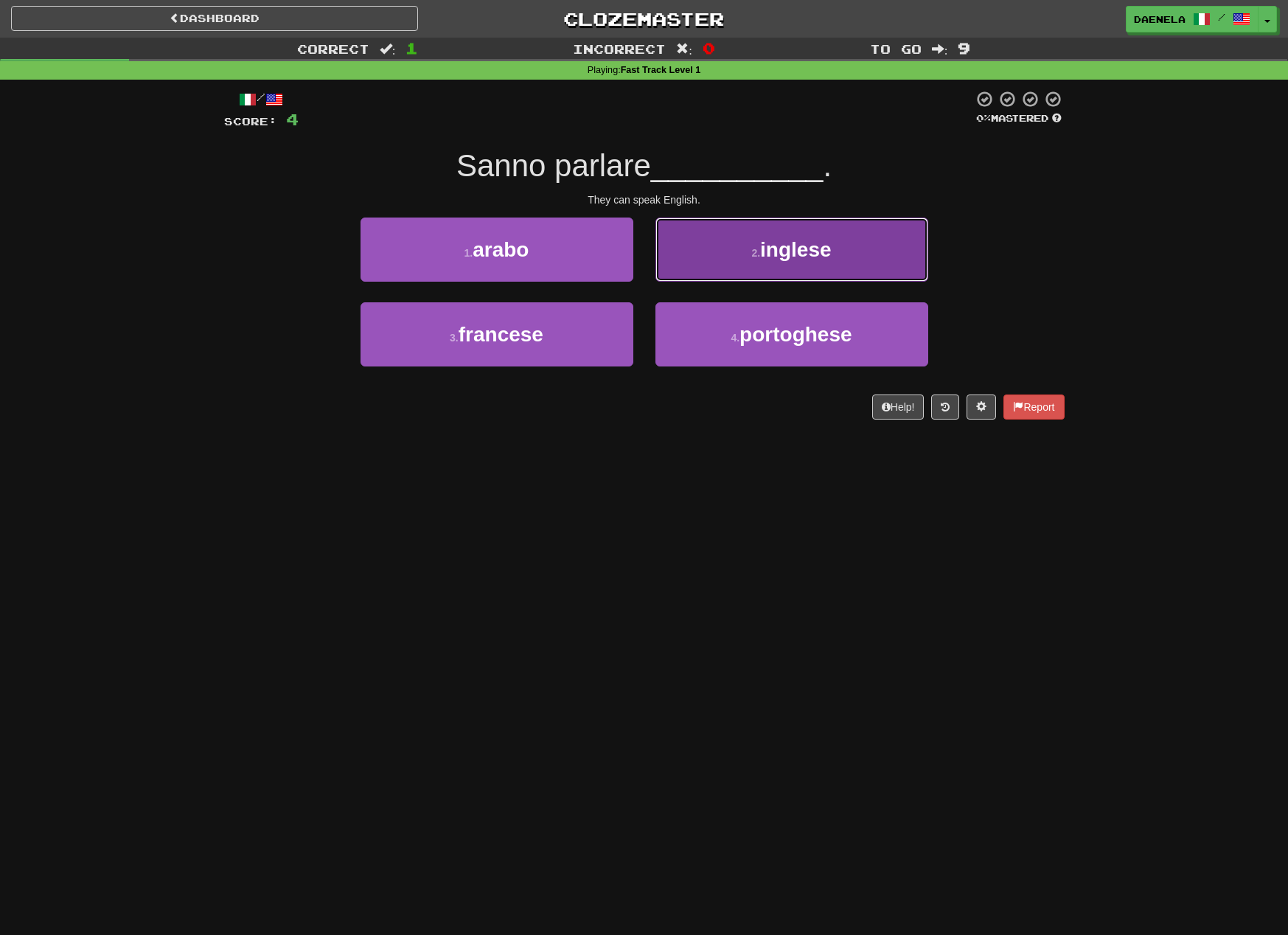
click at [695, 270] on button "2 . inglese" at bounding box center [792, 249] width 273 height 64
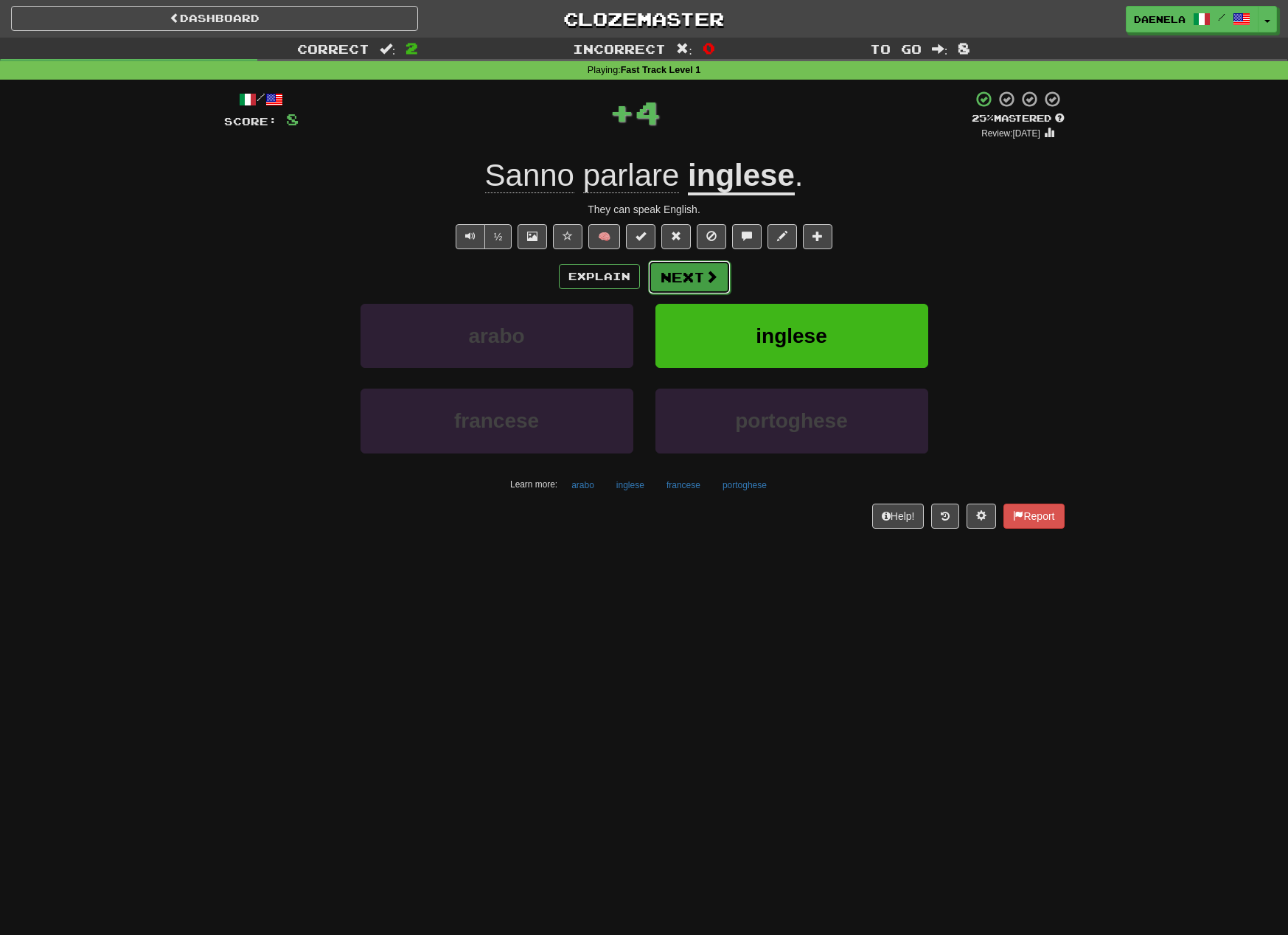
click at [670, 273] on button "Next" at bounding box center [689, 277] width 83 height 34
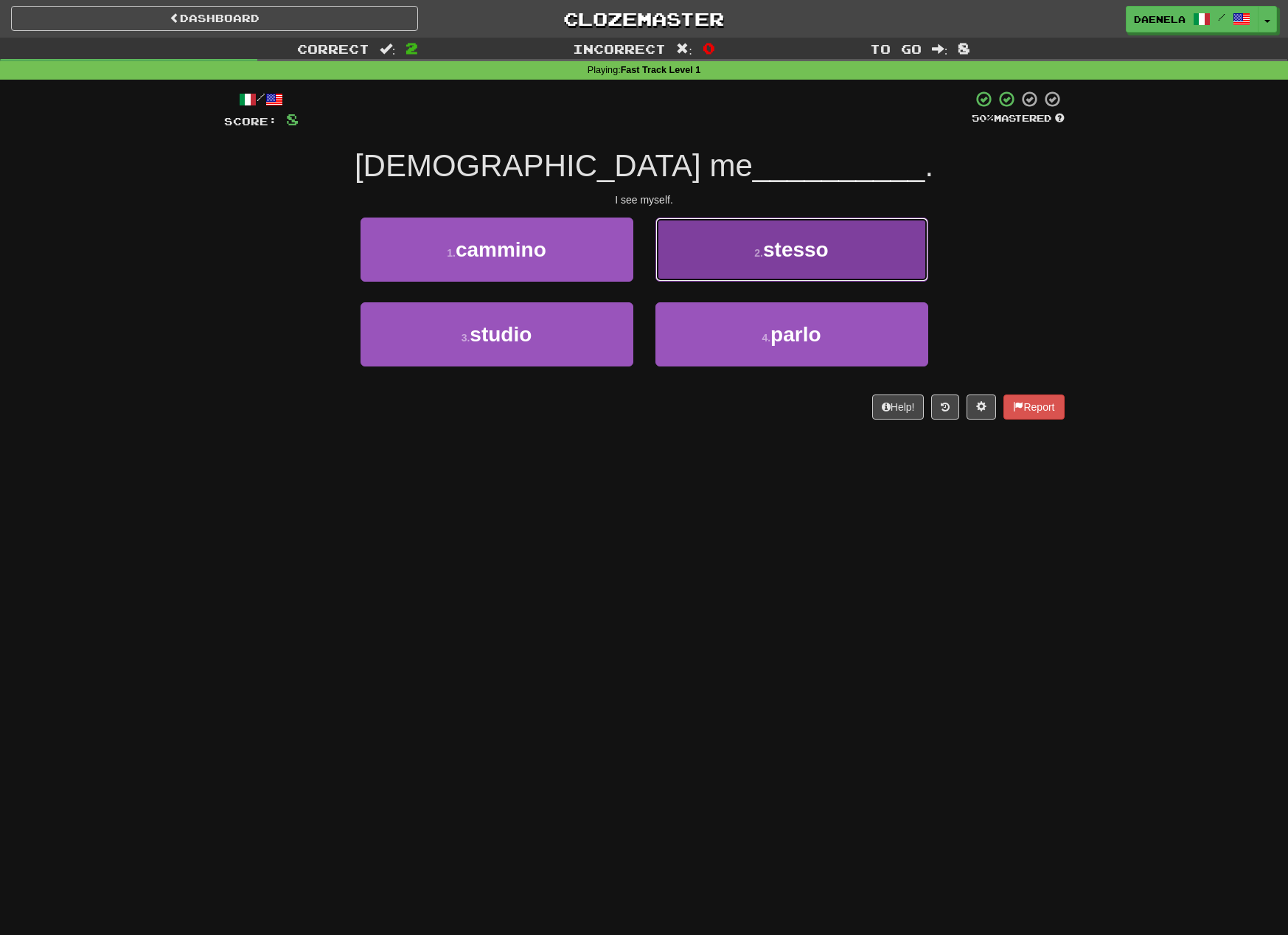
click at [682, 280] on button "2 . stesso" at bounding box center [792, 249] width 273 height 64
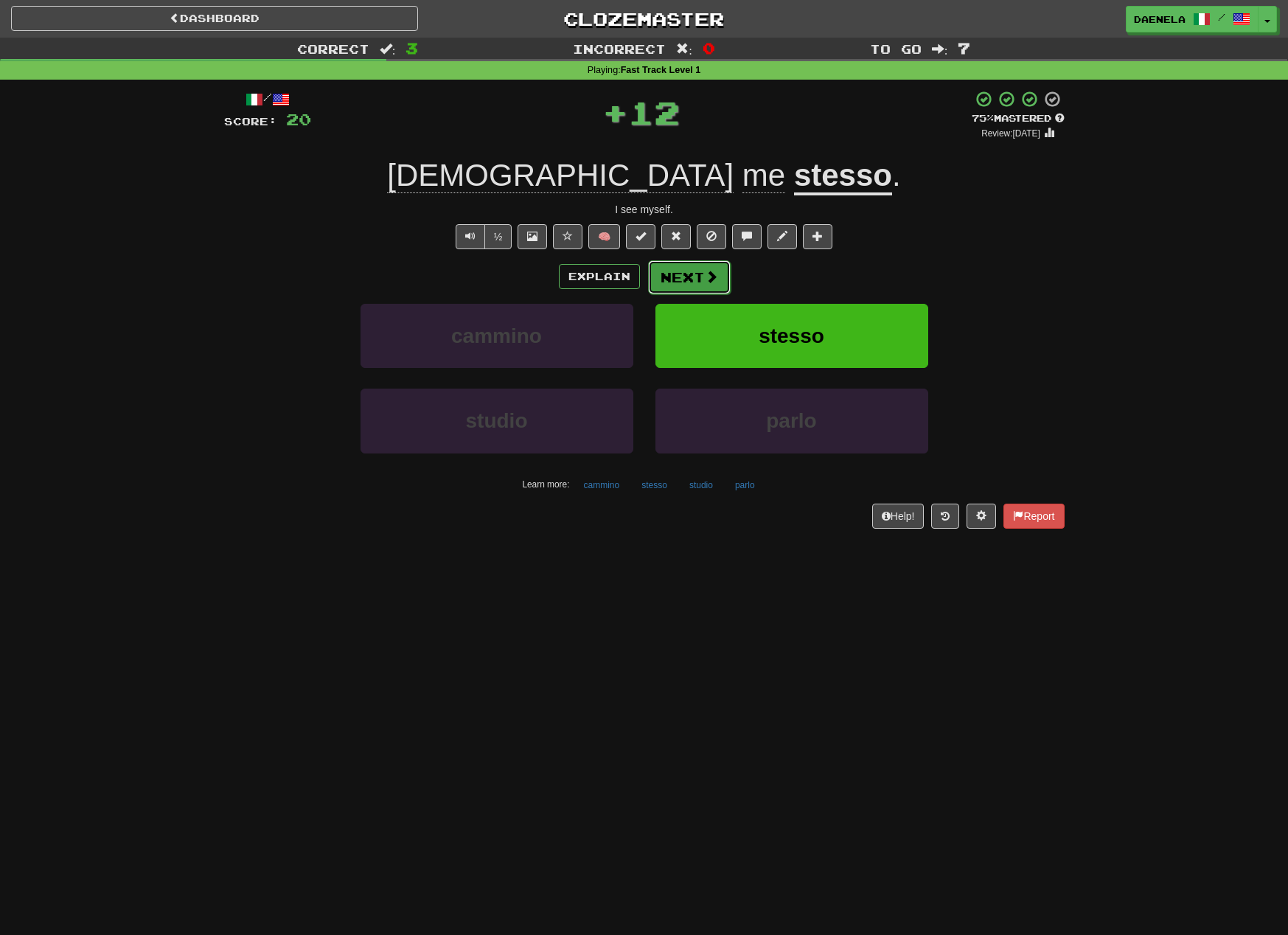
click at [673, 278] on button "Next" at bounding box center [689, 277] width 83 height 34
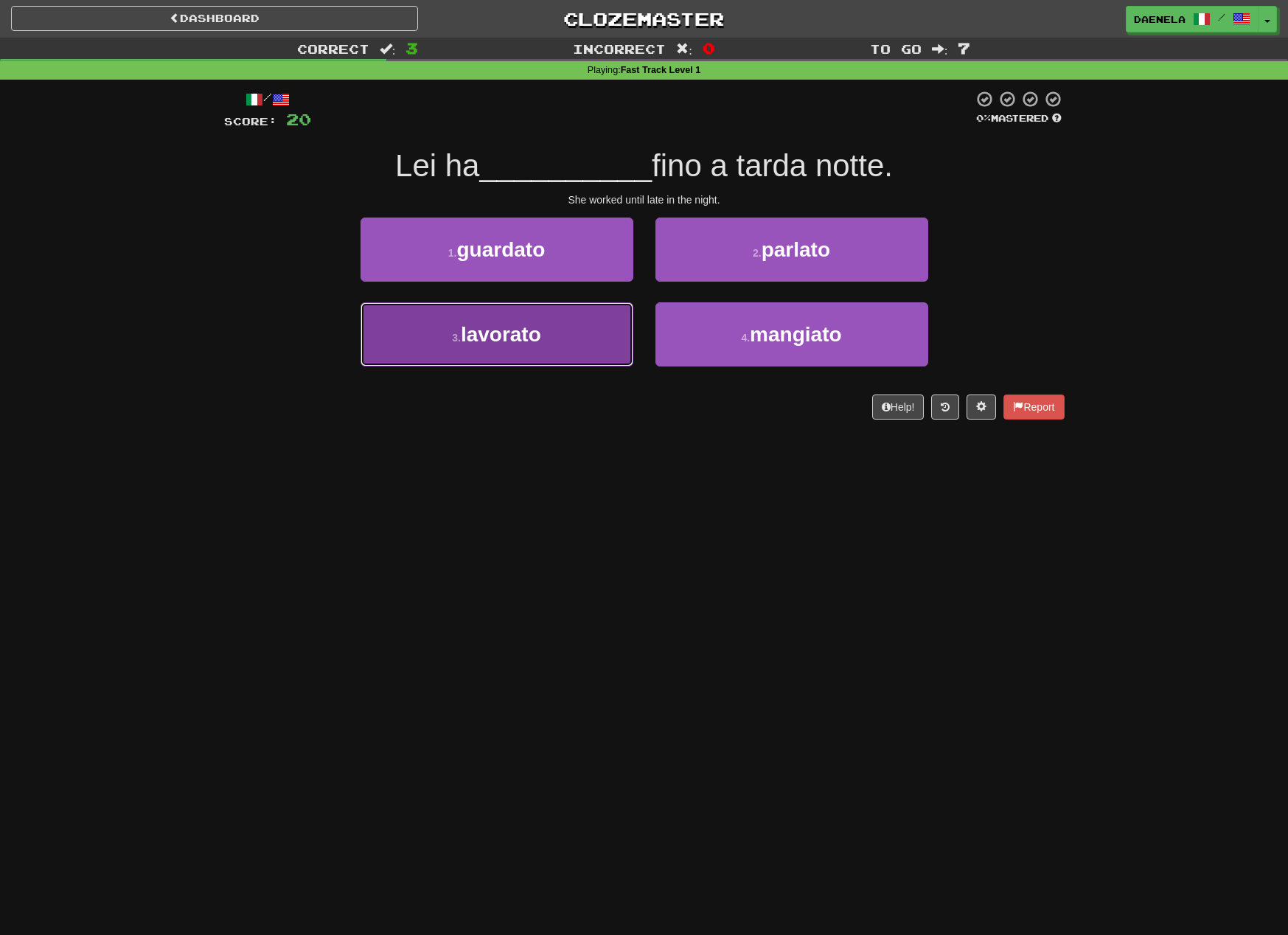
click at [610, 335] on button "3 . lavorato" at bounding box center [497, 335] width 273 height 64
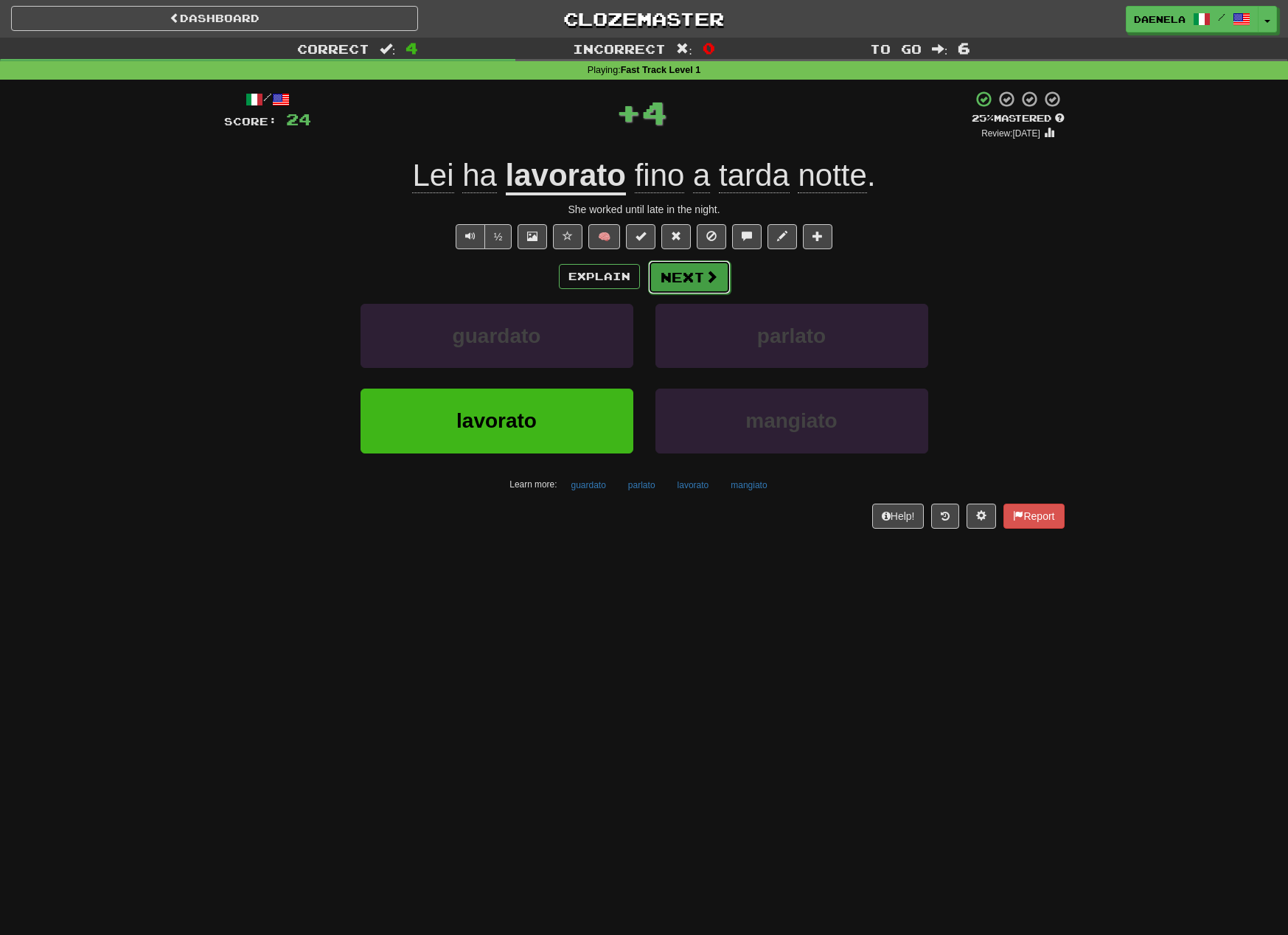
click at [680, 276] on button "Next" at bounding box center [689, 277] width 83 height 34
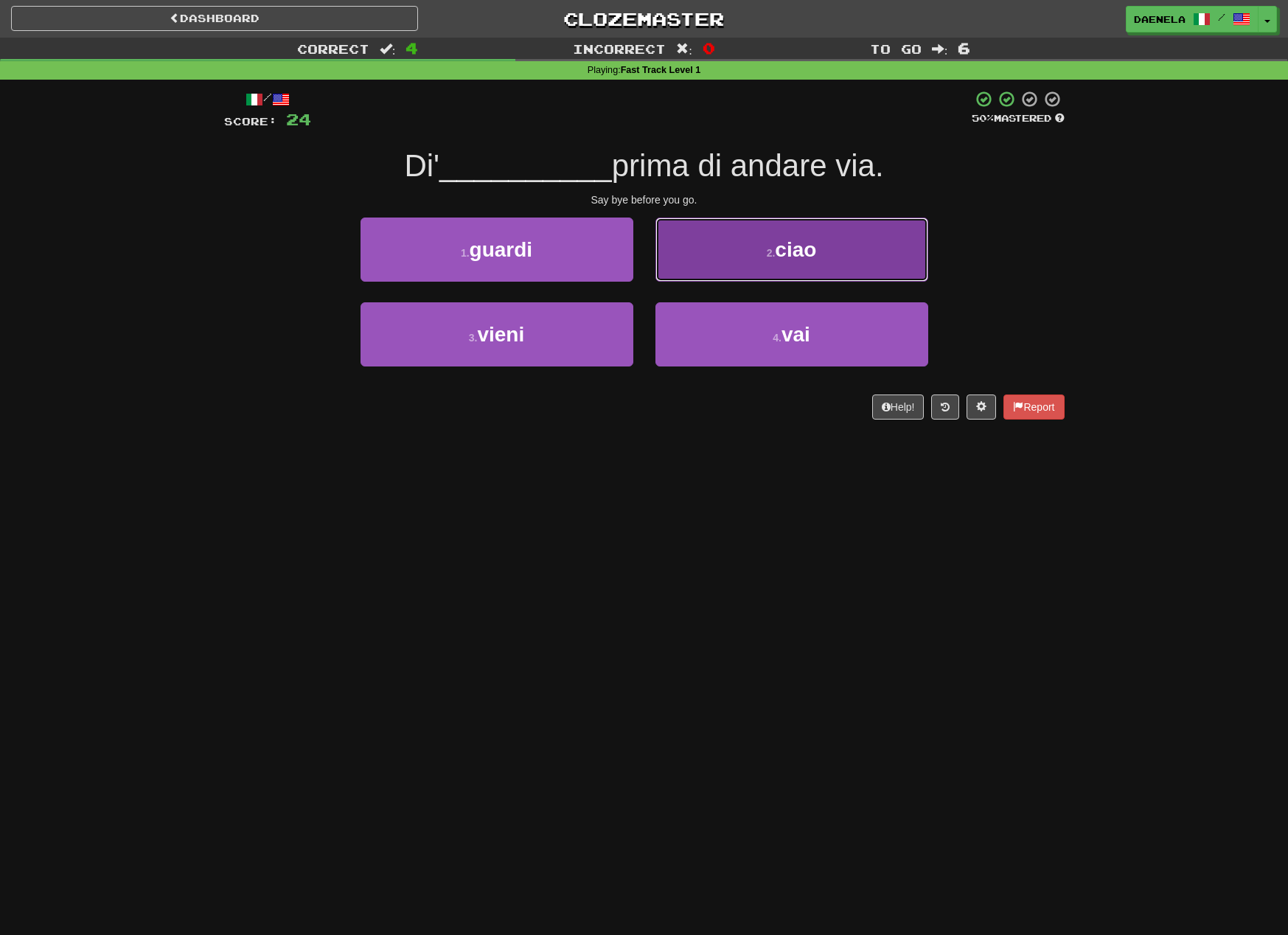
click at [692, 270] on button "2 . ciao" at bounding box center [792, 249] width 273 height 64
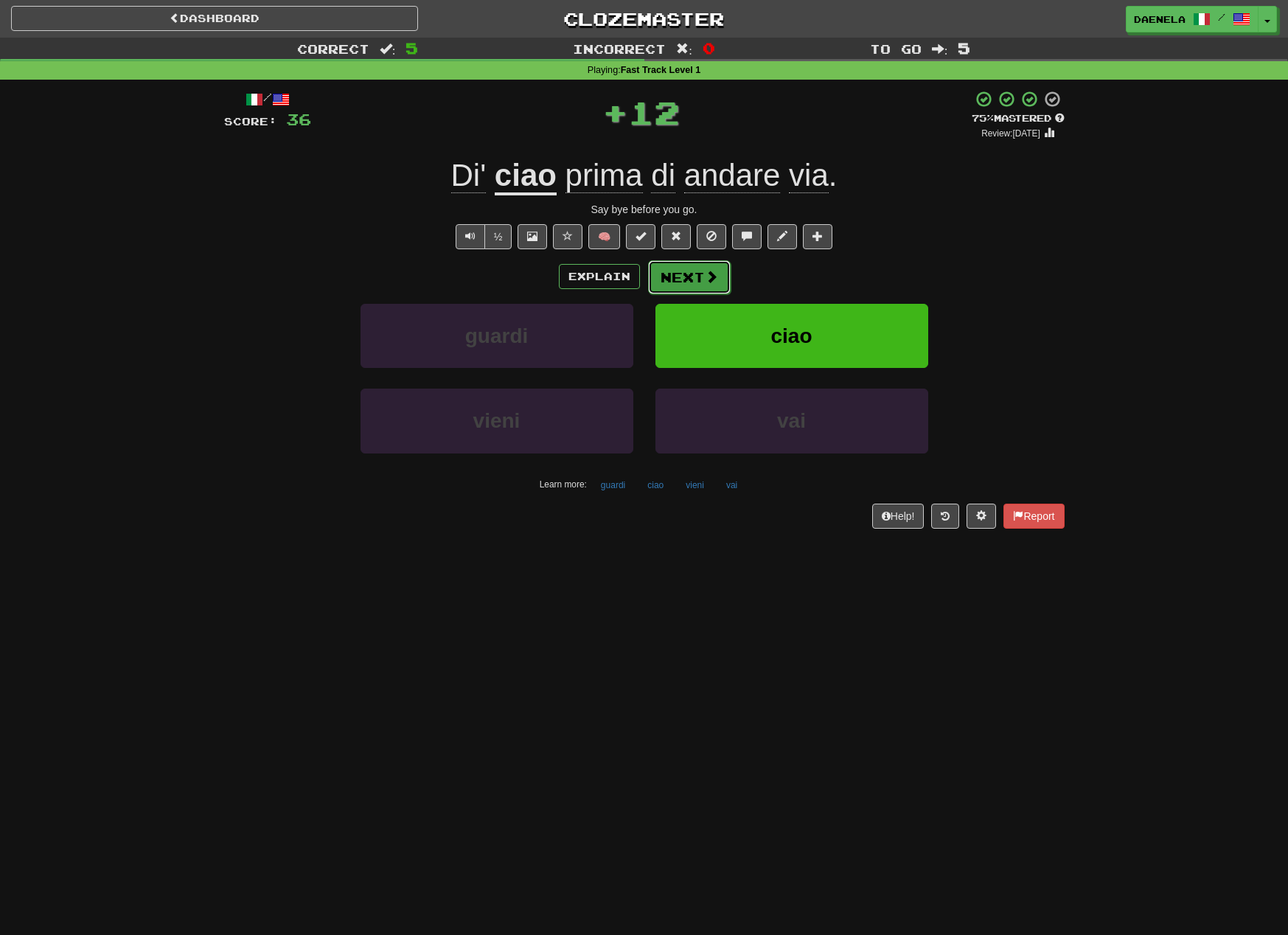
click at [675, 280] on button "Next" at bounding box center [689, 277] width 83 height 34
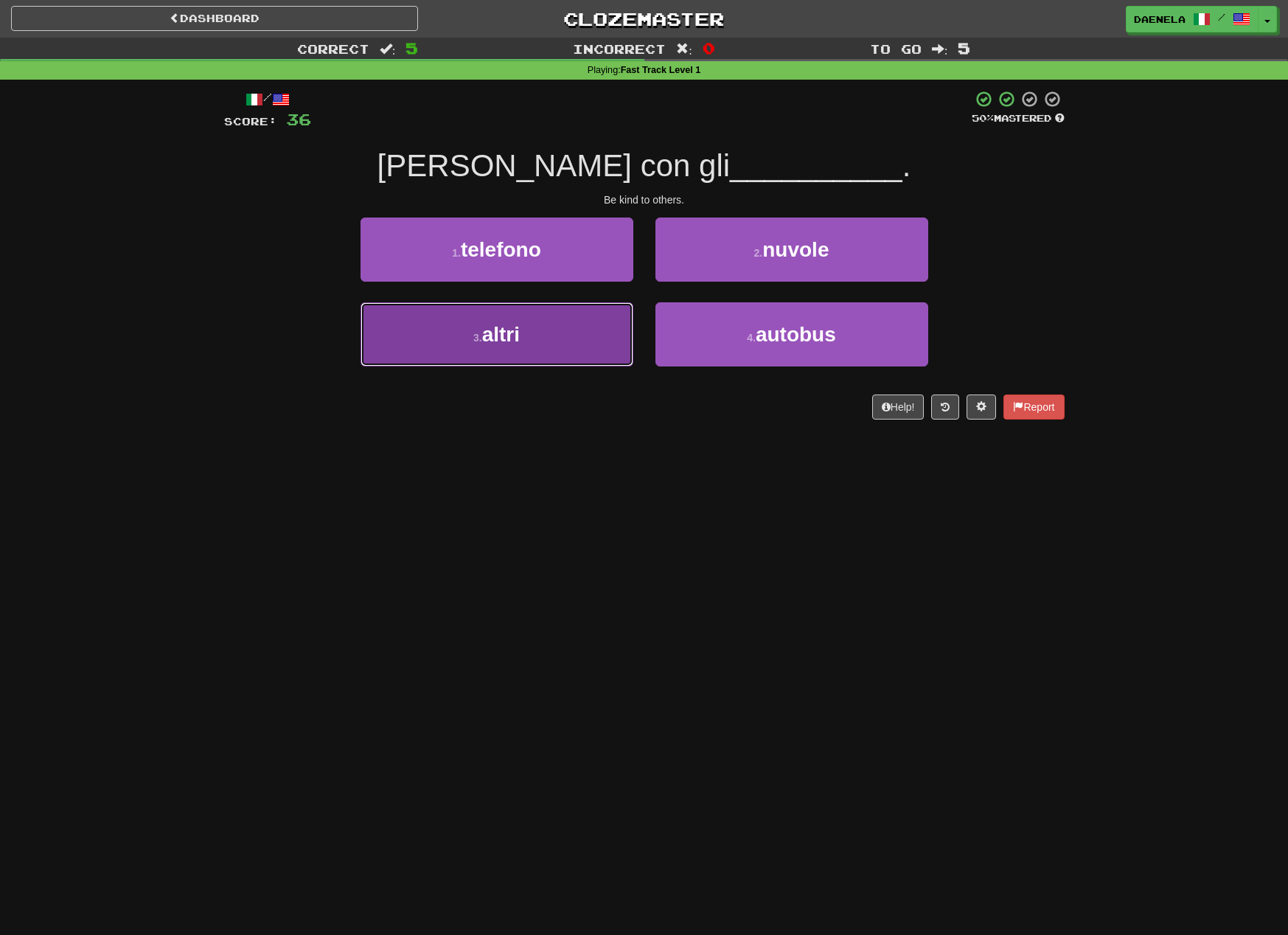
click at [587, 341] on button "3 . altri" at bounding box center [497, 335] width 273 height 64
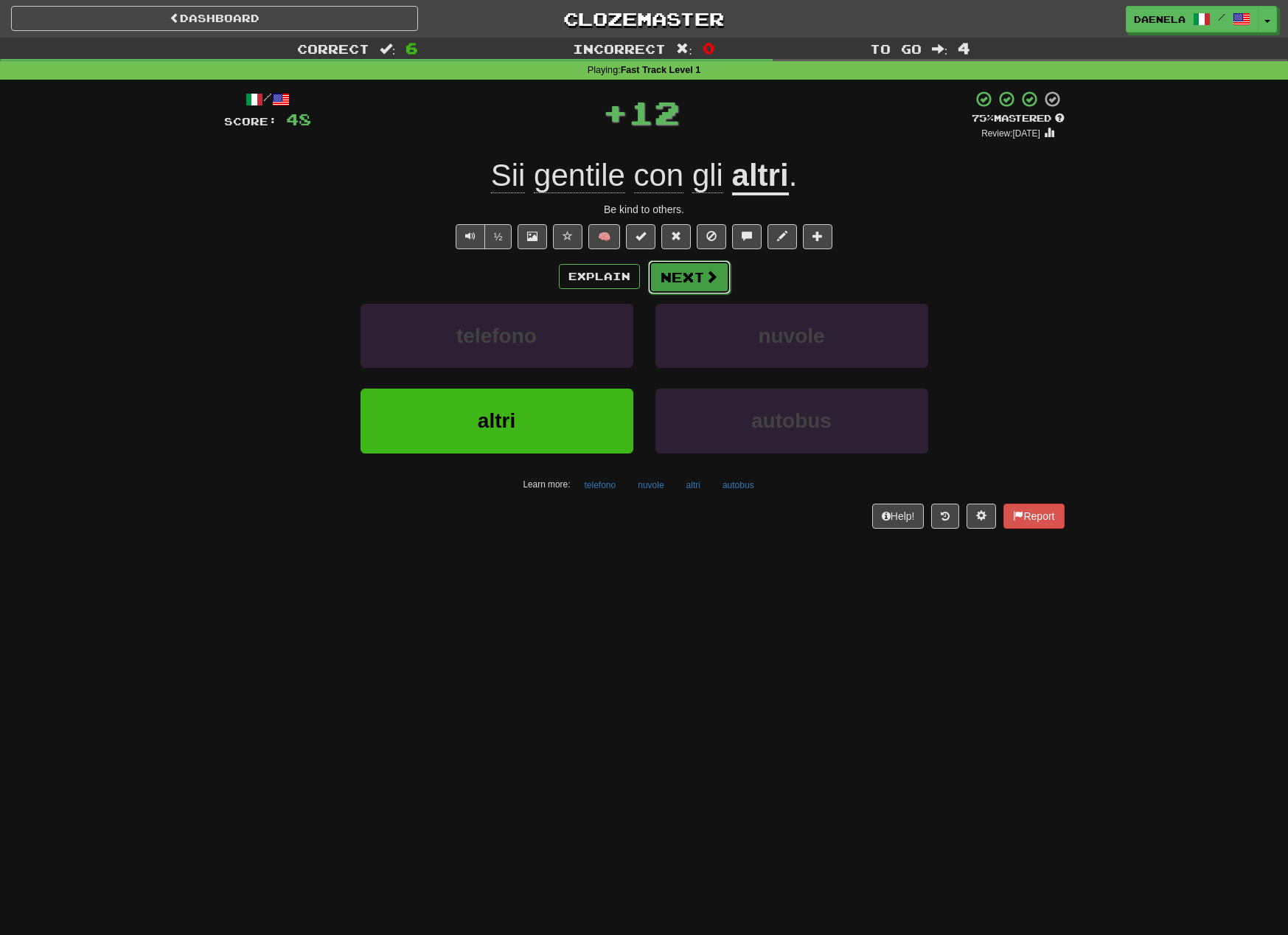
click at [688, 277] on button "Next" at bounding box center [689, 277] width 83 height 34
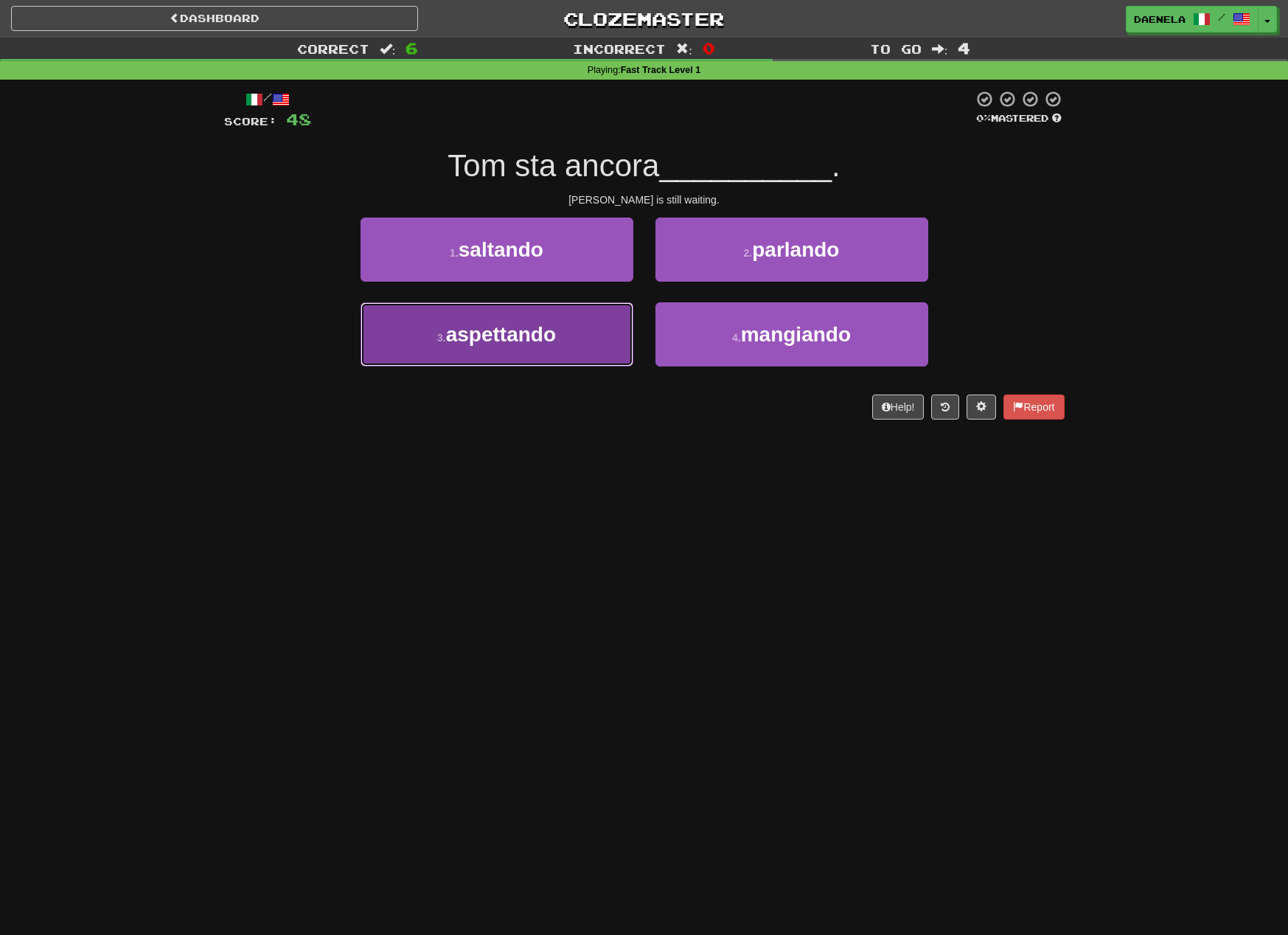
click at [570, 356] on button "3 . aspettando" at bounding box center [497, 335] width 273 height 64
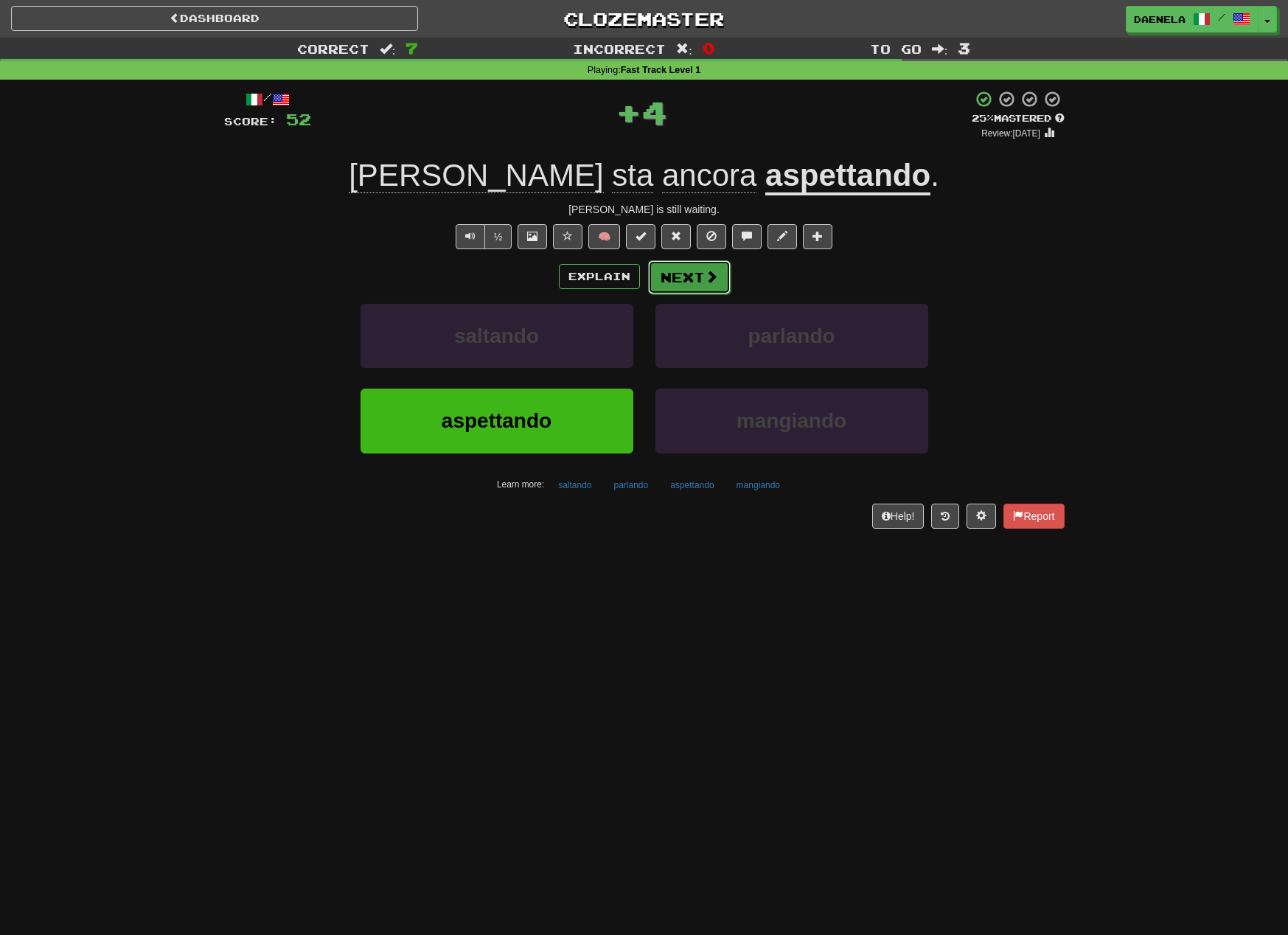
click at [694, 280] on button "Next" at bounding box center [689, 277] width 83 height 34
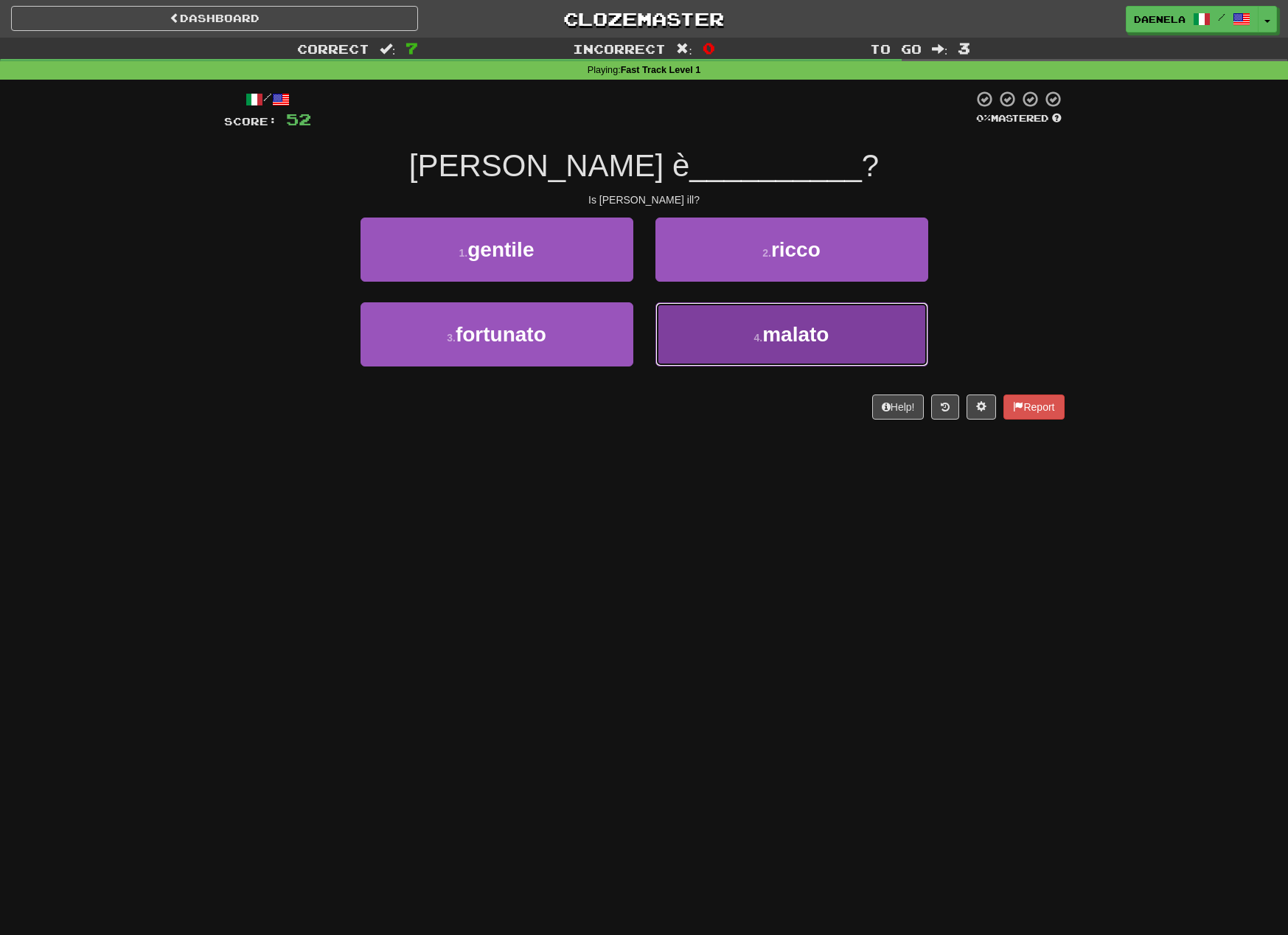
click at [721, 345] on button "4 . malato" at bounding box center [792, 335] width 273 height 64
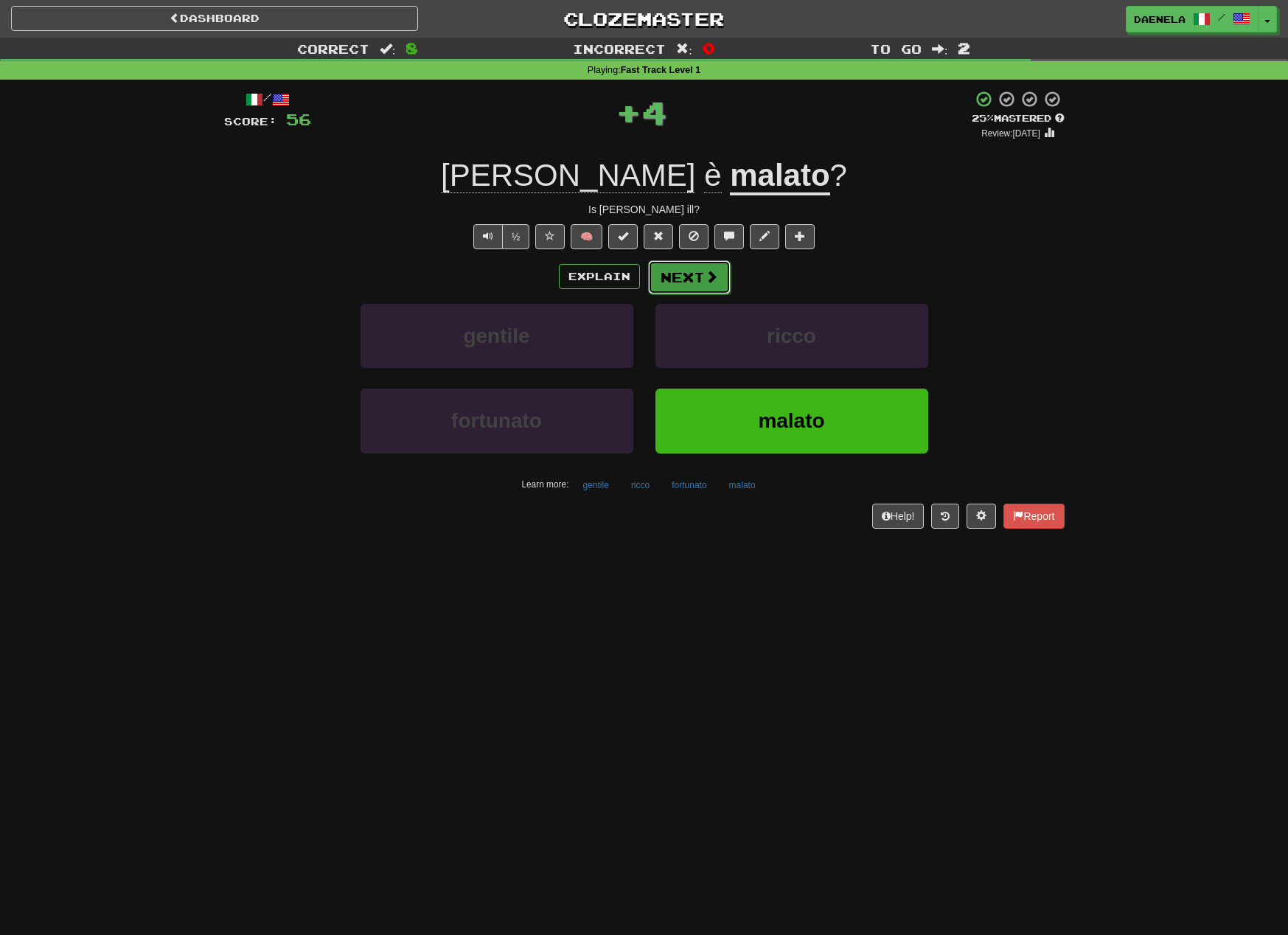
click at [692, 276] on button "Next" at bounding box center [689, 277] width 83 height 34
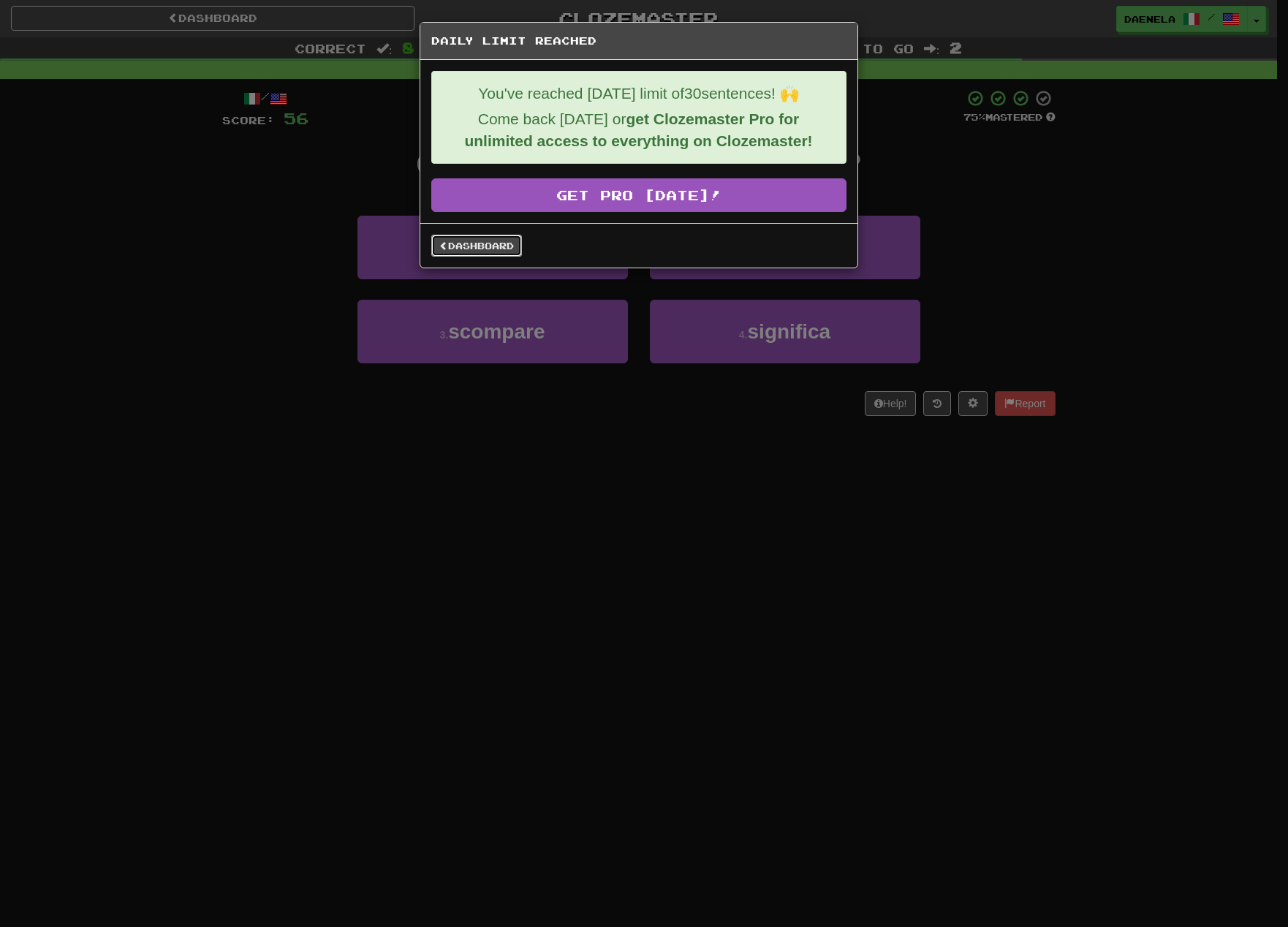
click at [473, 248] on link "Dashboard" at bounding box center [477, 245] width 91 height 22
